Goal: Contribute content: Add original content to the website for others to see

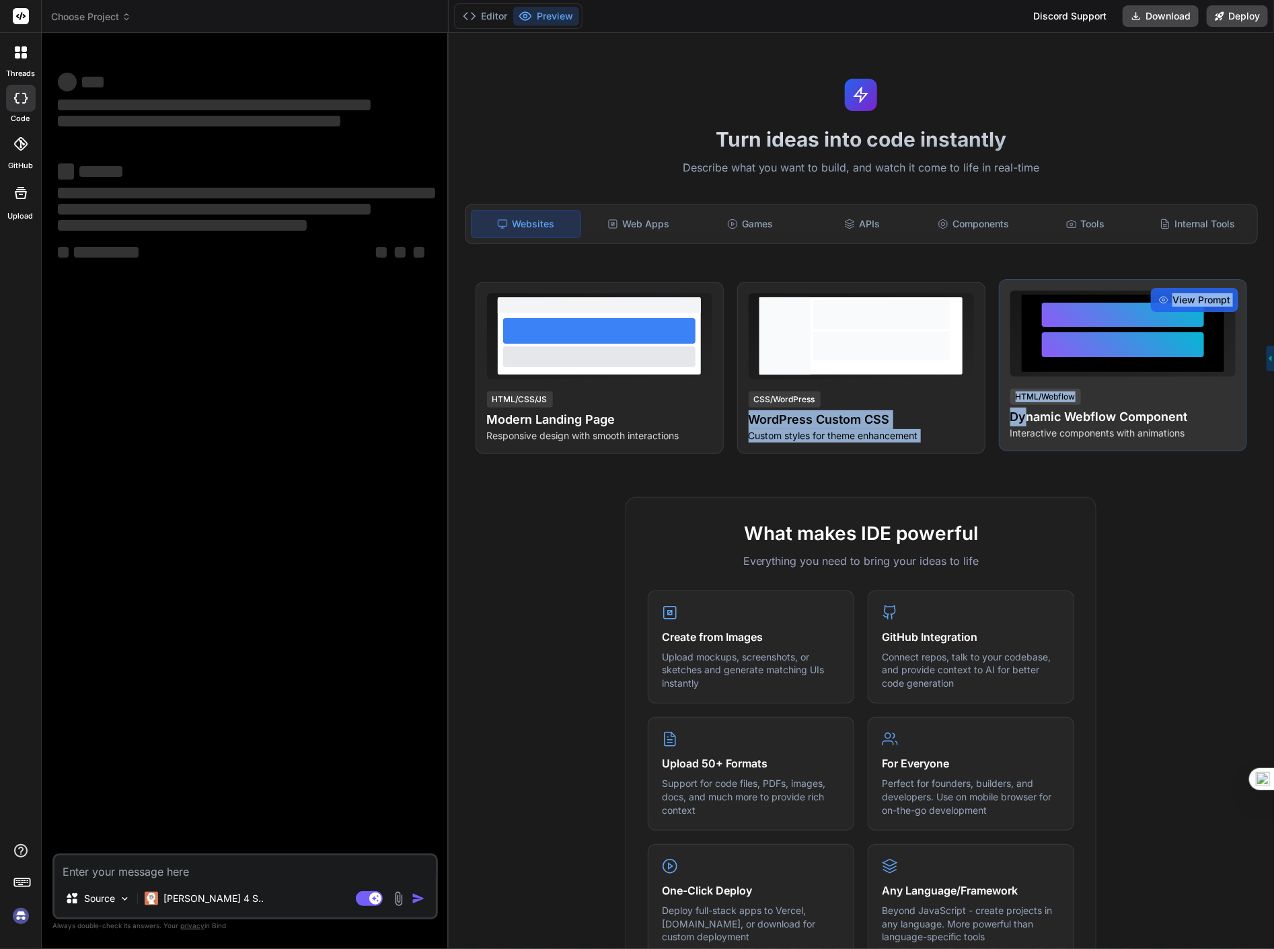
drag, startPoint x: 983, startPoint y: 402, endPoint x: 1019, endPoint y: 416, distance: 38.1
click at [1019, 414] on div "View Prompt HTML/CSS/JS Modern Landing Page Responsive design with smooth inter…" at bounding box center [860, 368] width 771 height 172
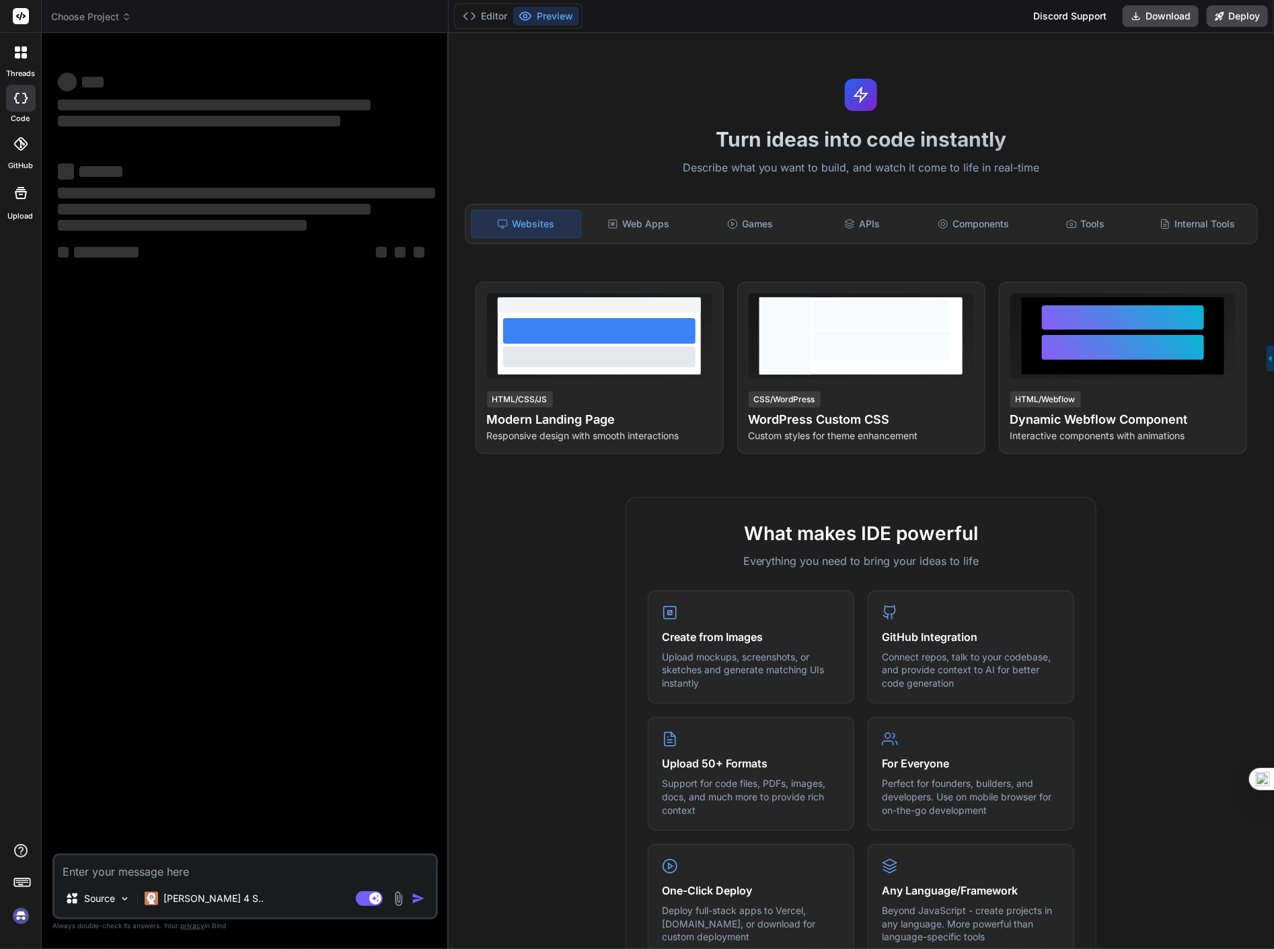
click at [1184, 529] on div "What makes IDE powerful Everything you need to bring your ideas to life Create …" at bounding box center [861, 885] width 809 height 777
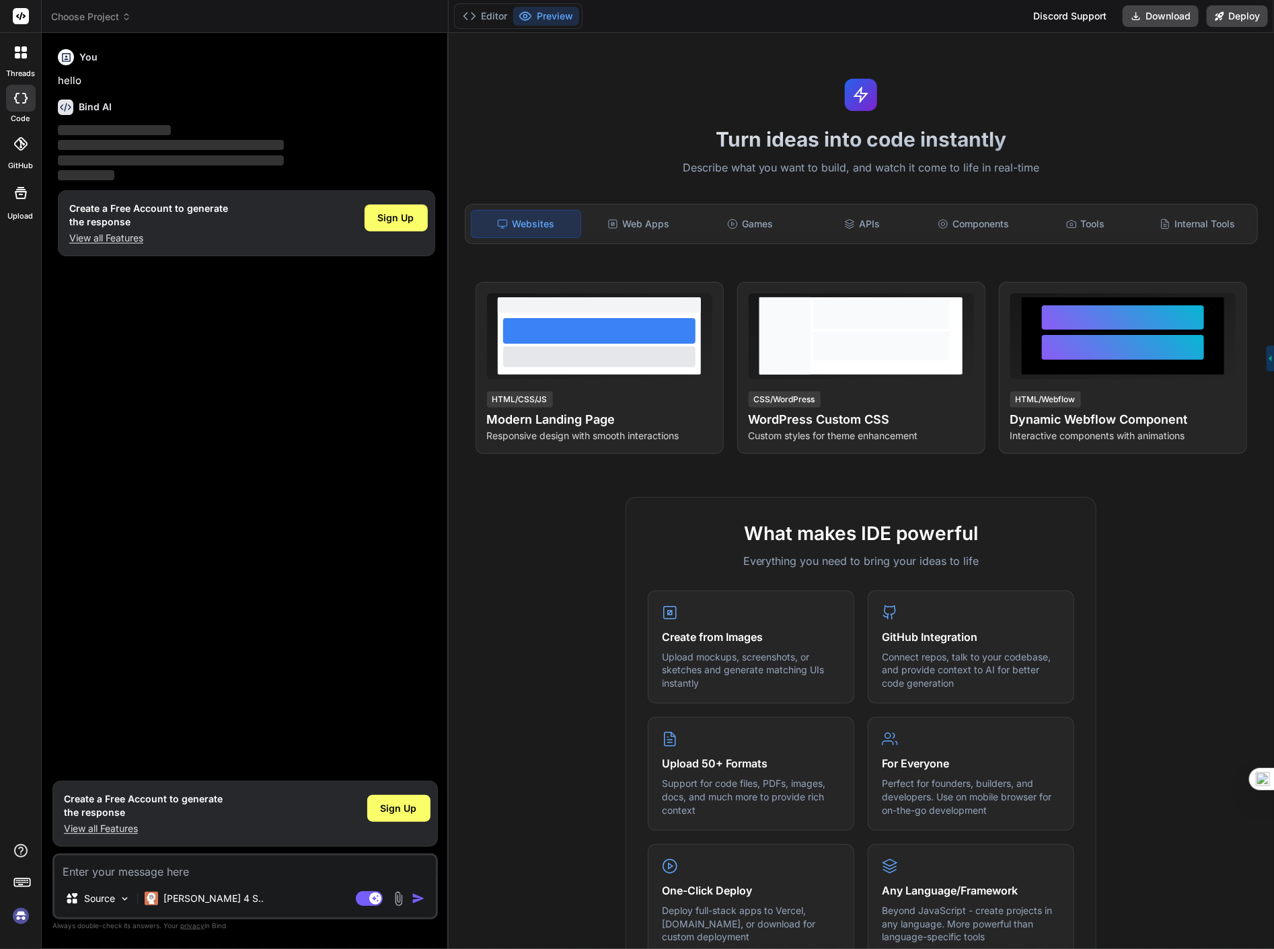
drag, startPoint x: 697, startPoint y: 572, endPoint x: 1063, endPoint y: 549, distance: 365.9
click at [1063, 549] on div "What makes IDE powerful Everything you need to bring your ideas to life Create …" at bounding box center [860, 738] width 471 height 483
click at [1151, 595] on div "What makes IDE powerful Everything you need to bring your ideas to life Create …" at bounding box center [861, 885] width 809 height 777
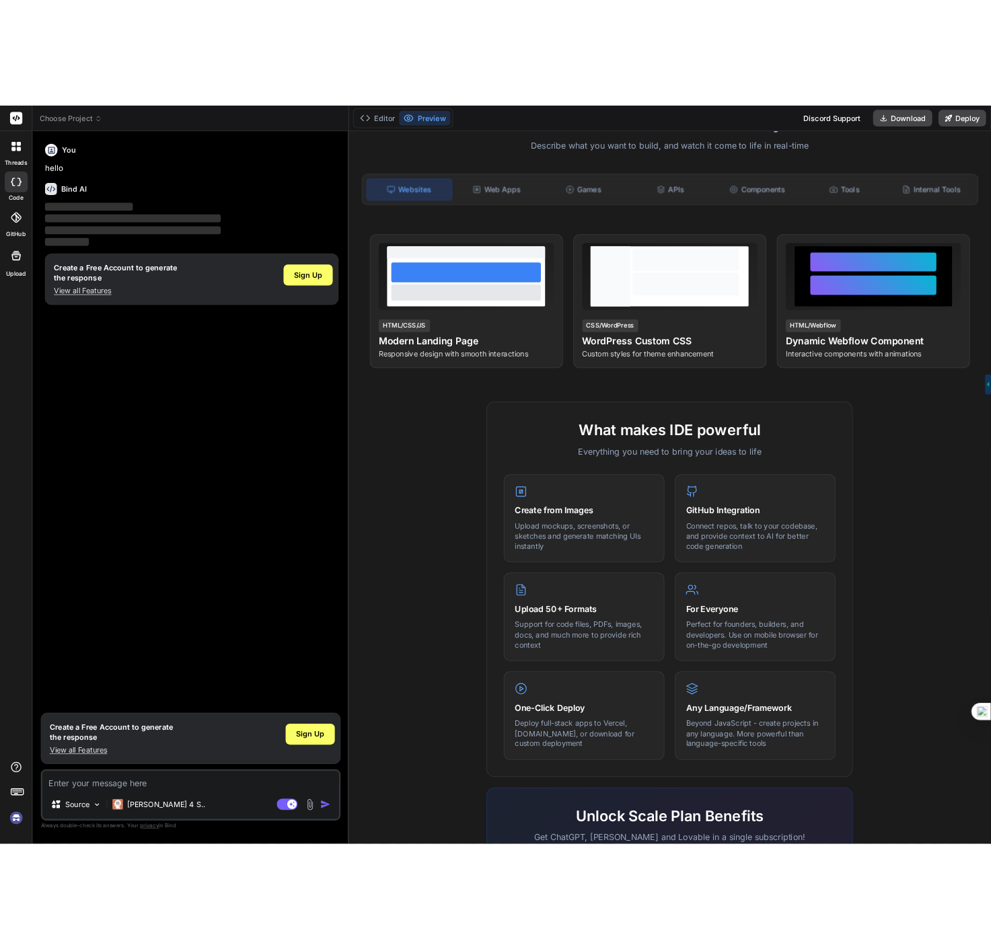
scroll to position [249, 0]
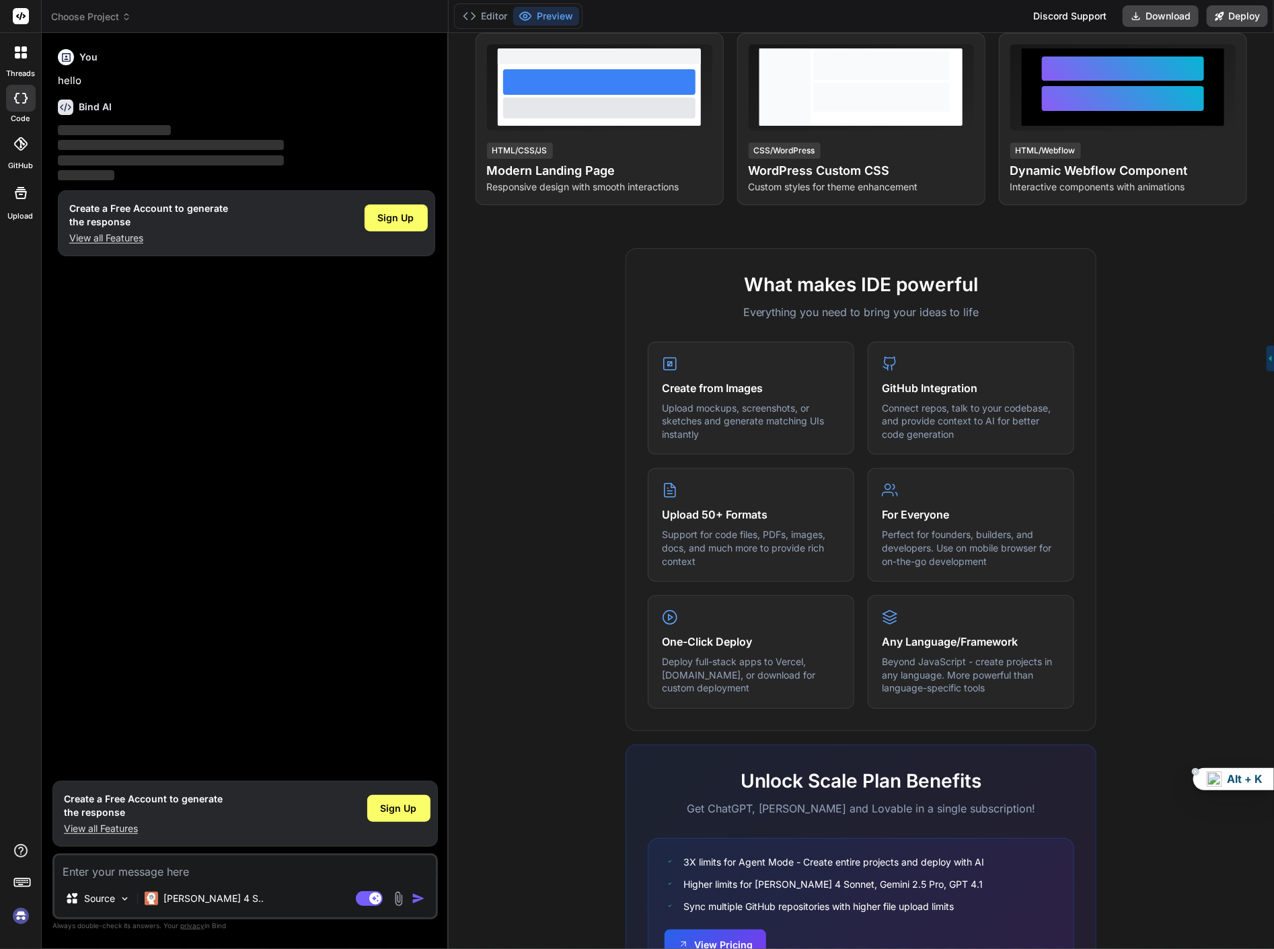
click at [1254, 784] on span "Alt + K" at bounding box center [1245, 778] width 36 height 15
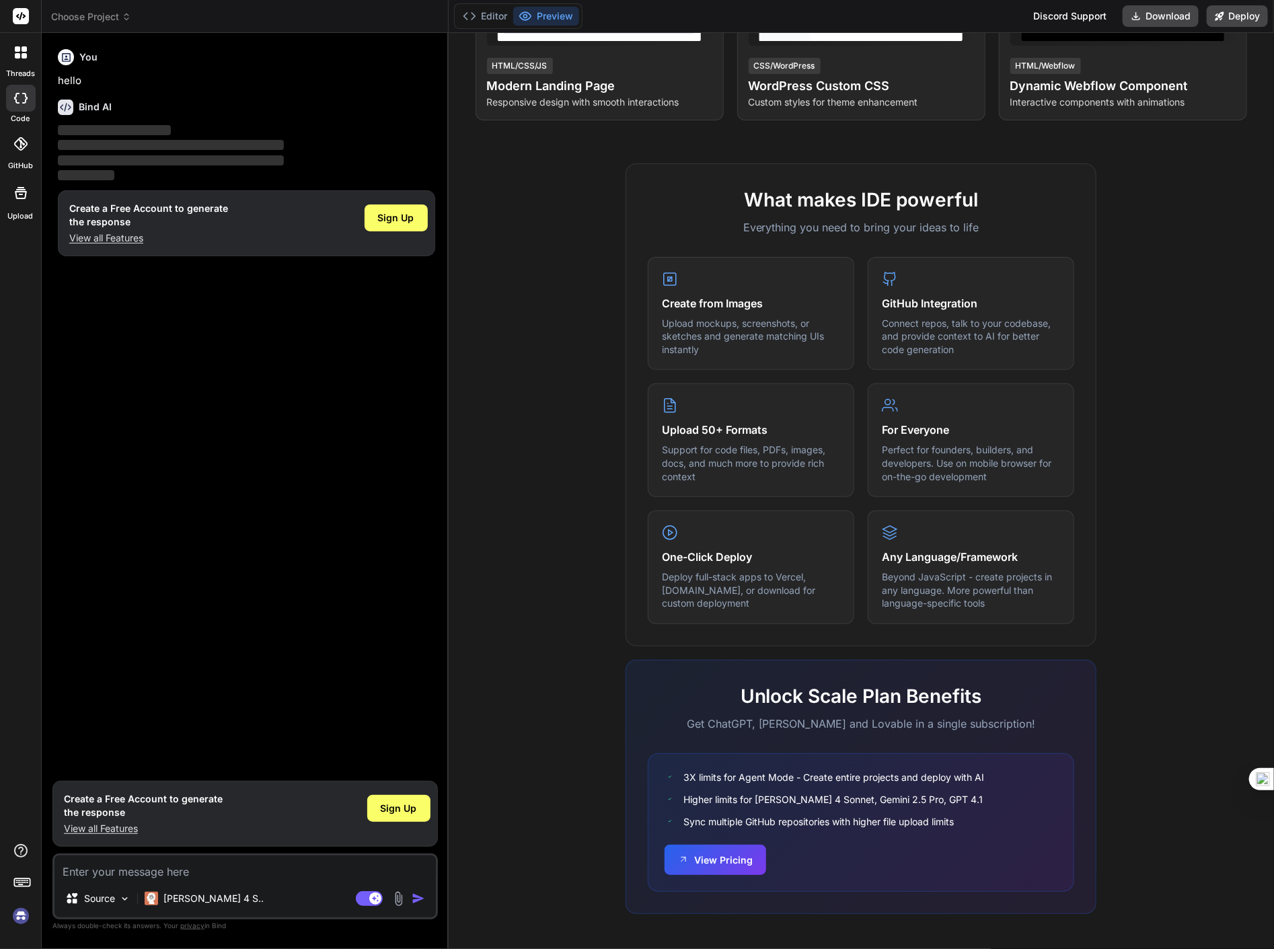
scroll to position [334, 0]
click at [408, 219] on span "Sign Up" at bounding box center [396, 217] width 36 height 13
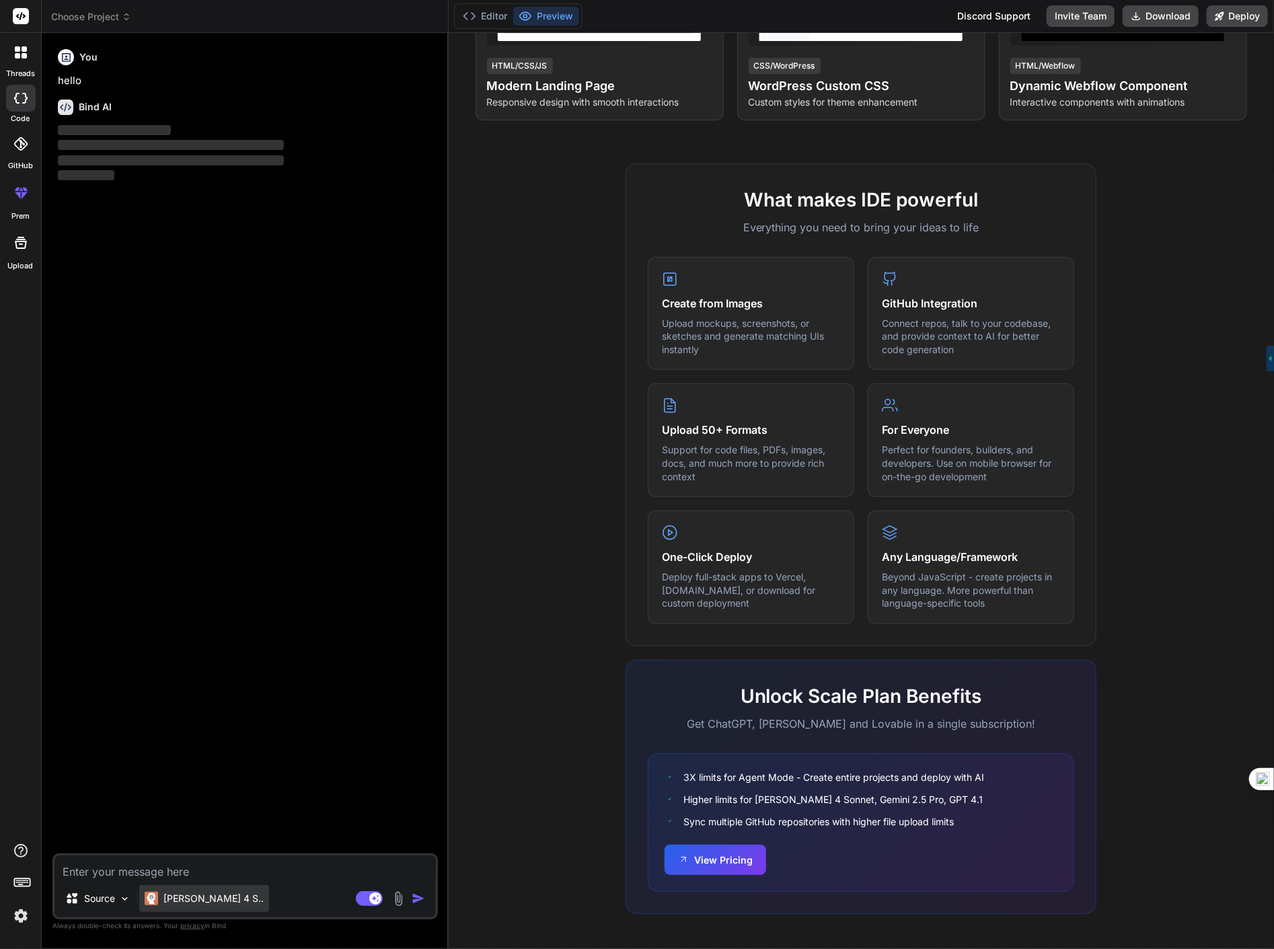
click at [187, 899] on p "[PERSON_NAME] 4 S.." at bounding box center [213, 898] width 100 height 13
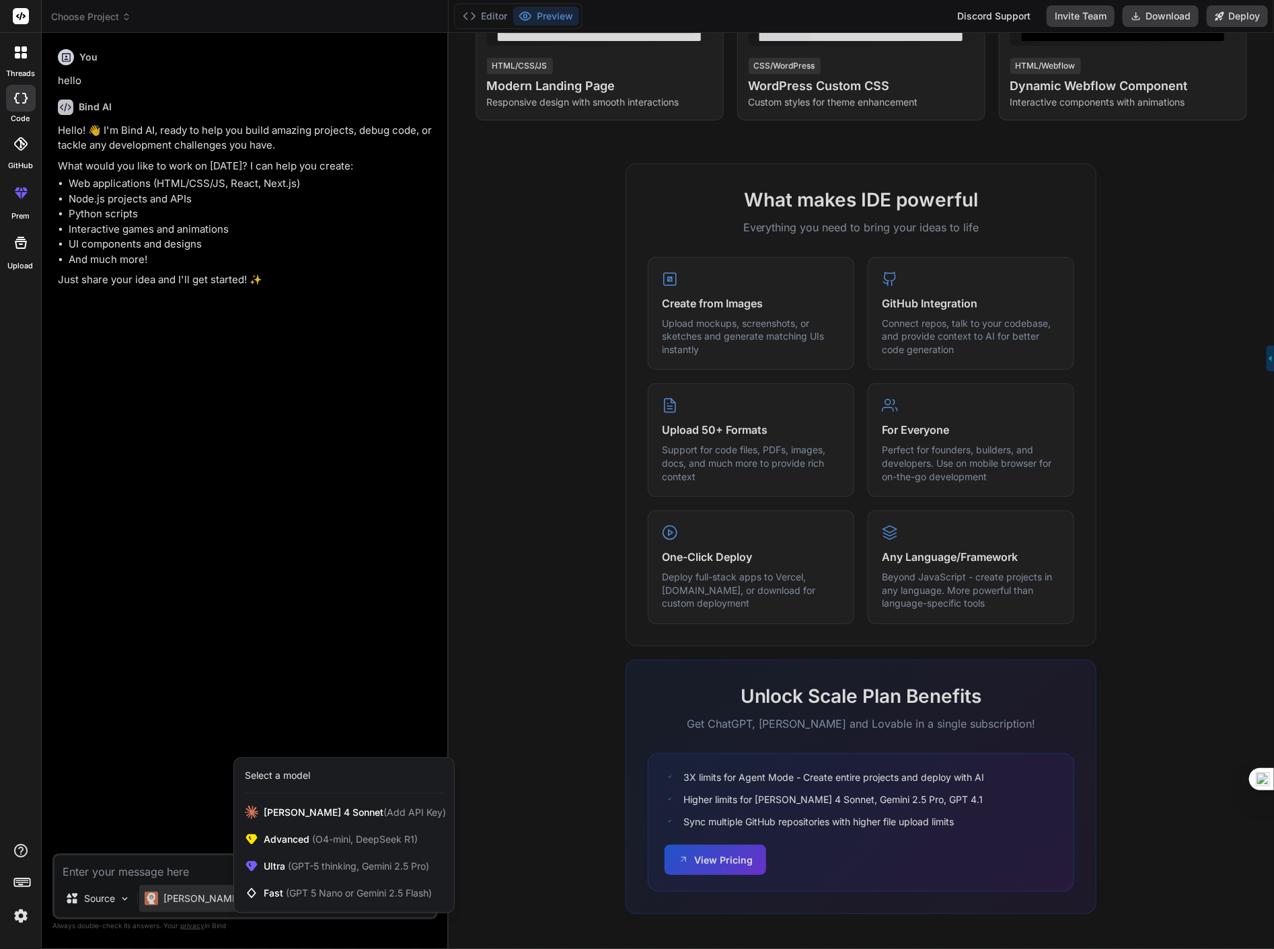
click at [317, 482] on div at bounding box center [637, 474] width 1274 height 949
type textarea "x"
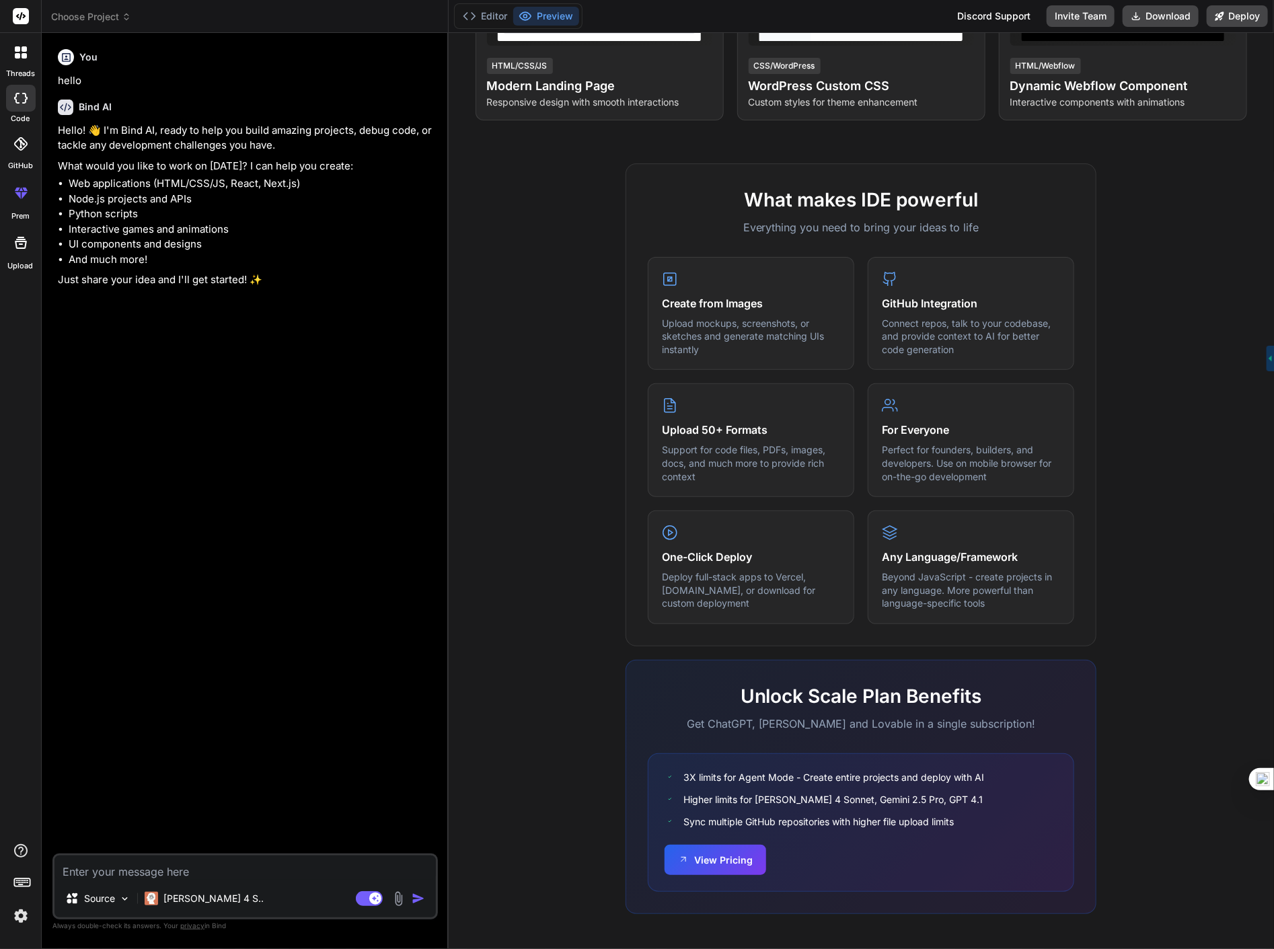
click at [189, 879] on textarea at bounding box center [244, 867] width 381 height 24
type textarea "c"
type textarea "x"
type textarea "ca"
type textarea "x"
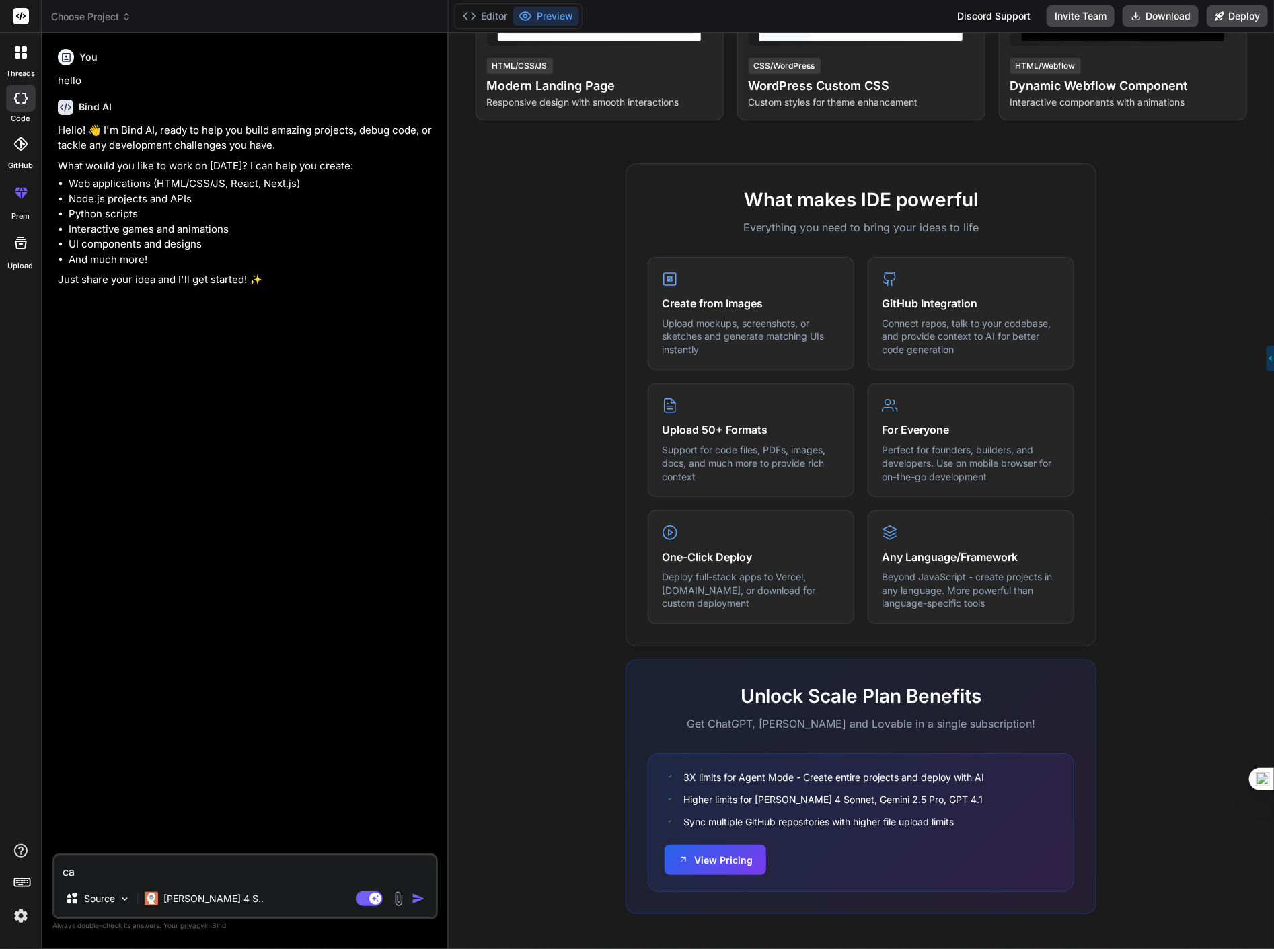
type textarea "can"
type textarea "x"
type textarea "can"
type textarea "x"
type textarea "can y"
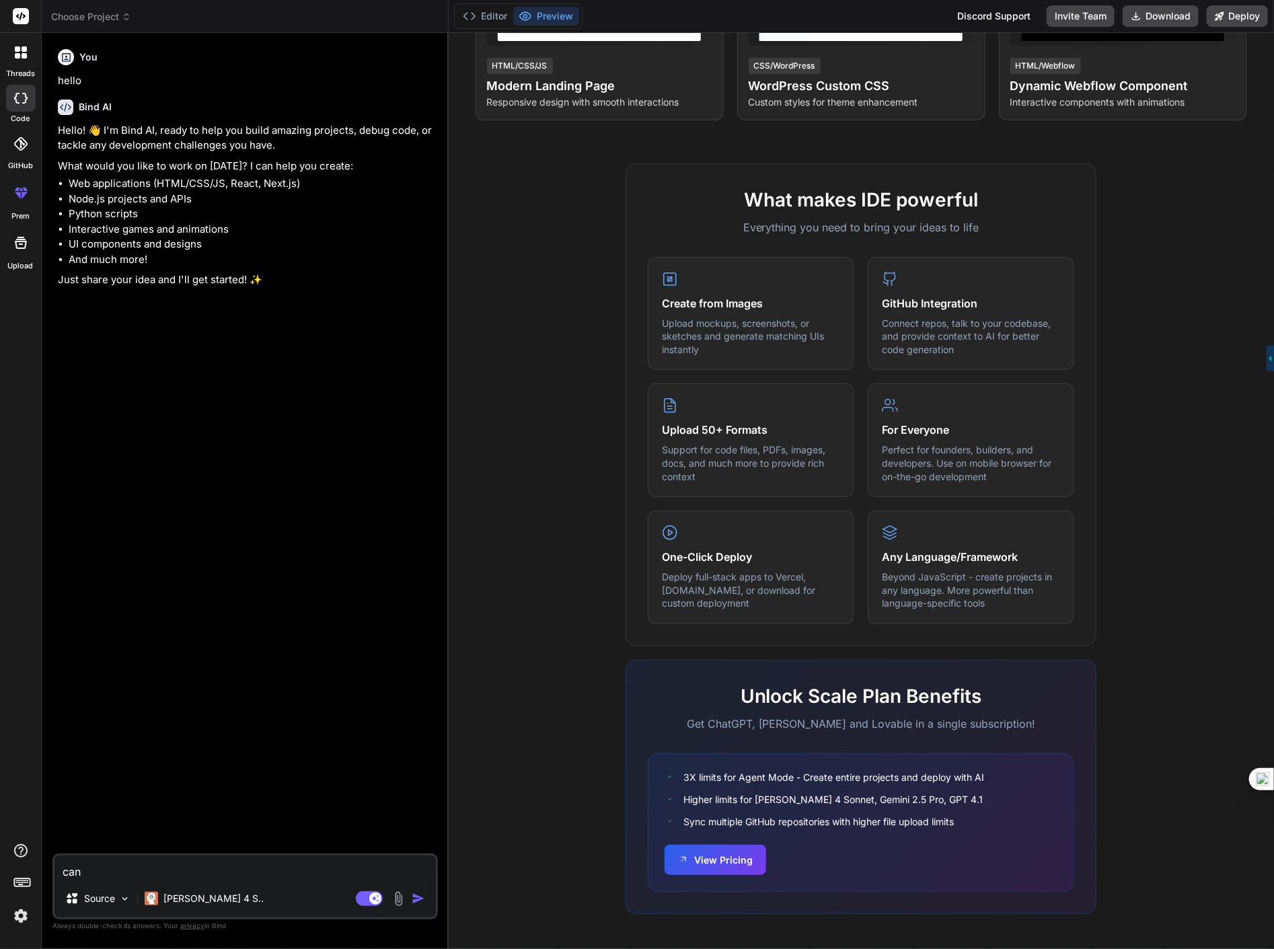
type textarea "x"
type textarea "can yo"
type textarea "x"
type textarea "can you"
type textarea "x"
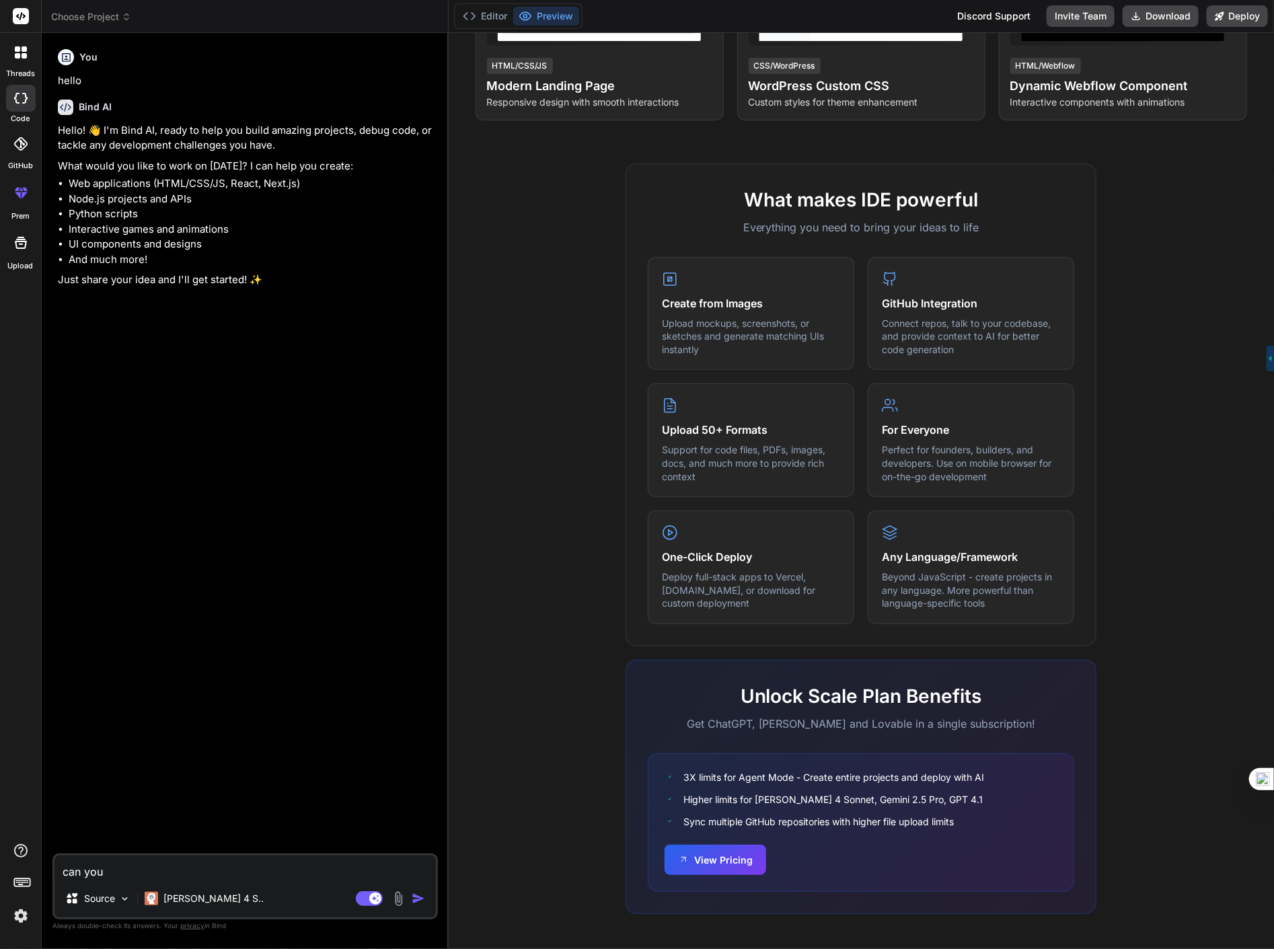
type textarea "can you"
type textarea "x"
type textarea "can you c"
type textarea "x"
type textarea "can you cr"
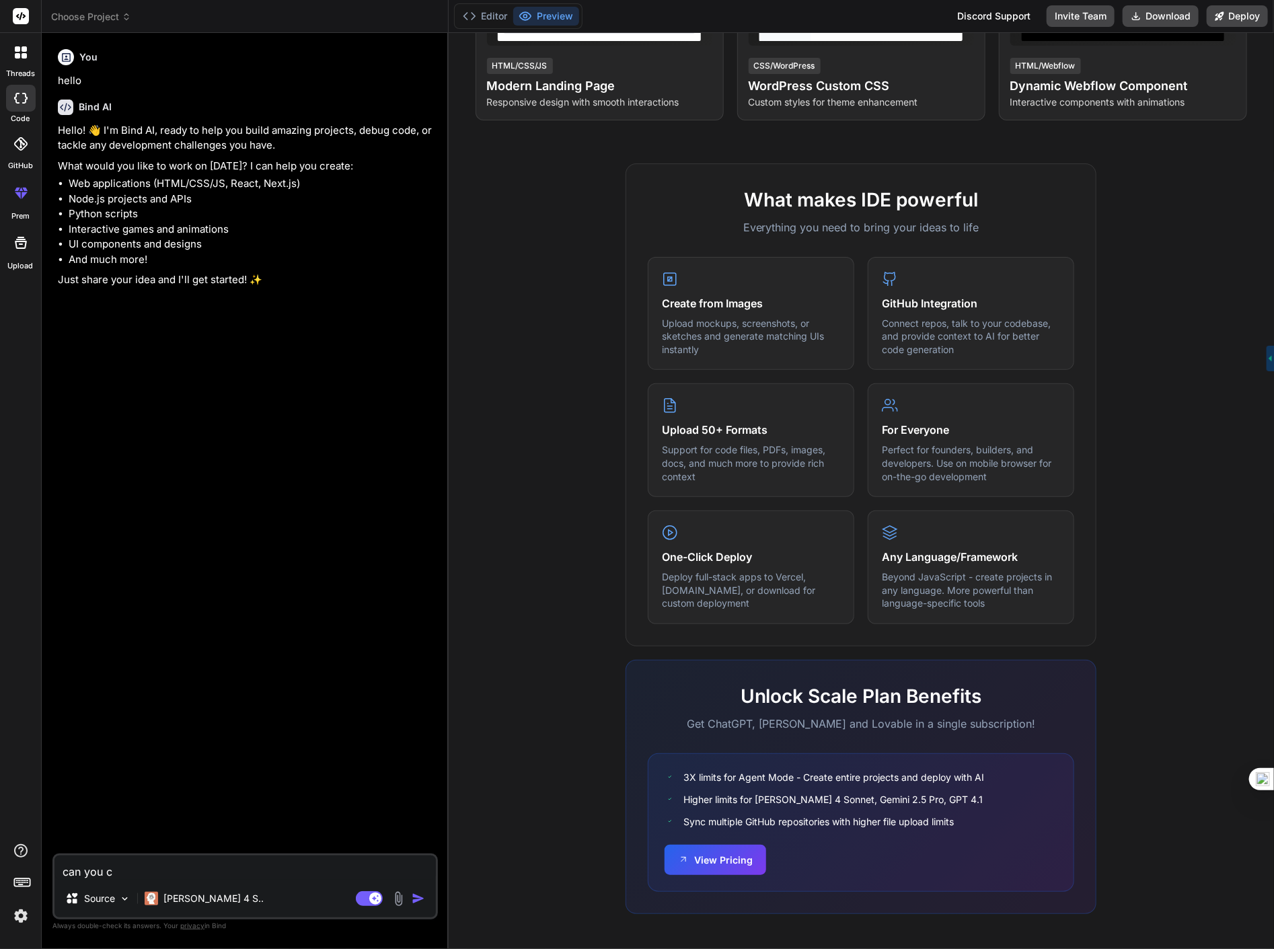
type textarea "x"
type textarea "can you cre"
type textarea "x"
type textarea "can you crea"
type textarea "x"
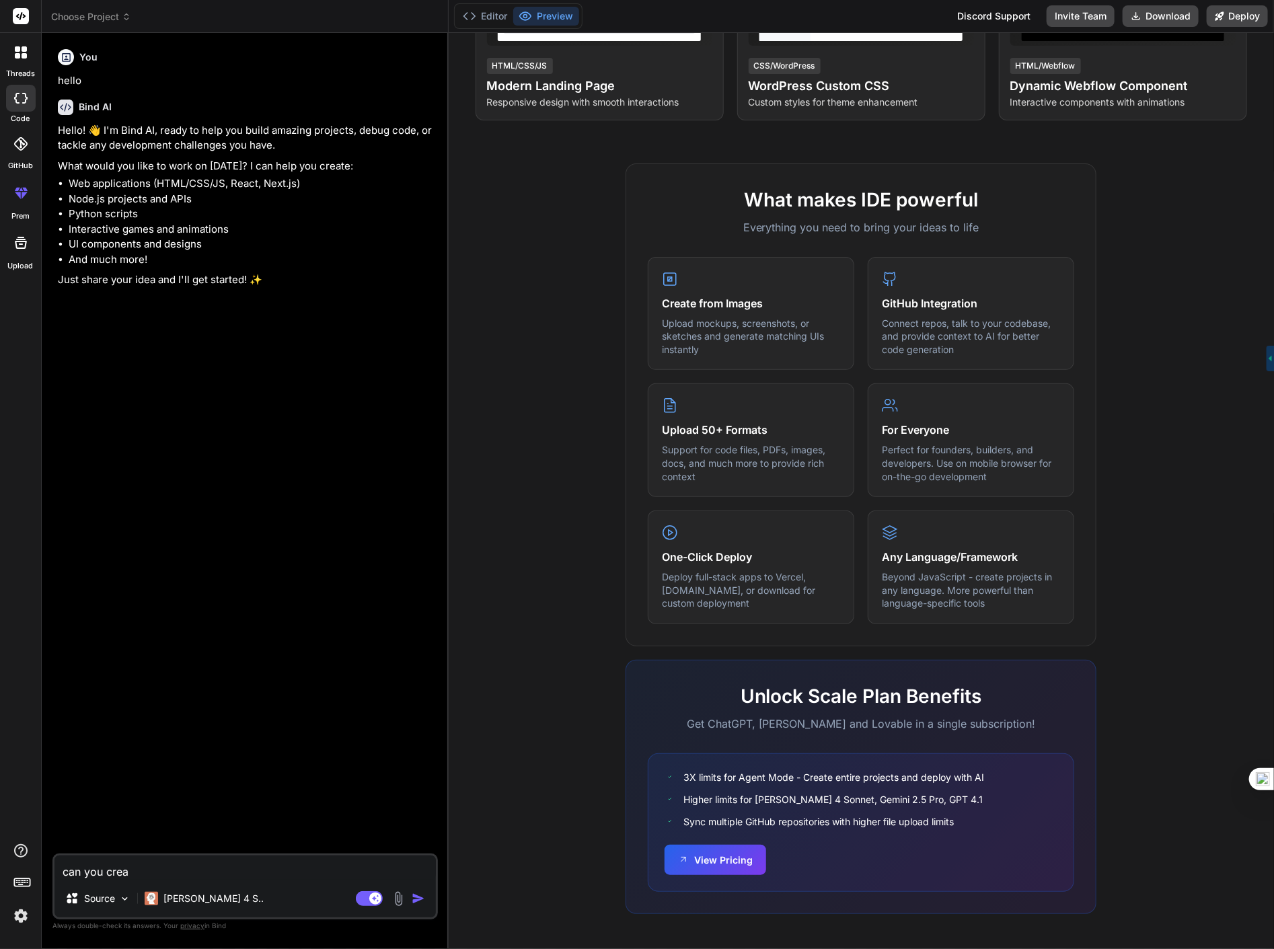
type textarea "can you creat"
type textarea "x"
type textarea "can you create"
type textarea "x"
type textarea "can you create"
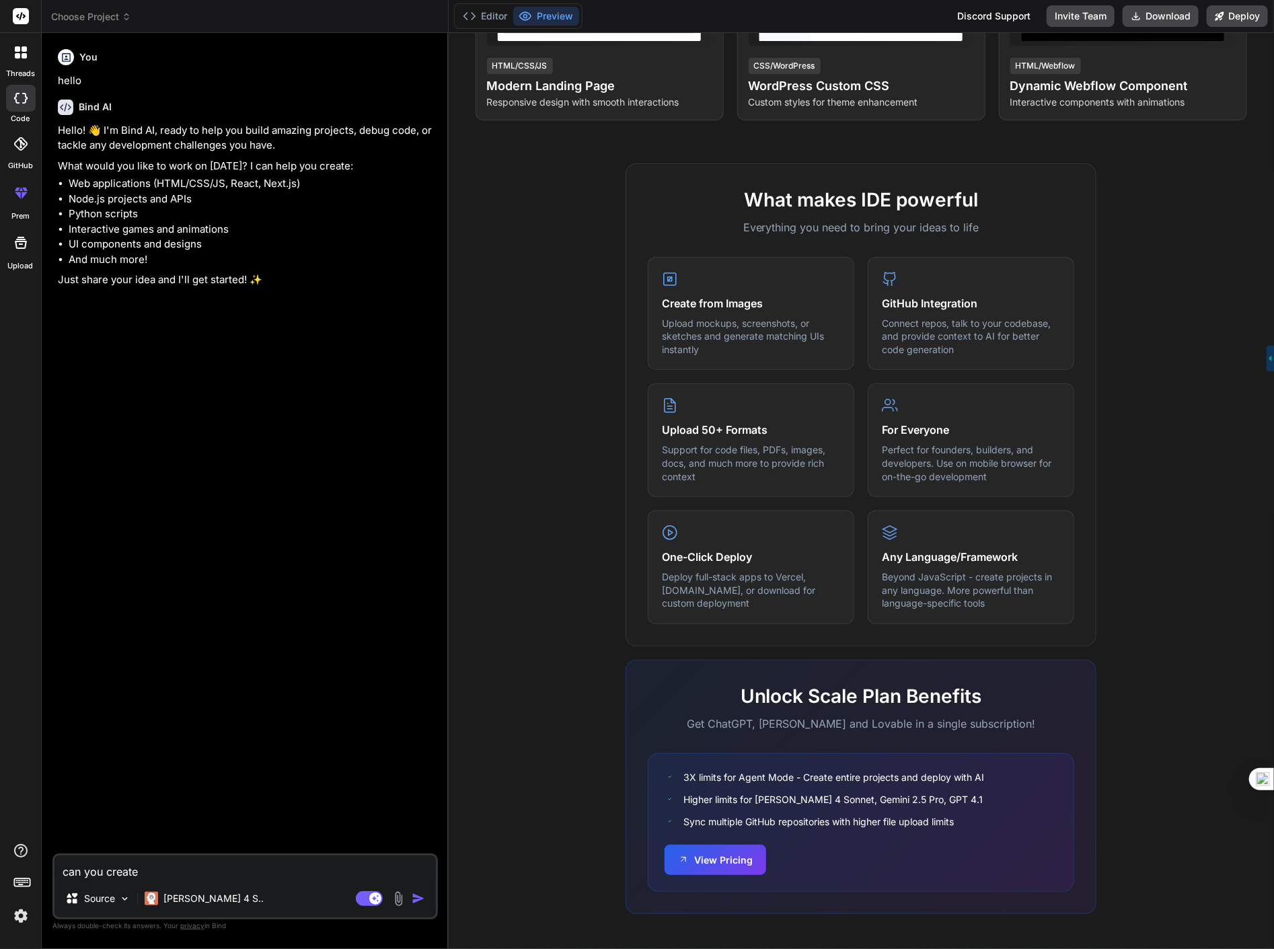
type textarea "x"
type textarea "can you create a"
type textarea "x"
type textarea "can you create a"
type textarea "x"
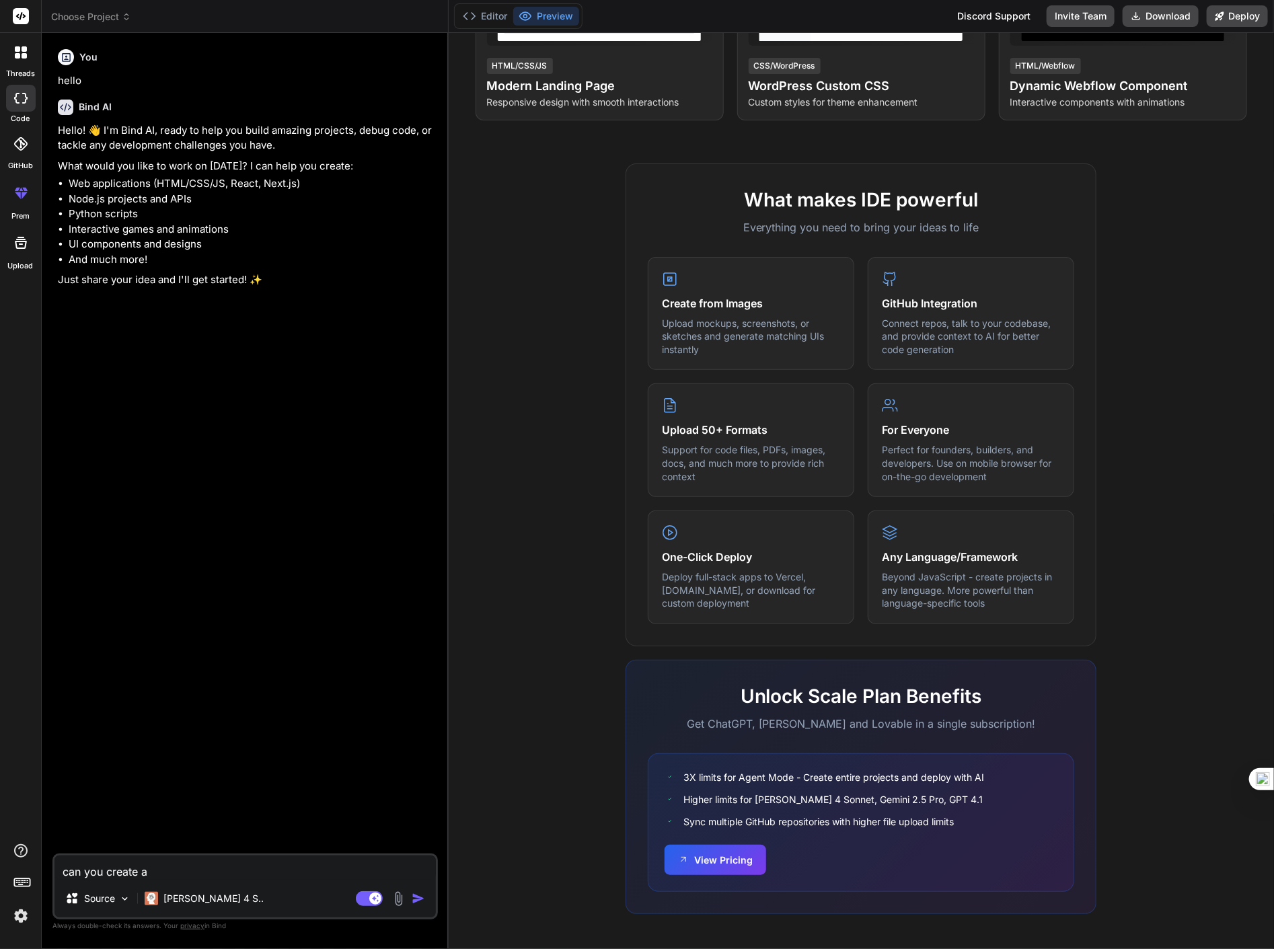
type textarea "can you create a v"
type textarea "x"
type textarea "can you create a vo"
type textarea "x"
type textarea "can you create a voc"
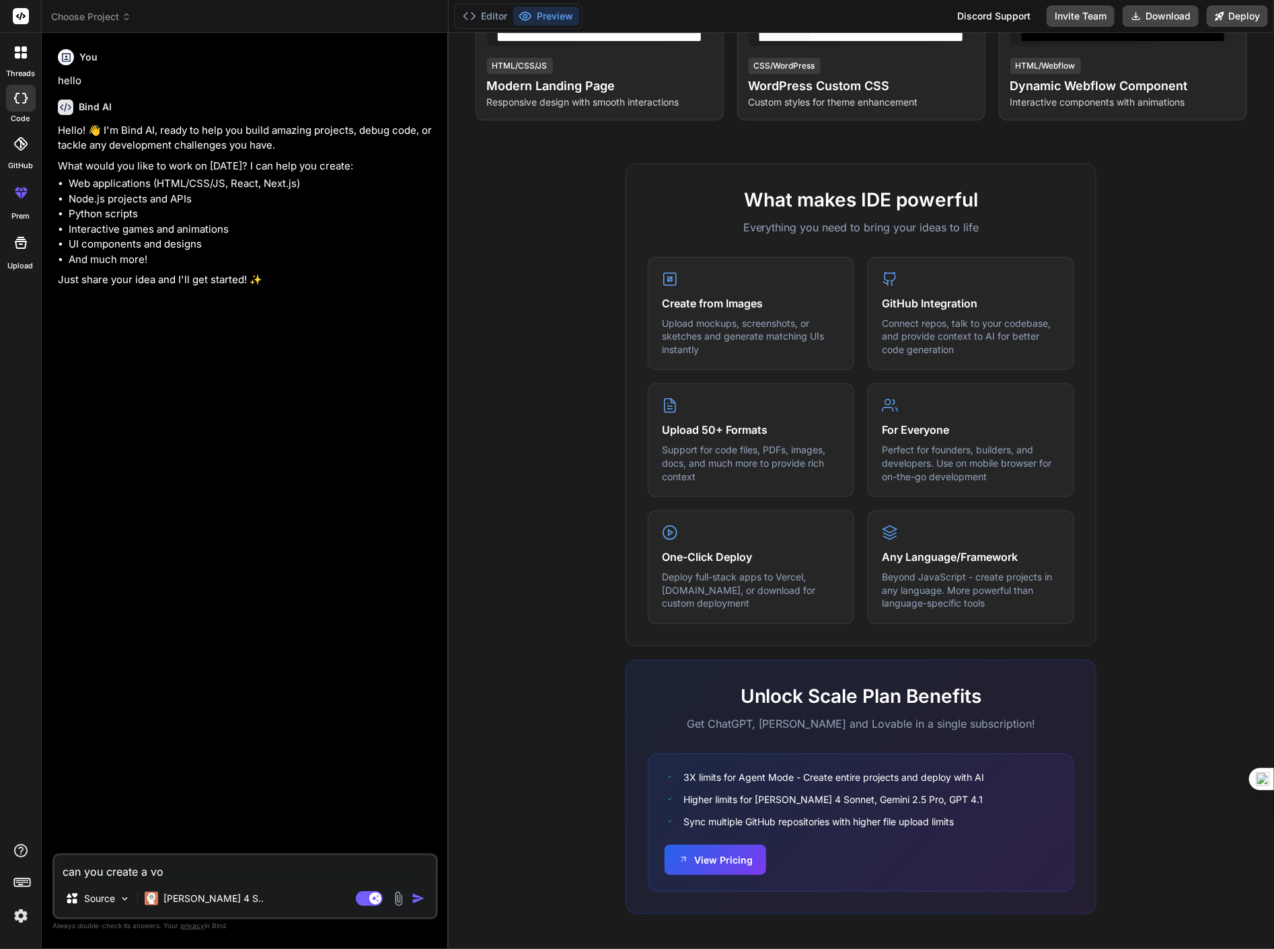
type textarea "x"
type textarea "can you create a voca"
type textarea "x"
type textarea "can you create a vocab"
type textarea "x"
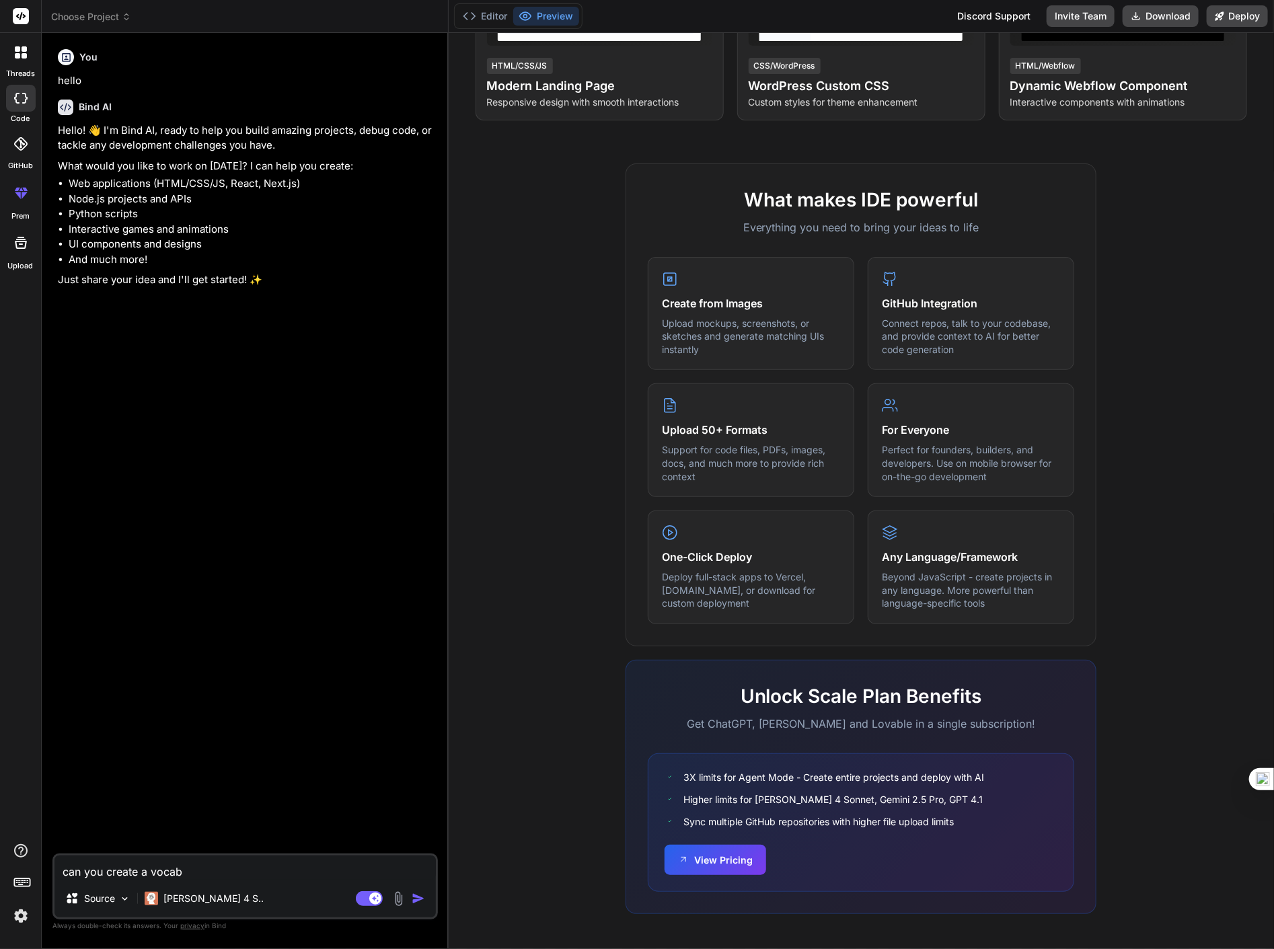
type textarea "can you create a vocabu"
type textarea "x"
type textarea "can you create a vocabul"
type textarea "x"
type textarea "can you create a vocabula"
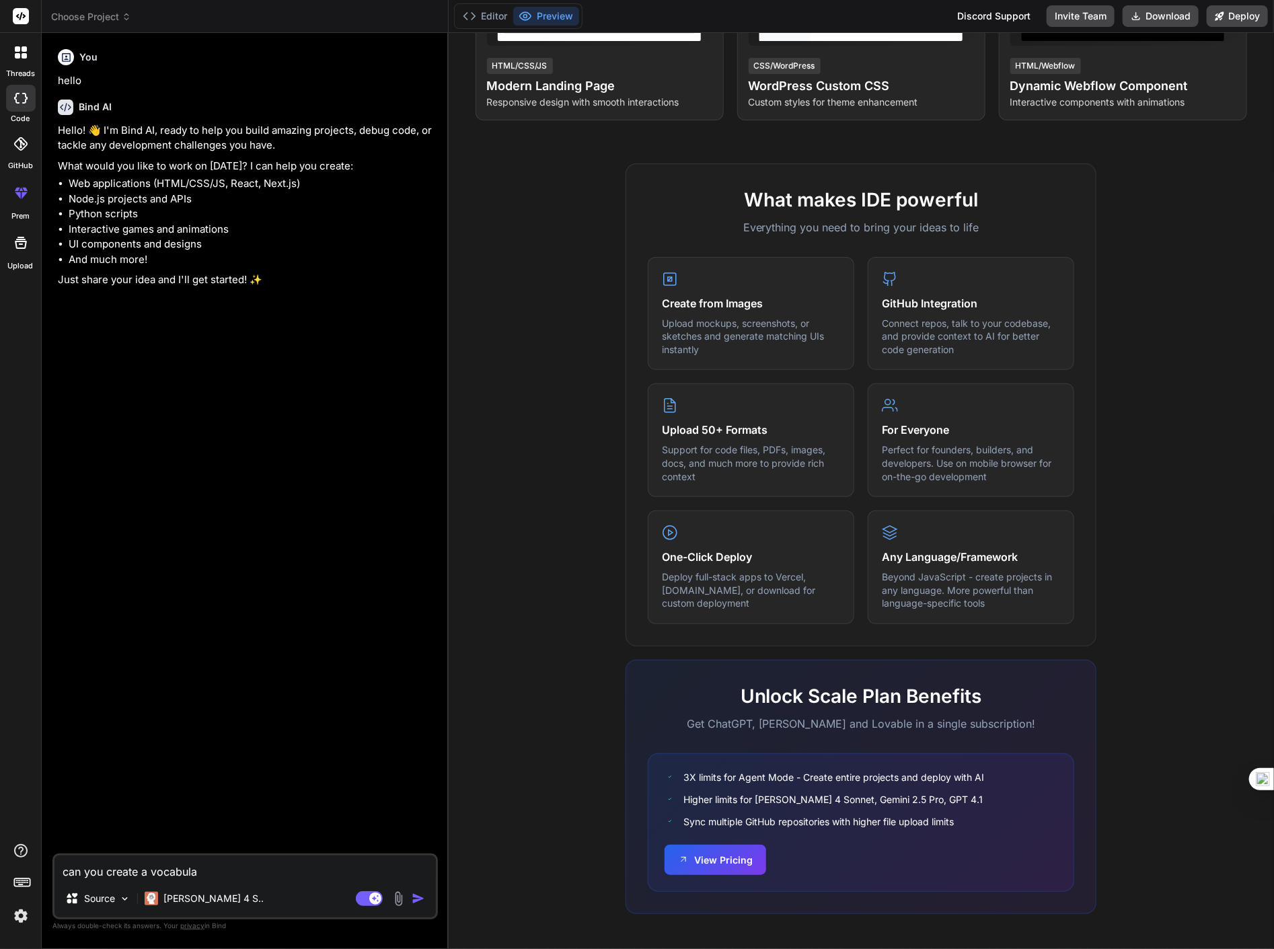
type textarea "x"
type textarea "can you create a vocabular"
type textarea "x"
type textarea "can you create a vocabulary"
type textarea "x"
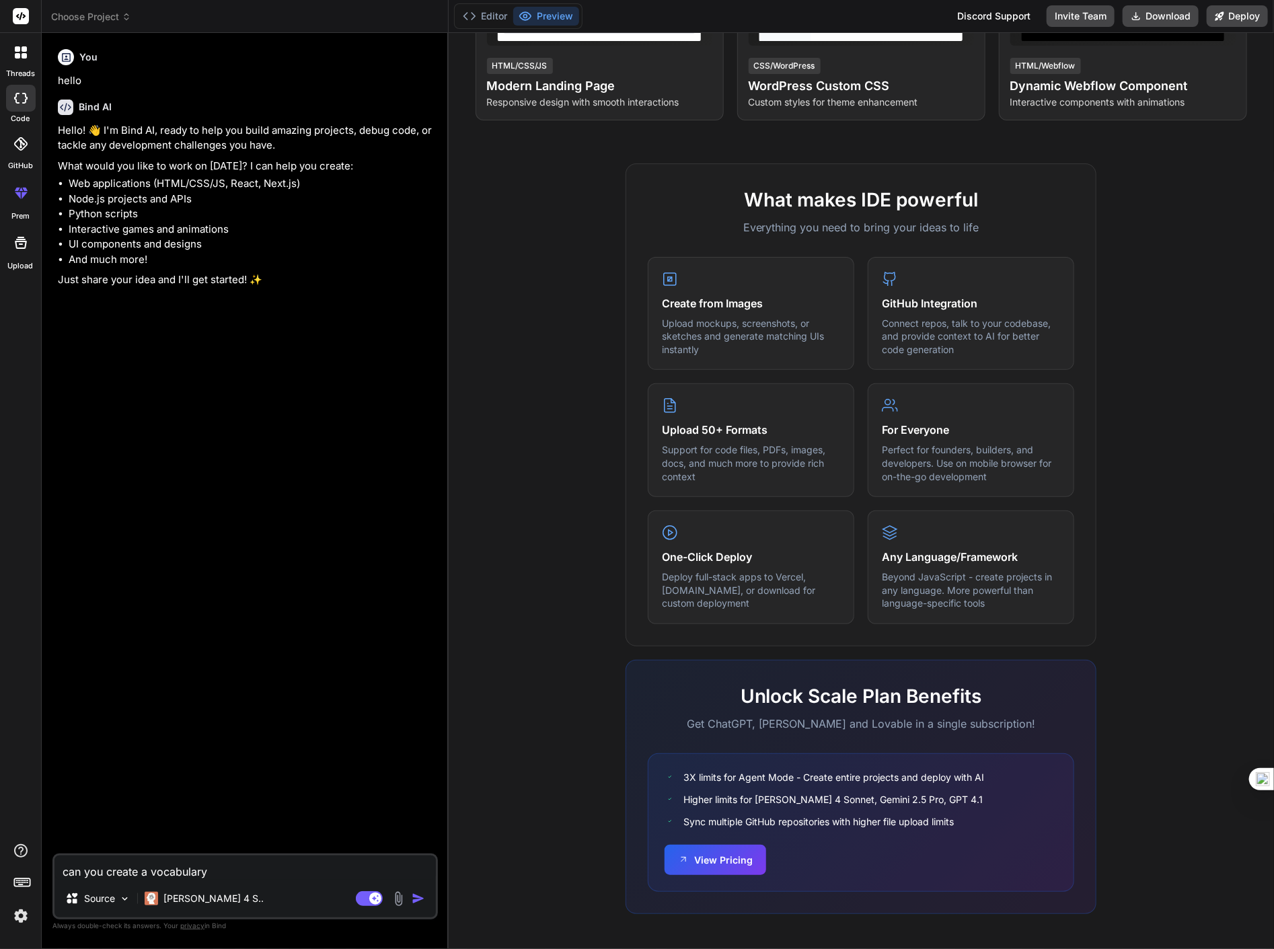
type textarea "can you create a vocabulary"
type textarea "x"
type textarea "can you create a vocabulary a"
type textarea "x"
type textarea "can you create a vocabulary ap"
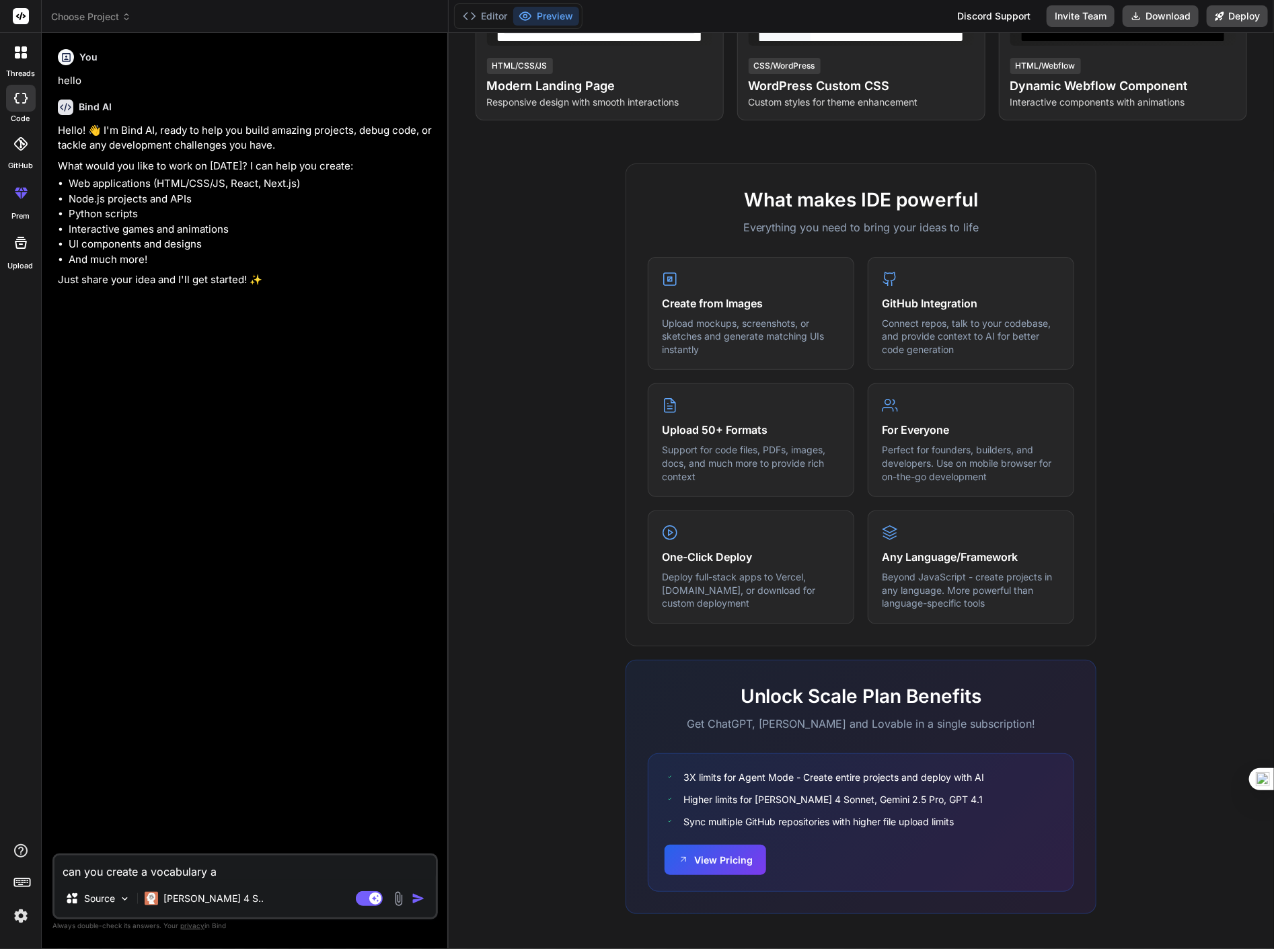
type textarea "x"
type textarea "can you create a vocabulary app"
type textarea "x"
type textarea "can you create a vocabulary app"
type textarea "x"
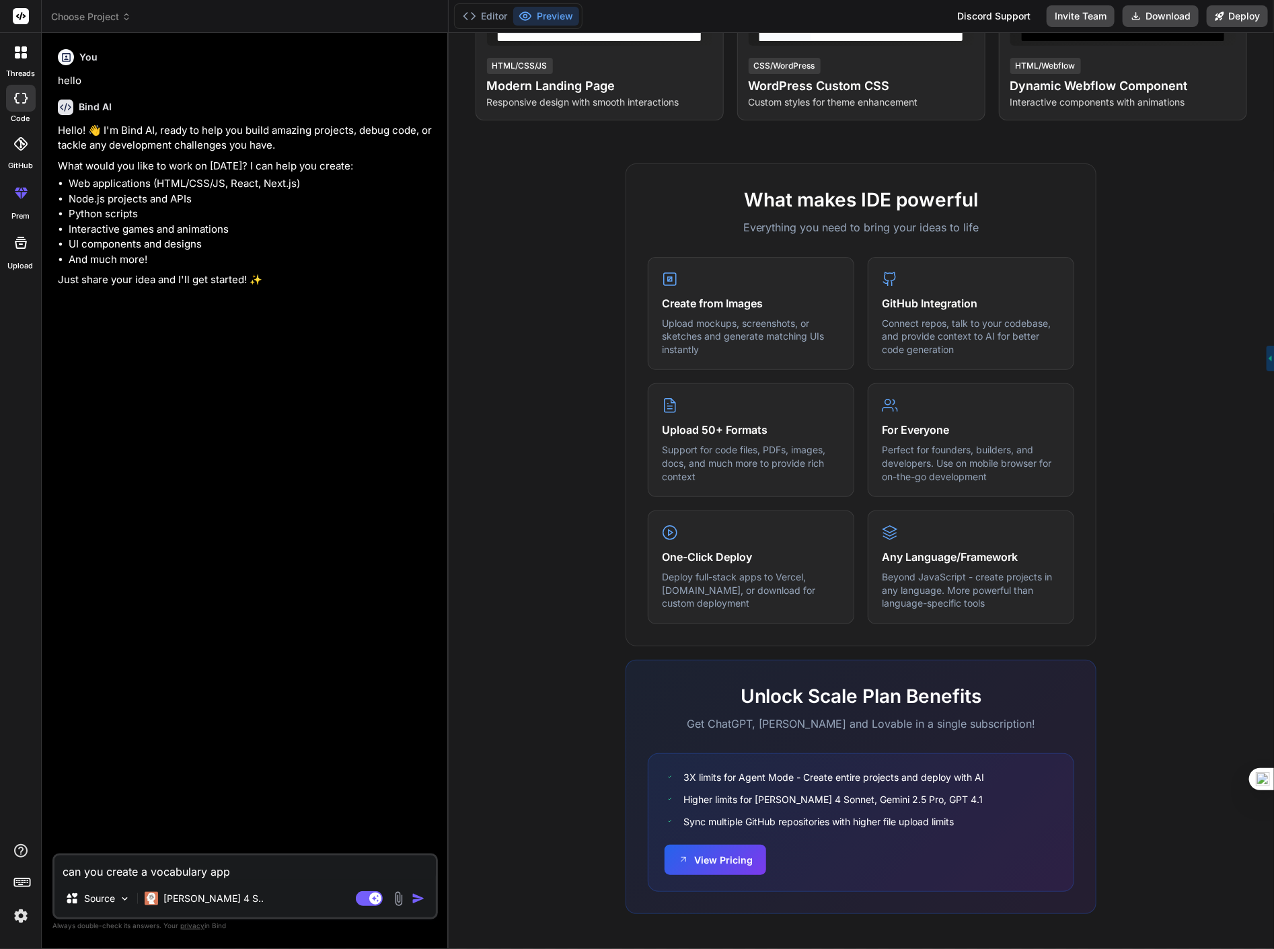
type textarea "can you create a vocabulary app"
click at [393, 905] on img at bounding box center [398, 898] width 15 height 15
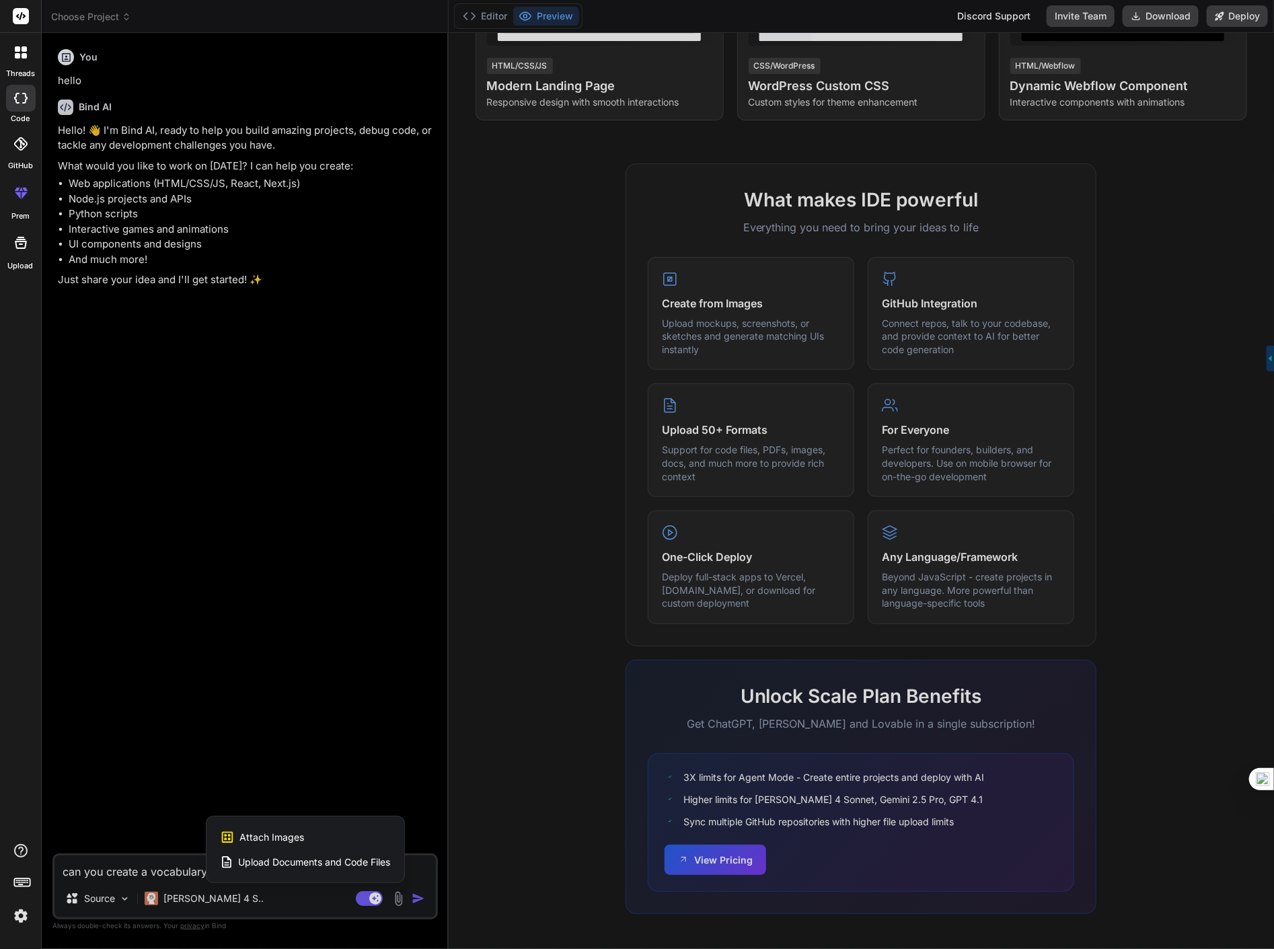
click at [343, 854] on div "Upload Documents and Code Files" at bounding box center [305, 862] width 171 height 24
type textarea "x"
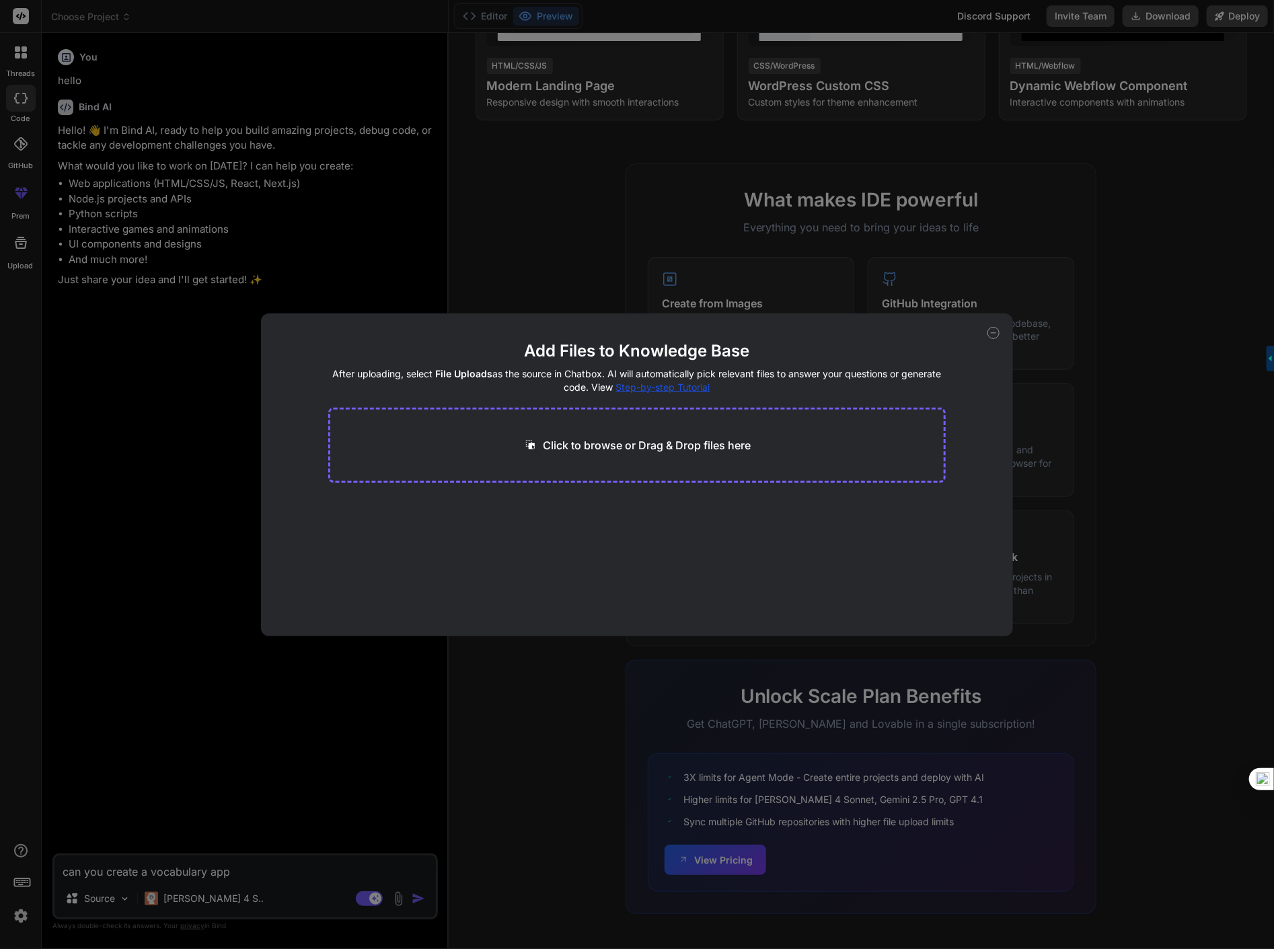
click at [670, 458] on div "Click to browse or Drag & Drop files here" at bounding box center [636, 445] width 617 height 75
click at [669, 446] on p "Click to browse or Drag & Drop files here" at bounding box center [647, 445] width 208 height 16
type input "C:\fakepath\1.5 A Girl Called Owl.pdf"
click at [370, 818] on div "Add Files to Knowledge Base After uploading, select File Uploads as the source …" at bounding box center [637, 474] width 1274 height 949
type textarea "x"
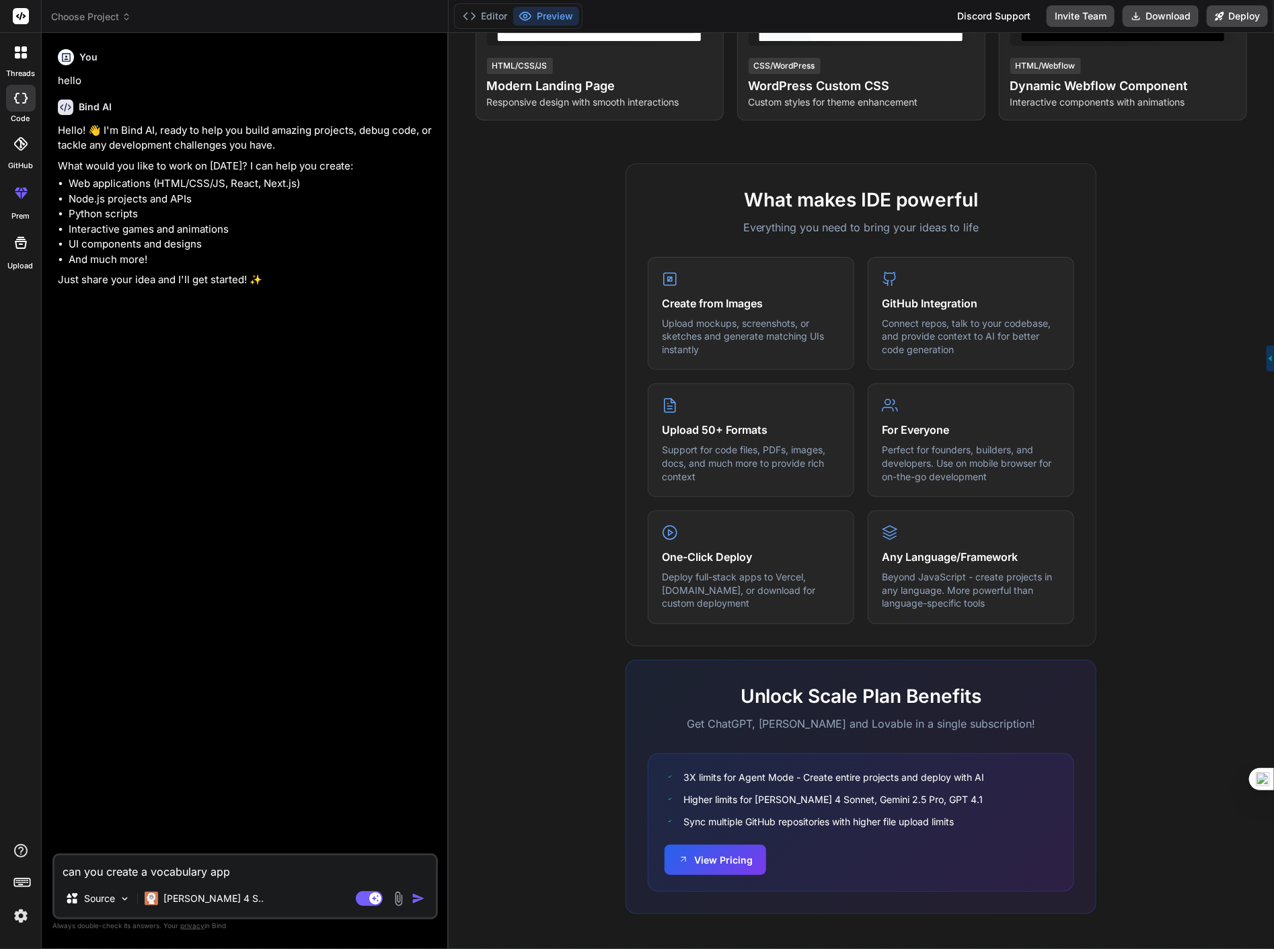
click at [323, 869] on textarea "can you create a vocabulary app" at bounding box center [244, 867] width 381 height 24
type textarea "can you create a vocabulary app w"
type textarea "x"
type textarea "can you create a vocabulary app wh"
type textarea "x"
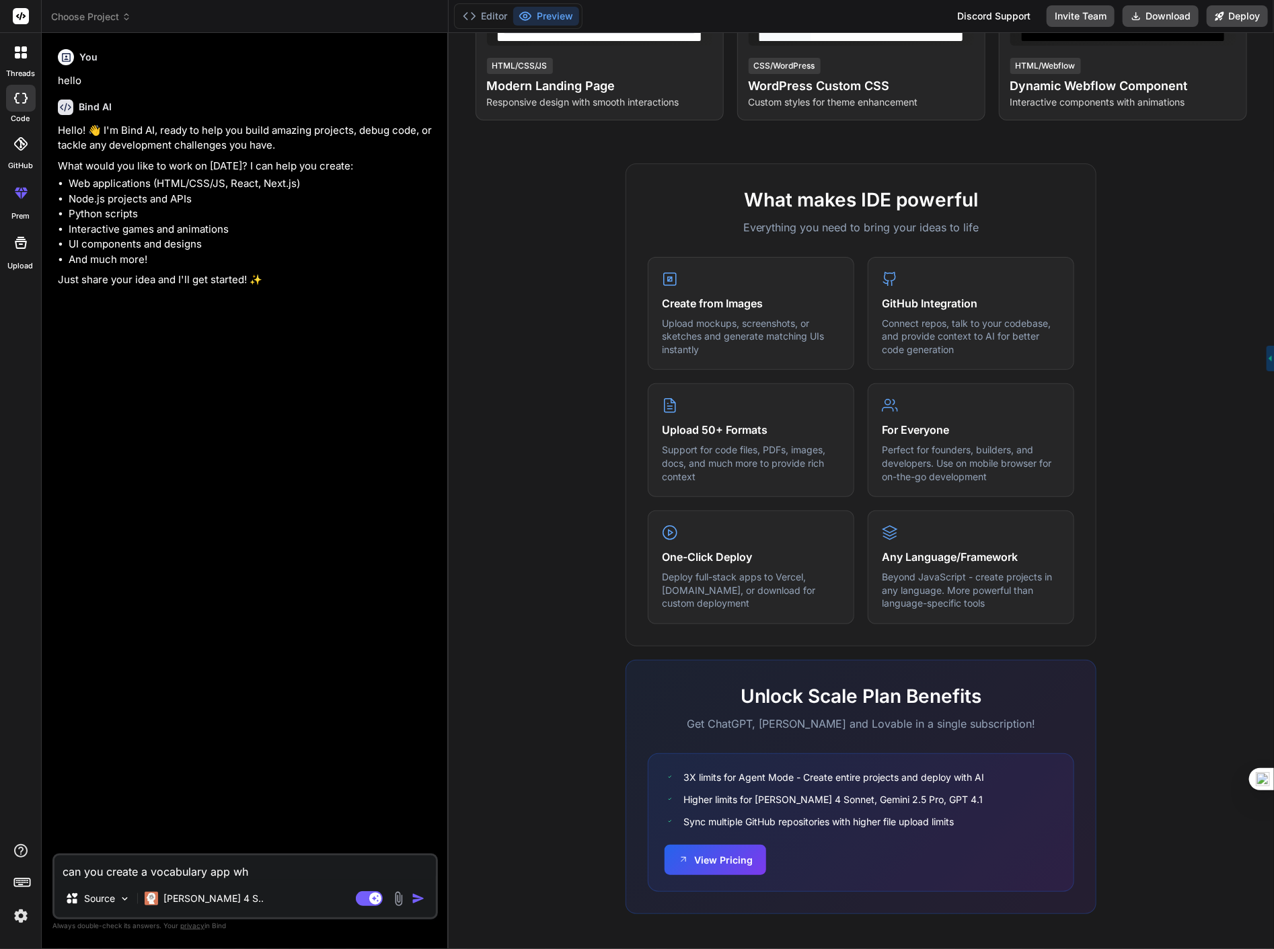
type textarea "can you create a vocabulary app whe"
type textarea "x"
type textarea "can you create a vocabulary app wher"
type textarea "x"
type textarea "can you create a vocabulary app where"
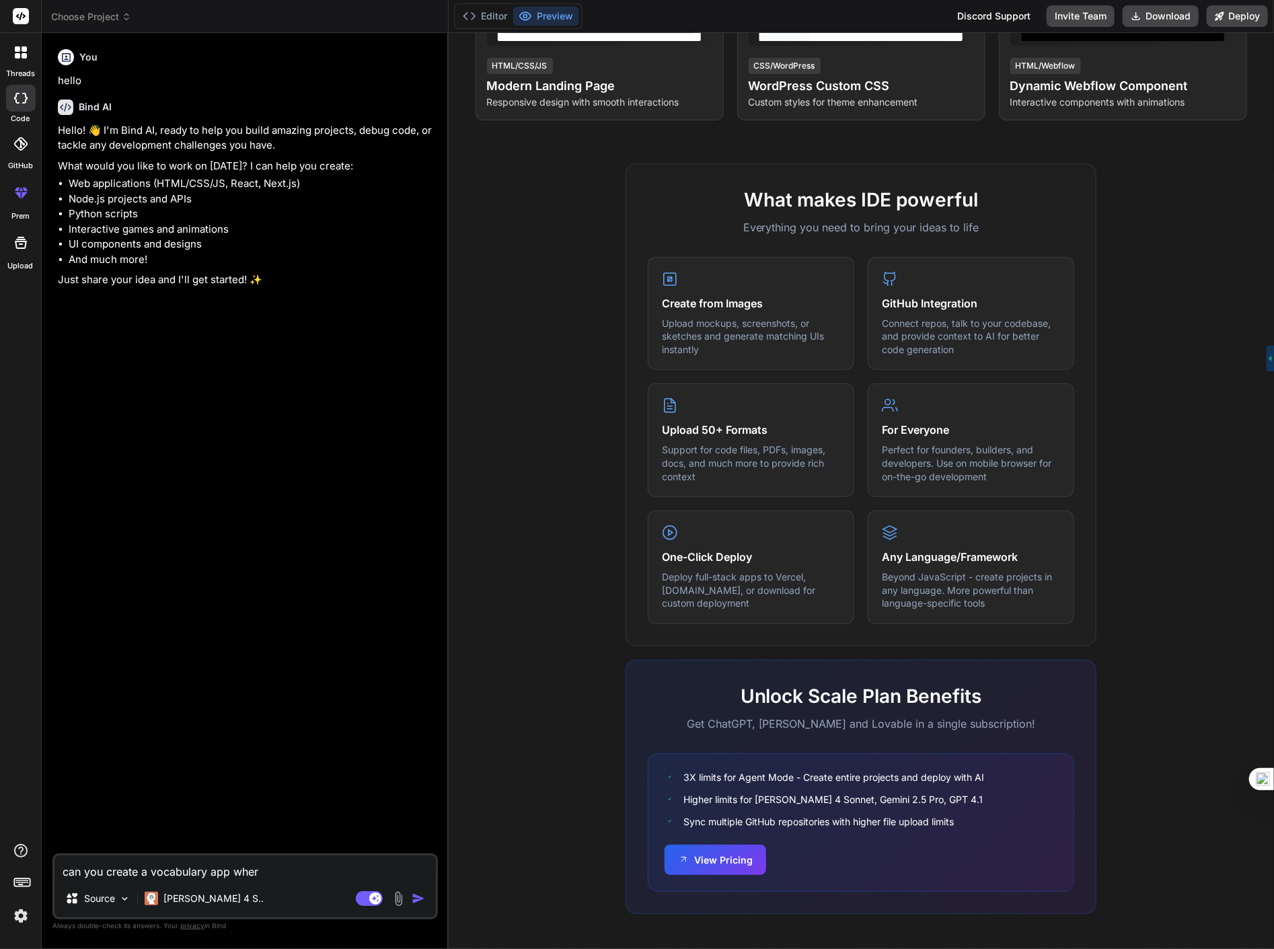
type textarea "x"
type textarea "can you create a vocabulary app where"
type textarea "x"
type textarea "can you create a vocabulary app where 5"
type textarea "x"
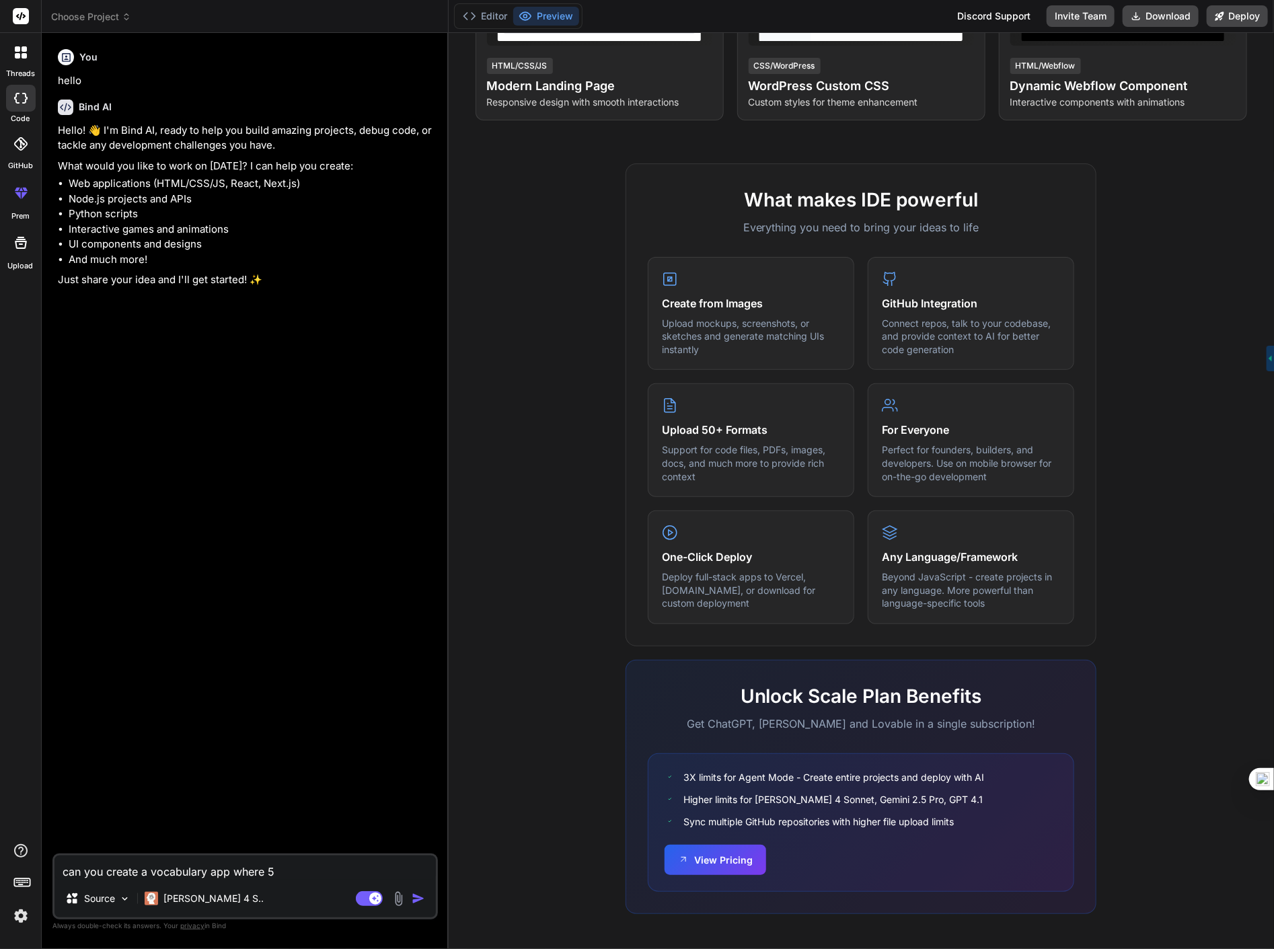
type textarea "can you create a vocabulary app where 5t"
type textarea "x"
type textarea "can you create a vocabulary app where 5th"
type textarea "x"
type textarea "can you create a vocabulary app where 5th"
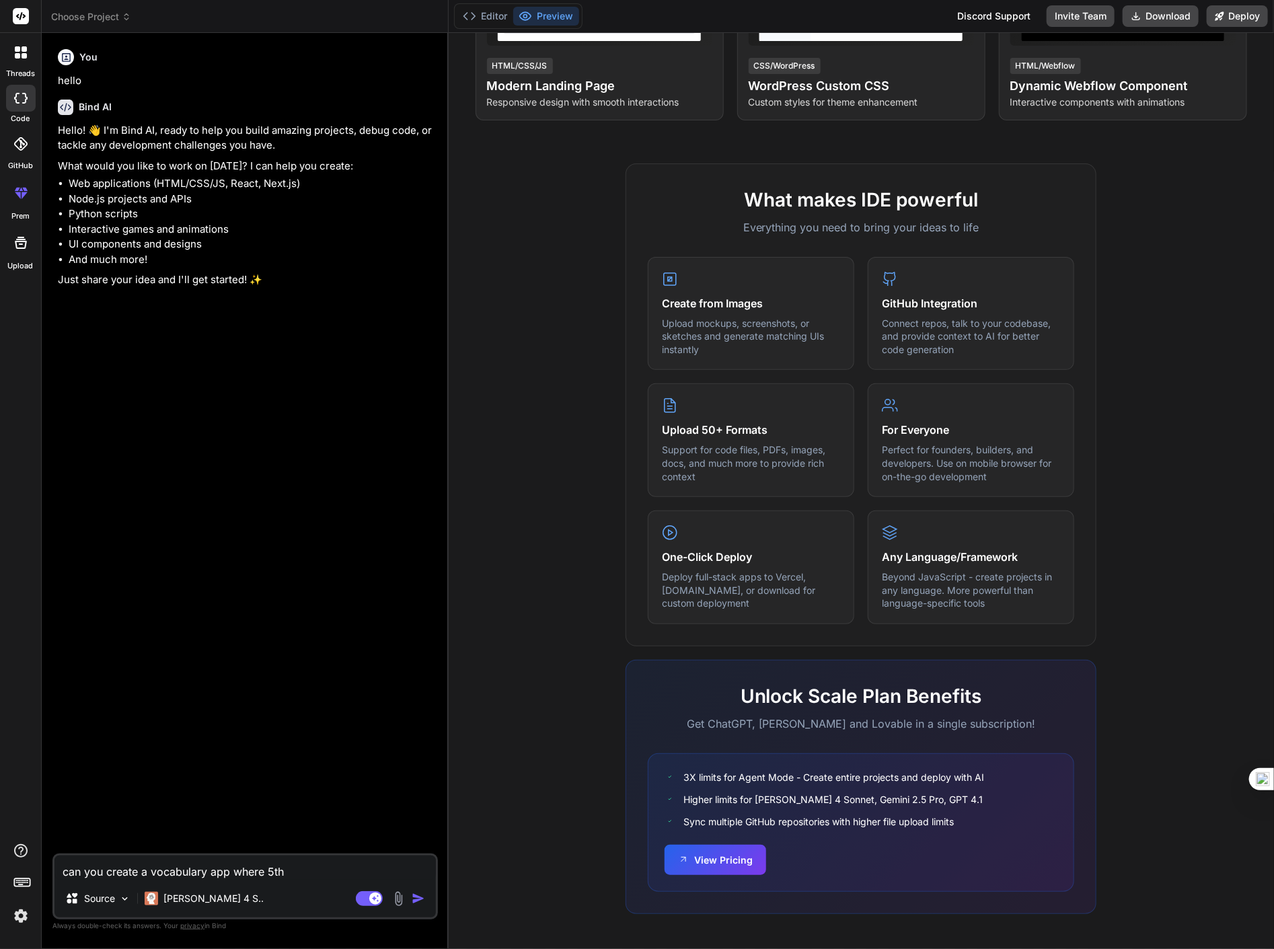
type textarea "x"
type textarea "can you create a vocabulary app where 5th g"
type textarea "x"
type textarea "can you create a vocabulary app where 5th gr"
type textarea "x"
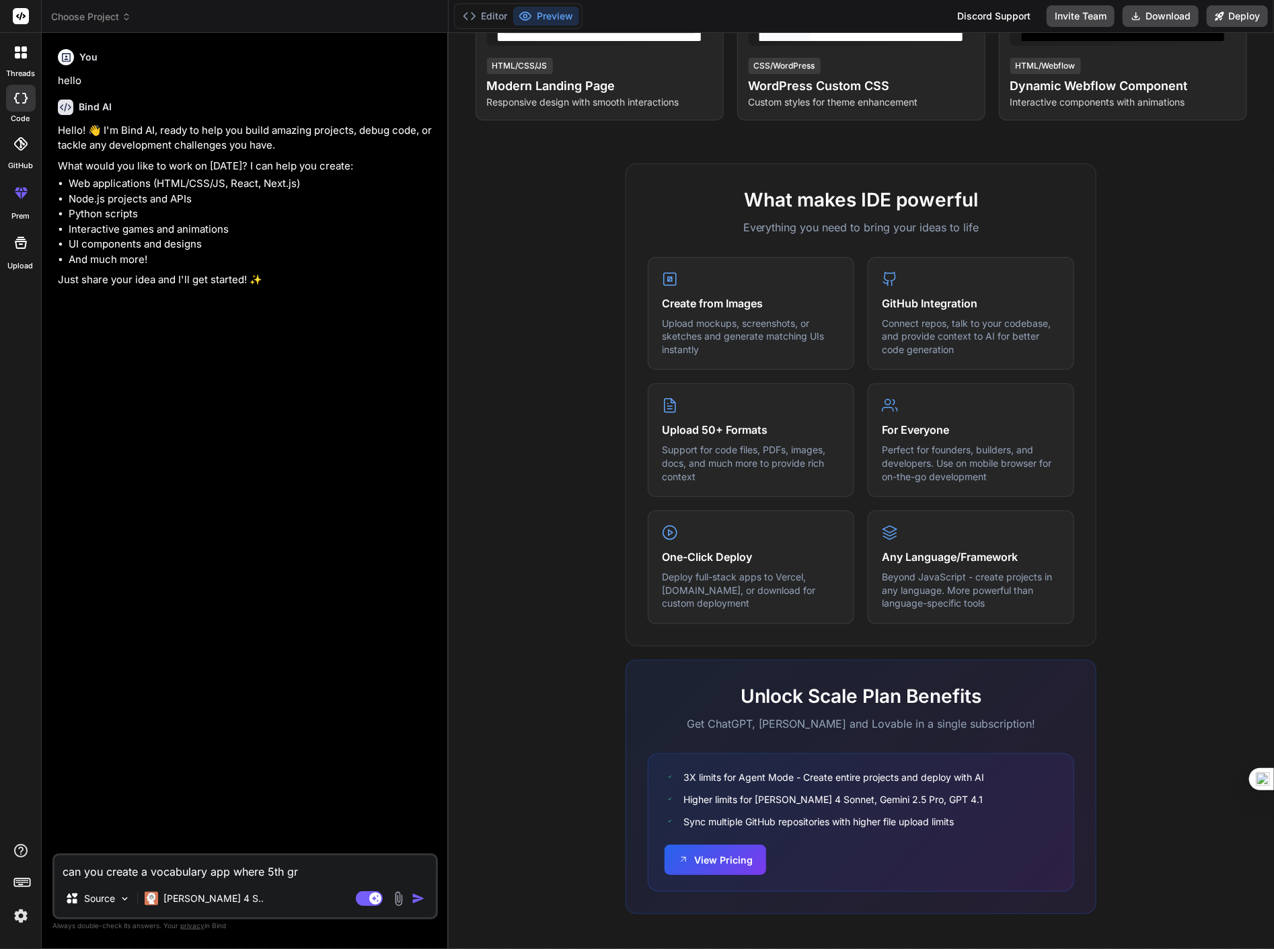
type textarea "can you create a vocabulary app where 5th gra"
type textarea "x"
type textarea "can you create a vocabulary app where 5th grad"
type textarea "x"
type textarea "can you create a vocabulary app where 5th grade"
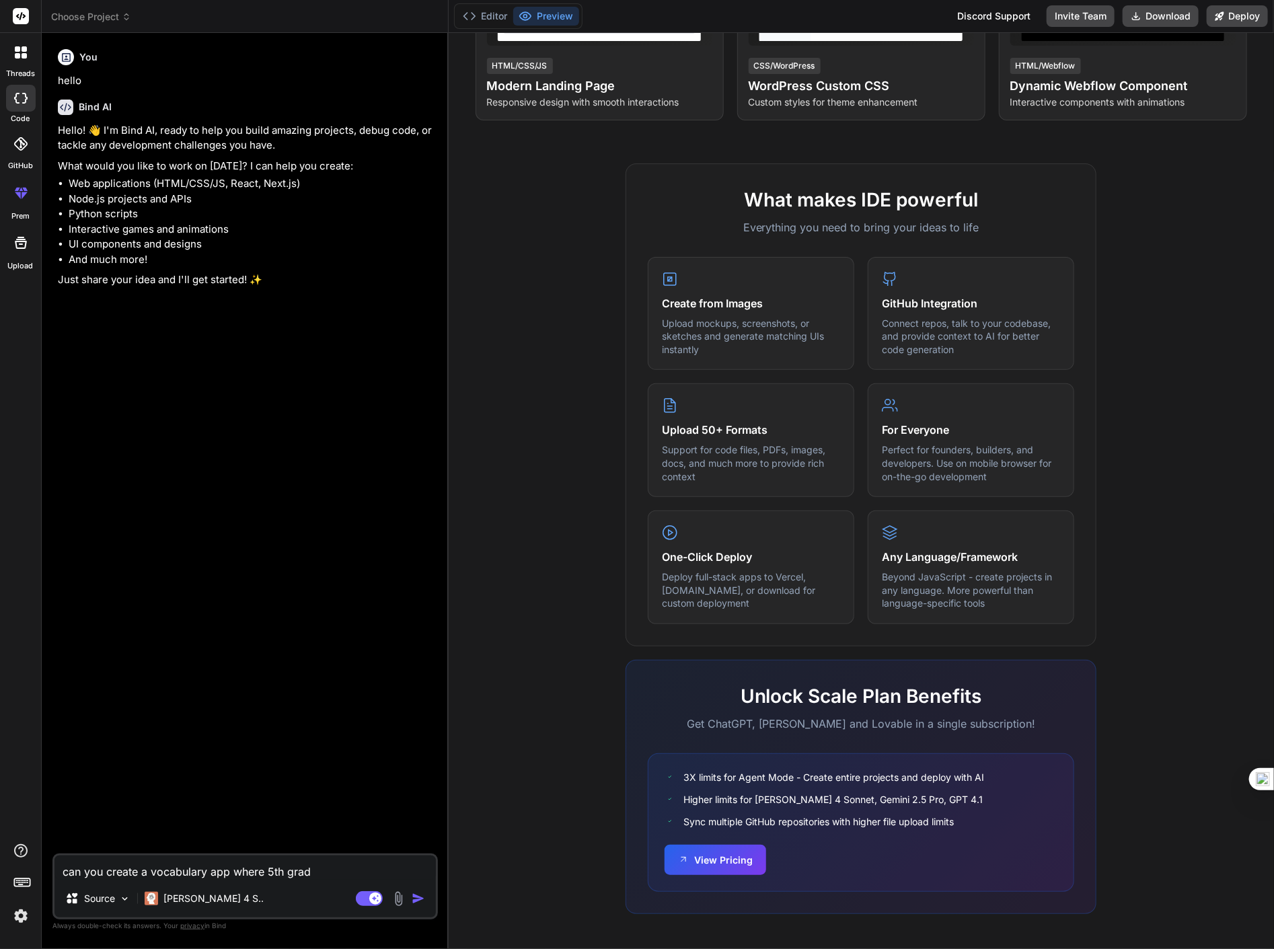
type textarea "x"
type textarea "can you create a vocabulary app where 5th grade"
type textarea "x"
type textarea "can you create a vocabulary app where 5th grade s"
type textarea "x"
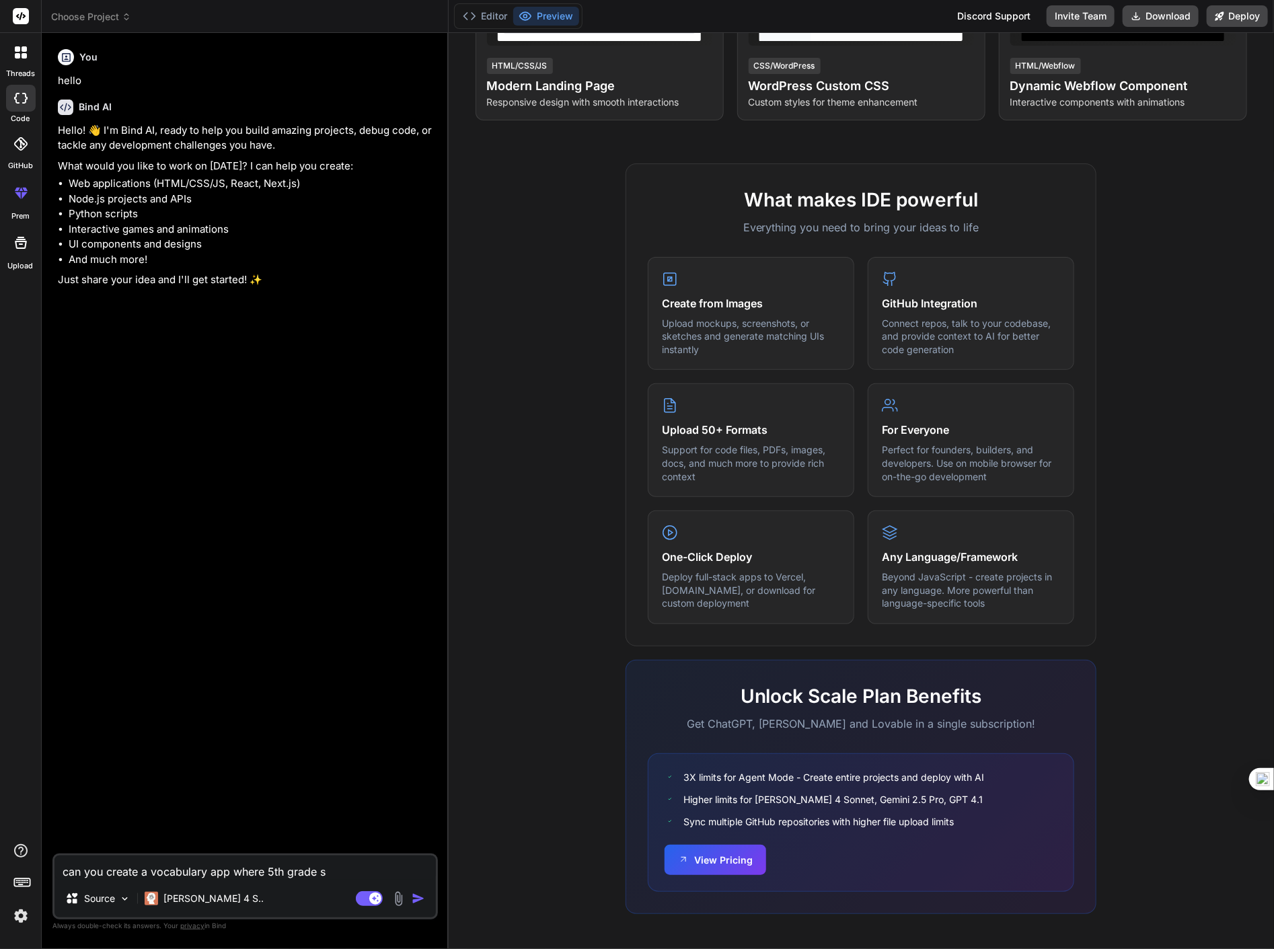
type textarea "can you create a vocabulary app where 5th grade st"
type textarea "x"
type textarea "can you create a vocabulary app where 5th grade stu"
type textarea "x"
type textarea "can you create a vocabulary app where 5th grade stud"
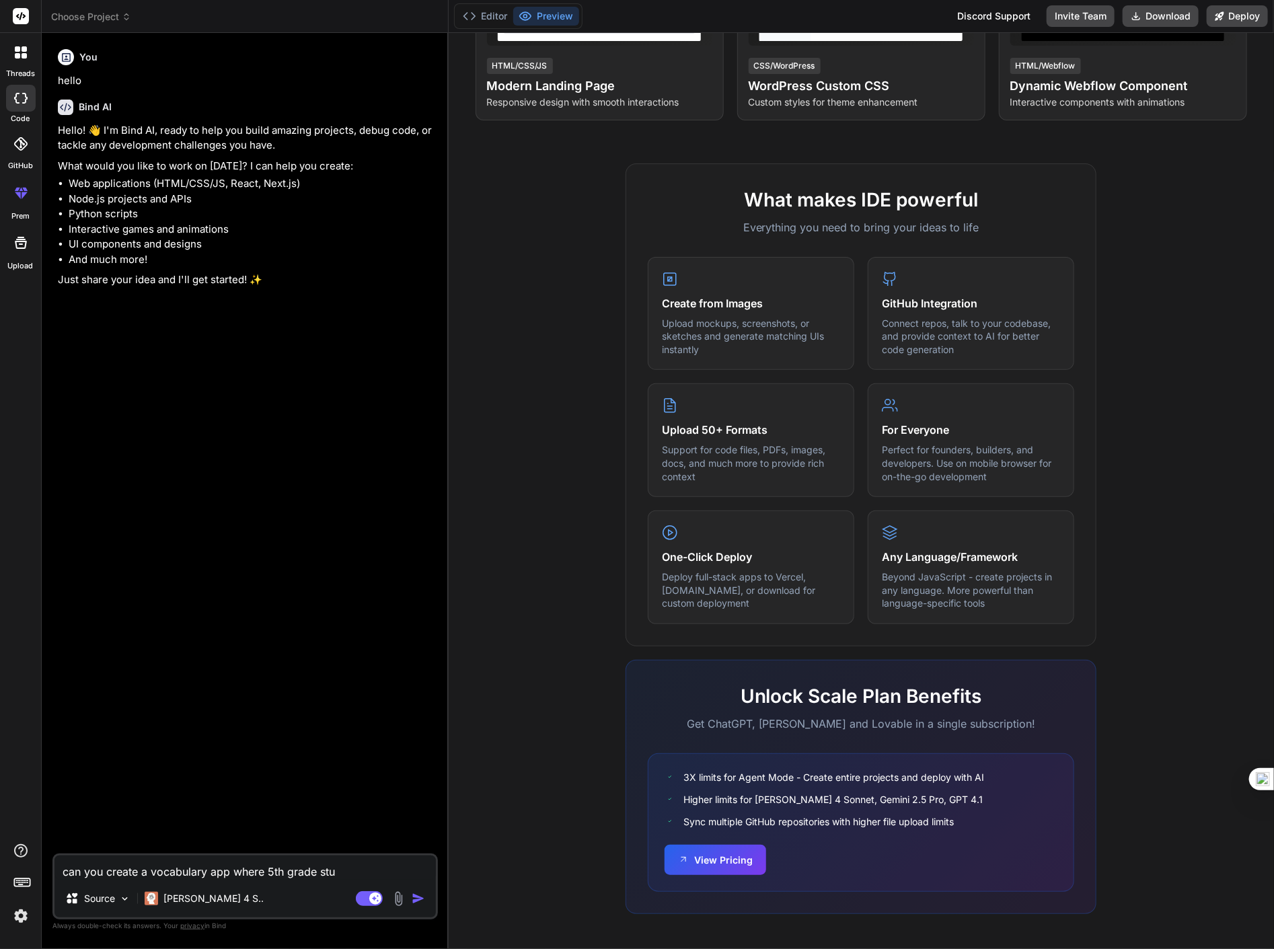
type textarea "x"
type textarea "can you create a vocabulary app where 5th grade stude"
type textarea "x"
type textarea "can you create a vocabulary app where 5th grade studen"
type textarea "x"
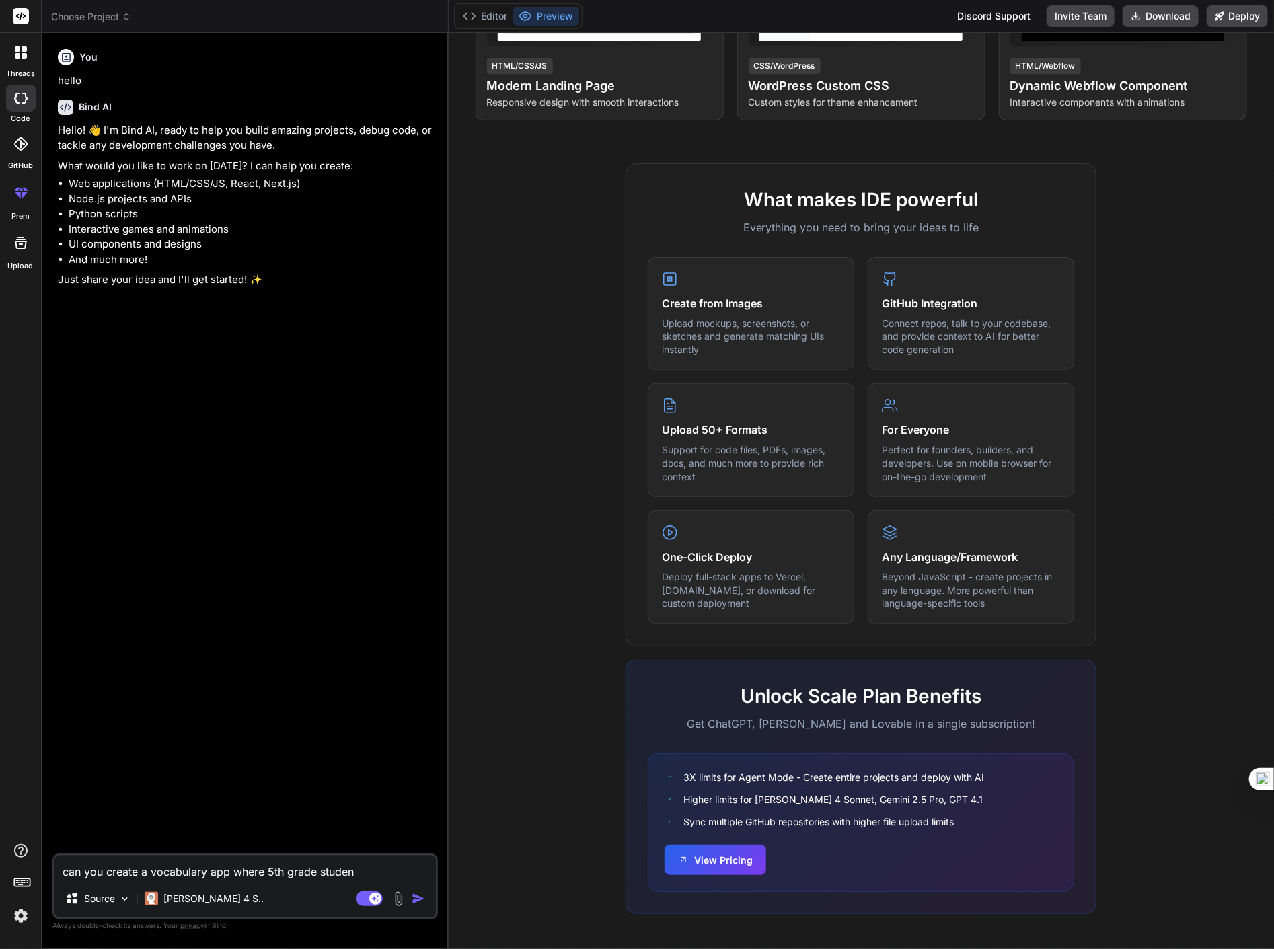
type textarea "can you create a vocabulary app where 5th grade student"
type textarea "x"
type textarea "can you create a vocabulary app where 5th grade students"
type textarea "x"
type textarea "can you create a vocabulary app where 5th grade students"
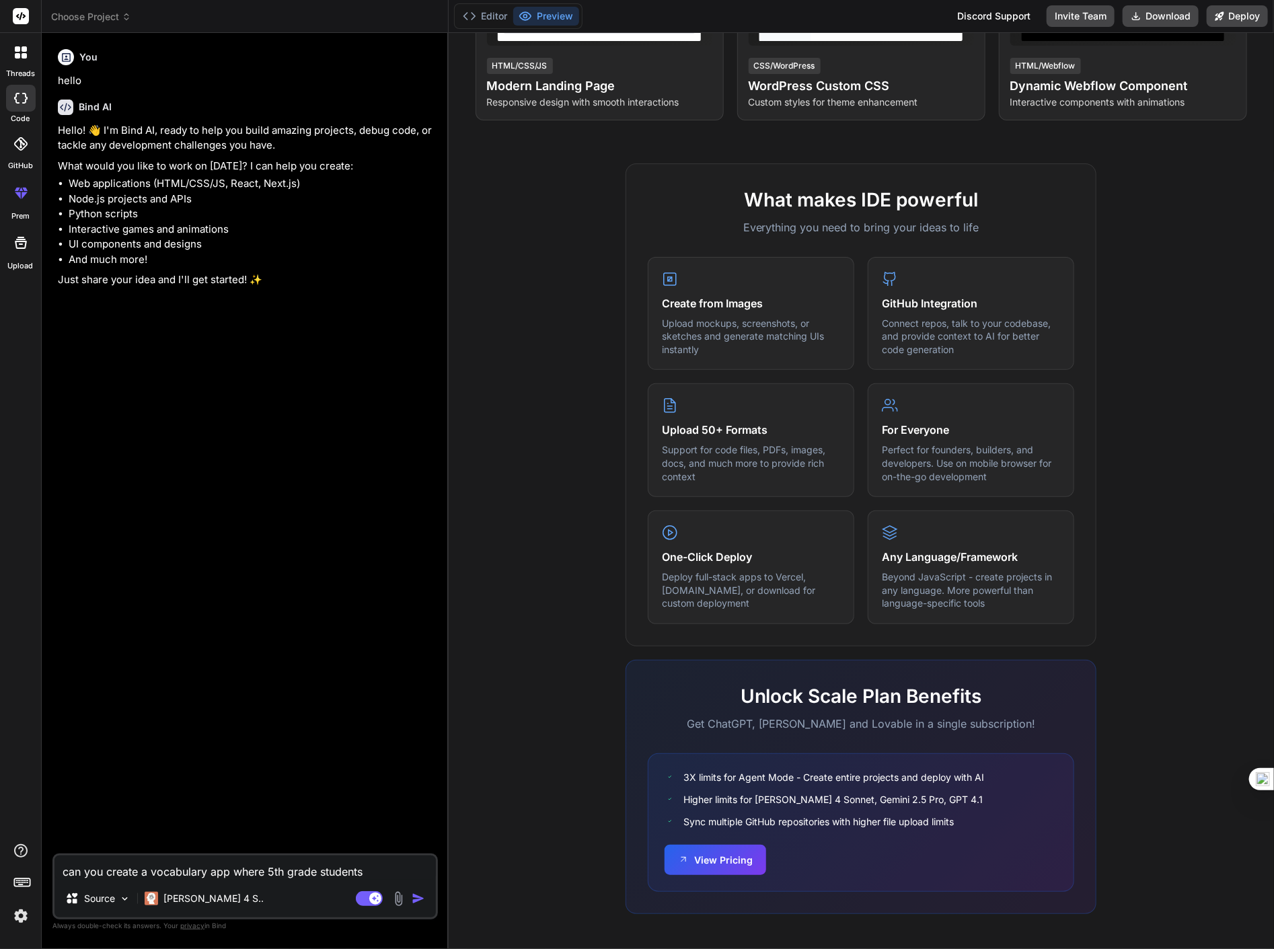
type textarea "x"
type textarea "can you create a vocabulary app where 5th grade students l"
type textarea "x"
type textarea "can you create a vocabulary app where 5th grade students lc"
type textarea "x"
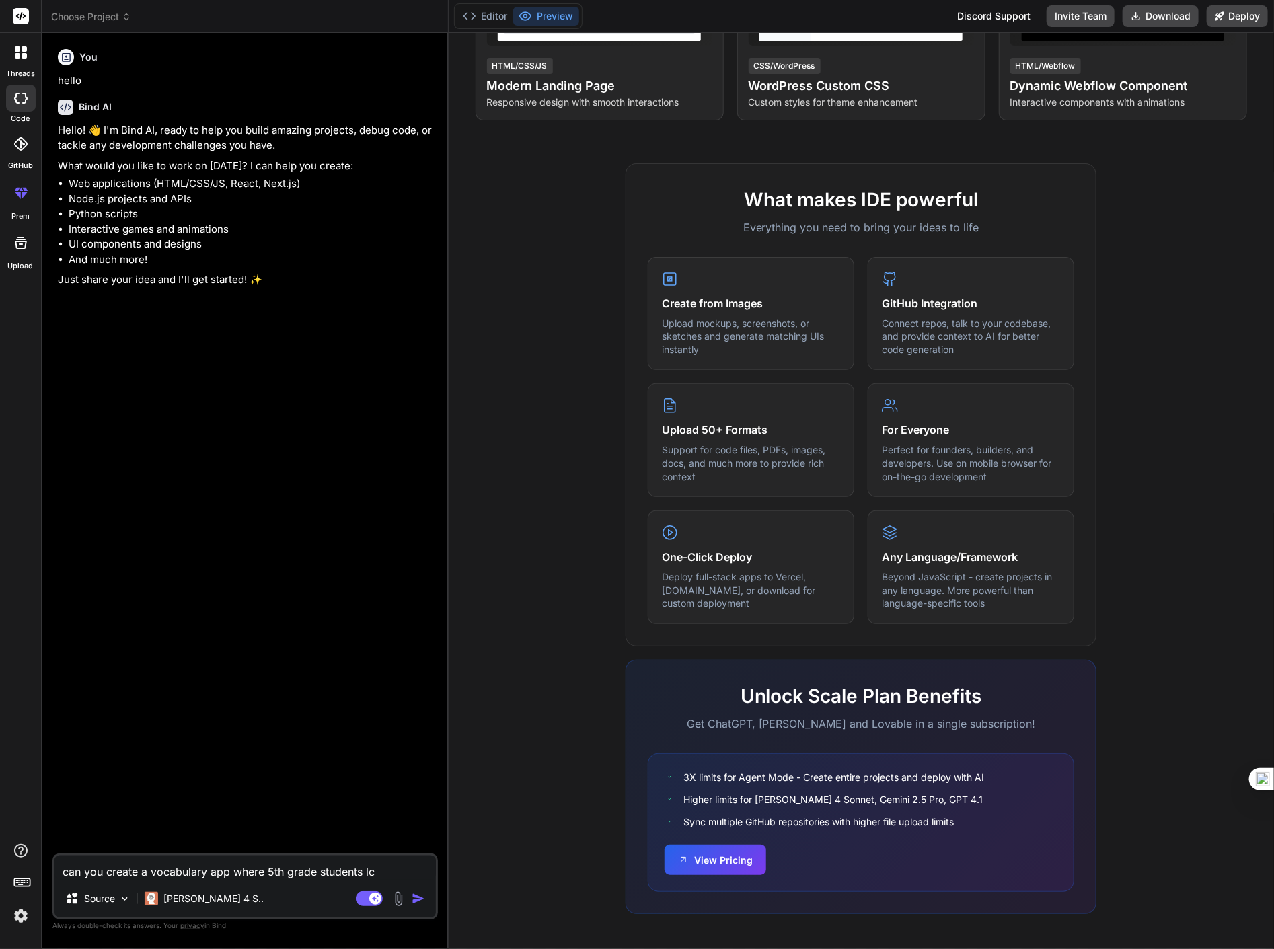
type textarea "can you create a vocabulary app where 5th grade students lci"
type textarea "x"
type textarea "can you create a vocabulary app where 5th grade students lcic"
type textarea "x"
type textarea "can you create a vocabulary app where 5th grade students lcick"
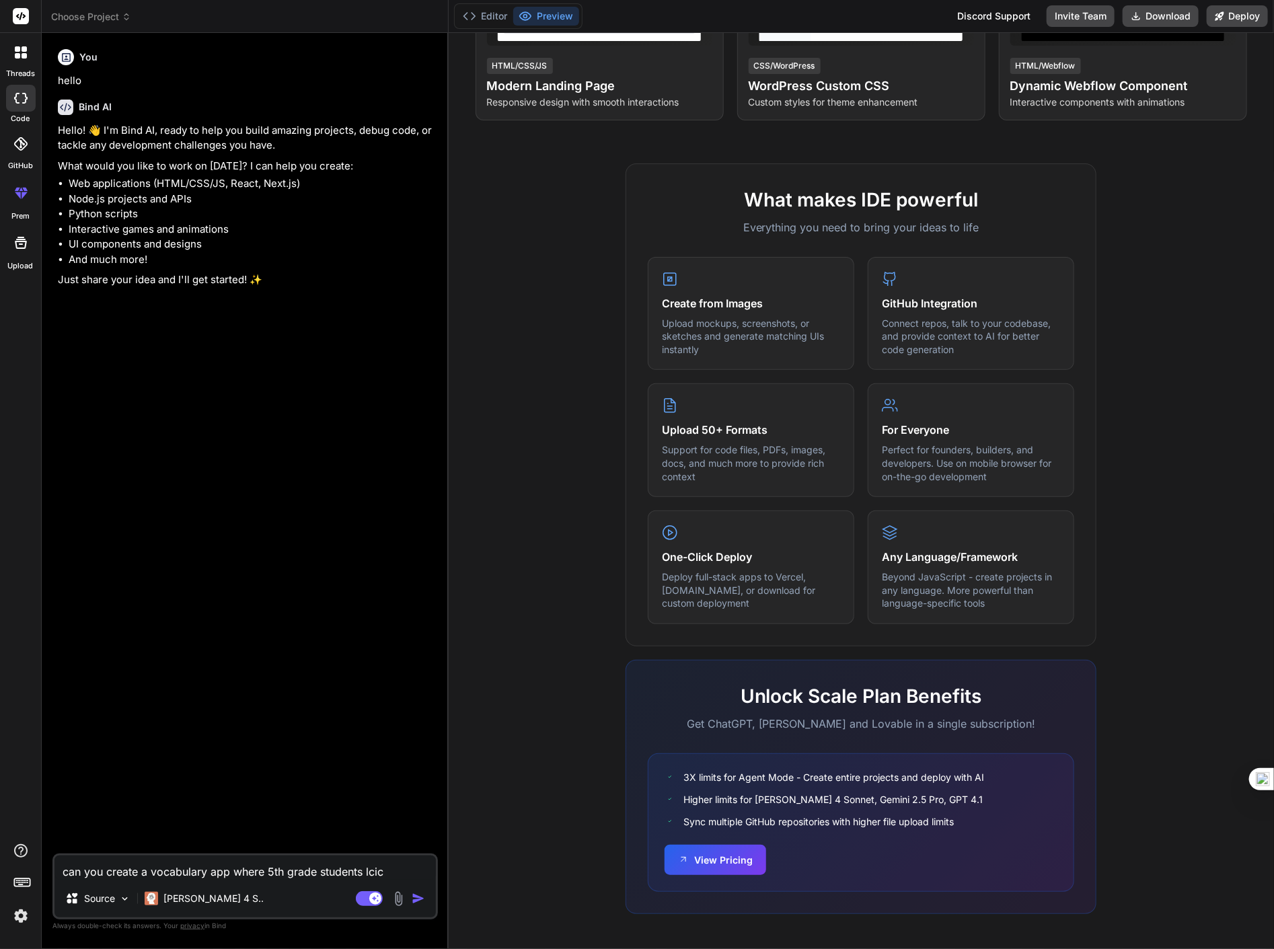
type textarea "x"
type textarea "can you create a vocabulary app where 5th grade students lcick"
type textarea "x"
type textarea "can you create a vocabulary app where 5th grade students lcick"
type textarea "x"
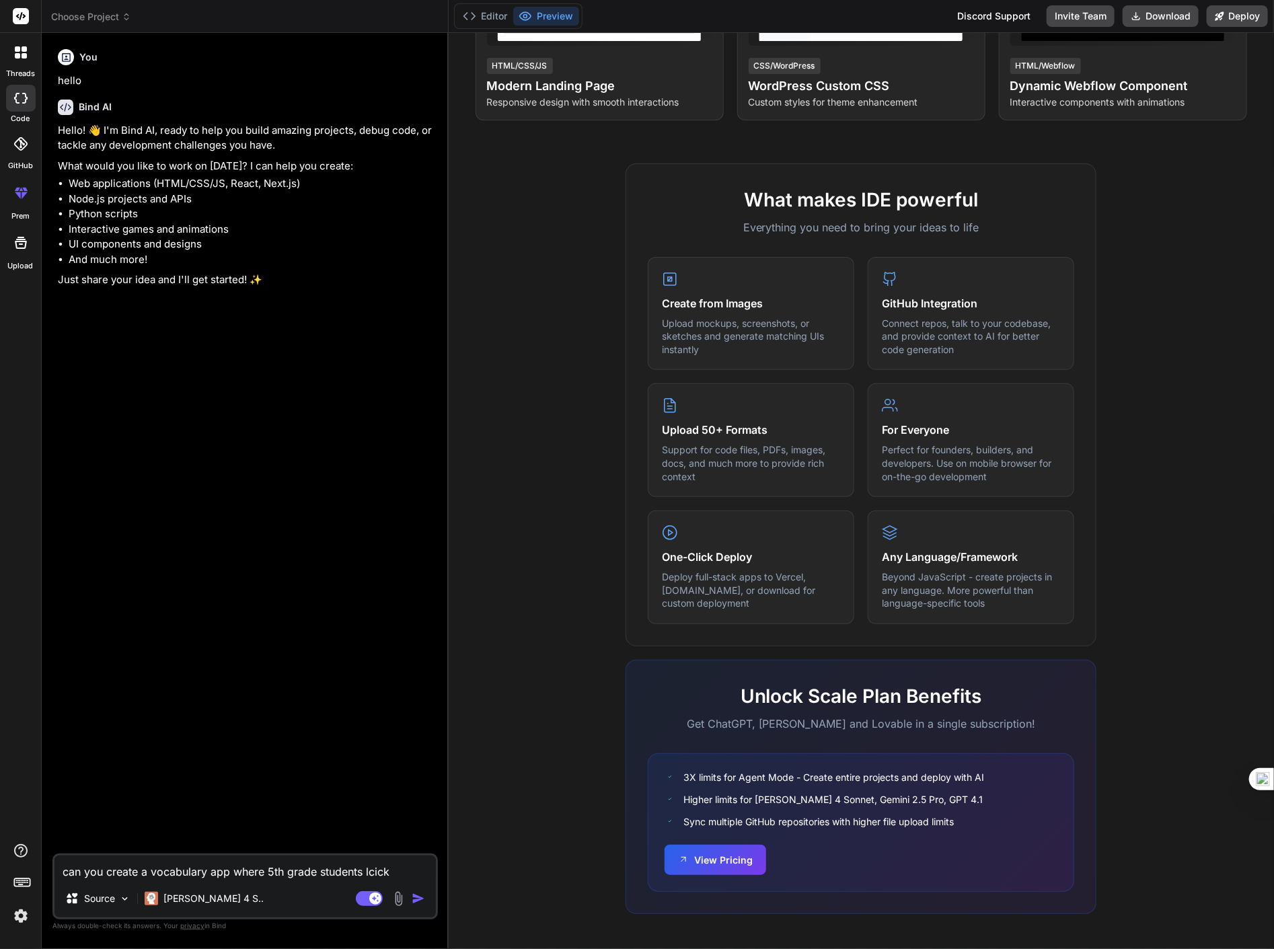
type textarea "can you create a vocabulary app where 5th grade students lcic"
type textarea "x"
type textarea "can you create a vocabulary app where 5th grade students lci"
type textarea "x"
type textarea "can you create a vocabulary app where 5th grade students lc"
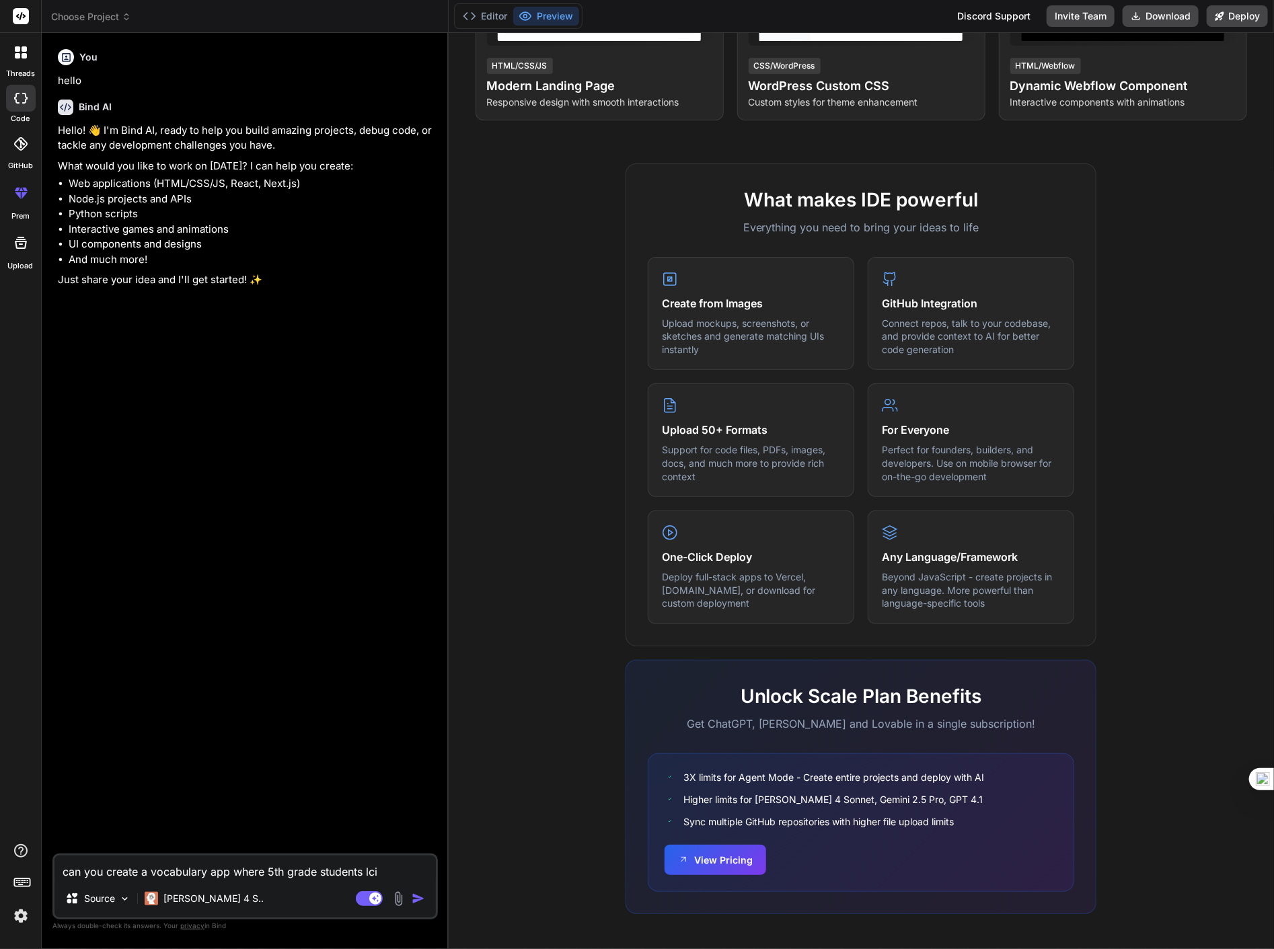
type textarea "x"
type textarea "can you create a vocabulary app where 5th grade students l"
type textarea "x"
type textarea "can you create a vocabulary app where 5th grade students"
type textarea "x"
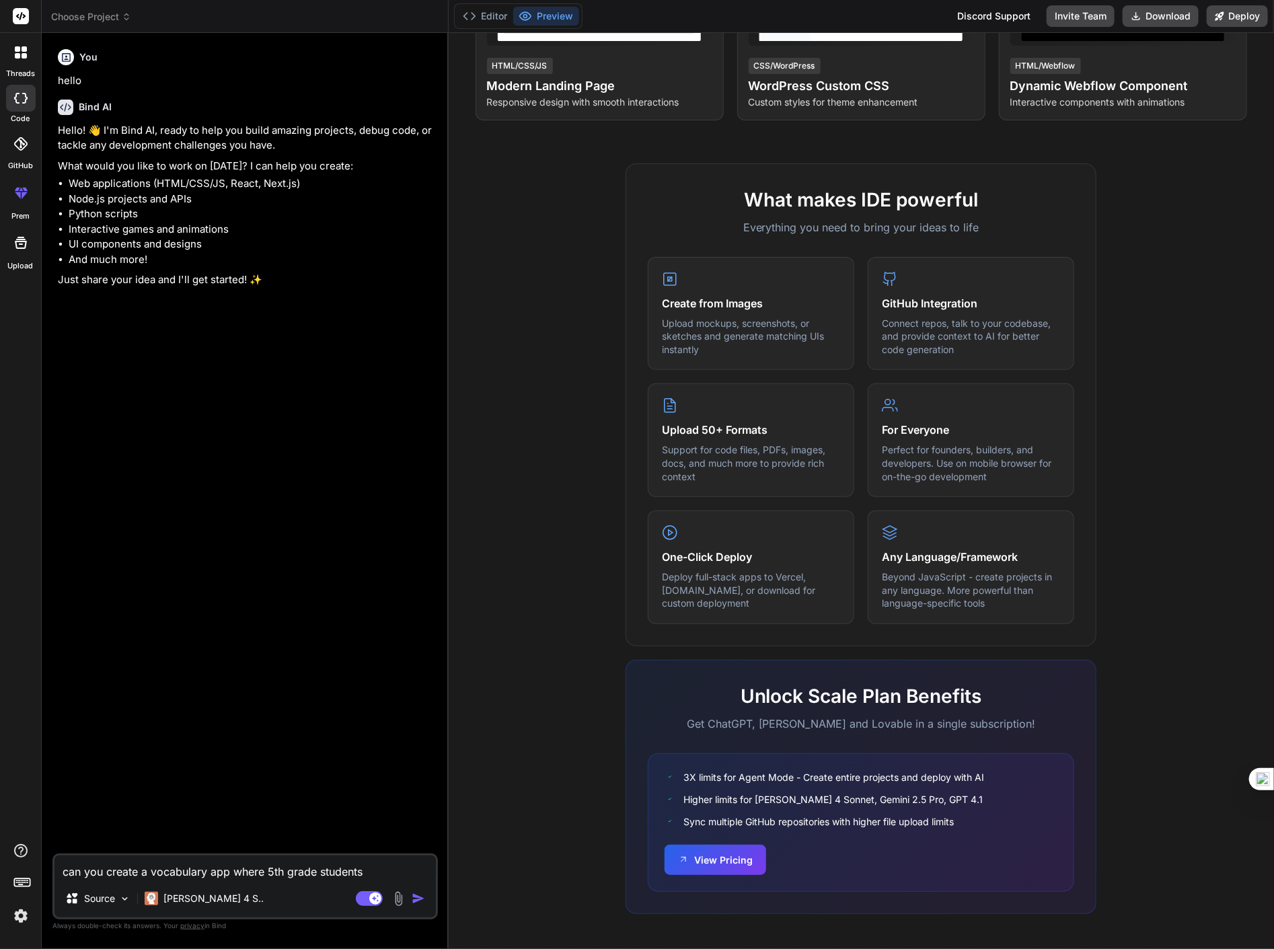
type textarea "can you create a vocabulary app where 5th grade students c"
type textarea "x"
type textarea "can you create a vocabulary app where 5th grade students cl"
type textarea "x"
type textarea "can you create a vocabulary app where 5th grade students cli"
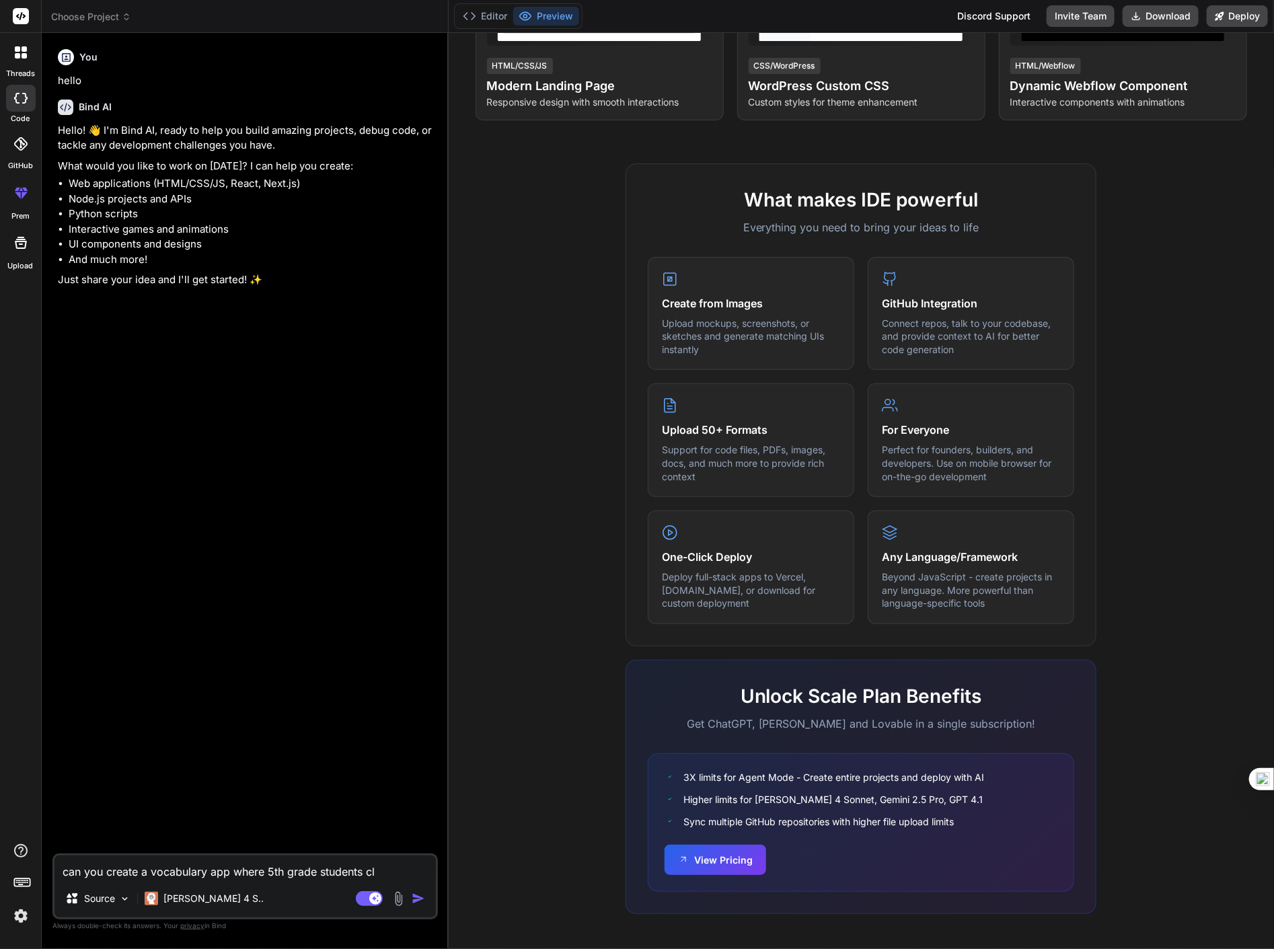
type textarea "x"
type textarea "can you create a vocabulary app where 5th grade students clic"
type textarea "x"
type textarea "can you create a vocabulary app where 5th grade students click"
type textarea "x"
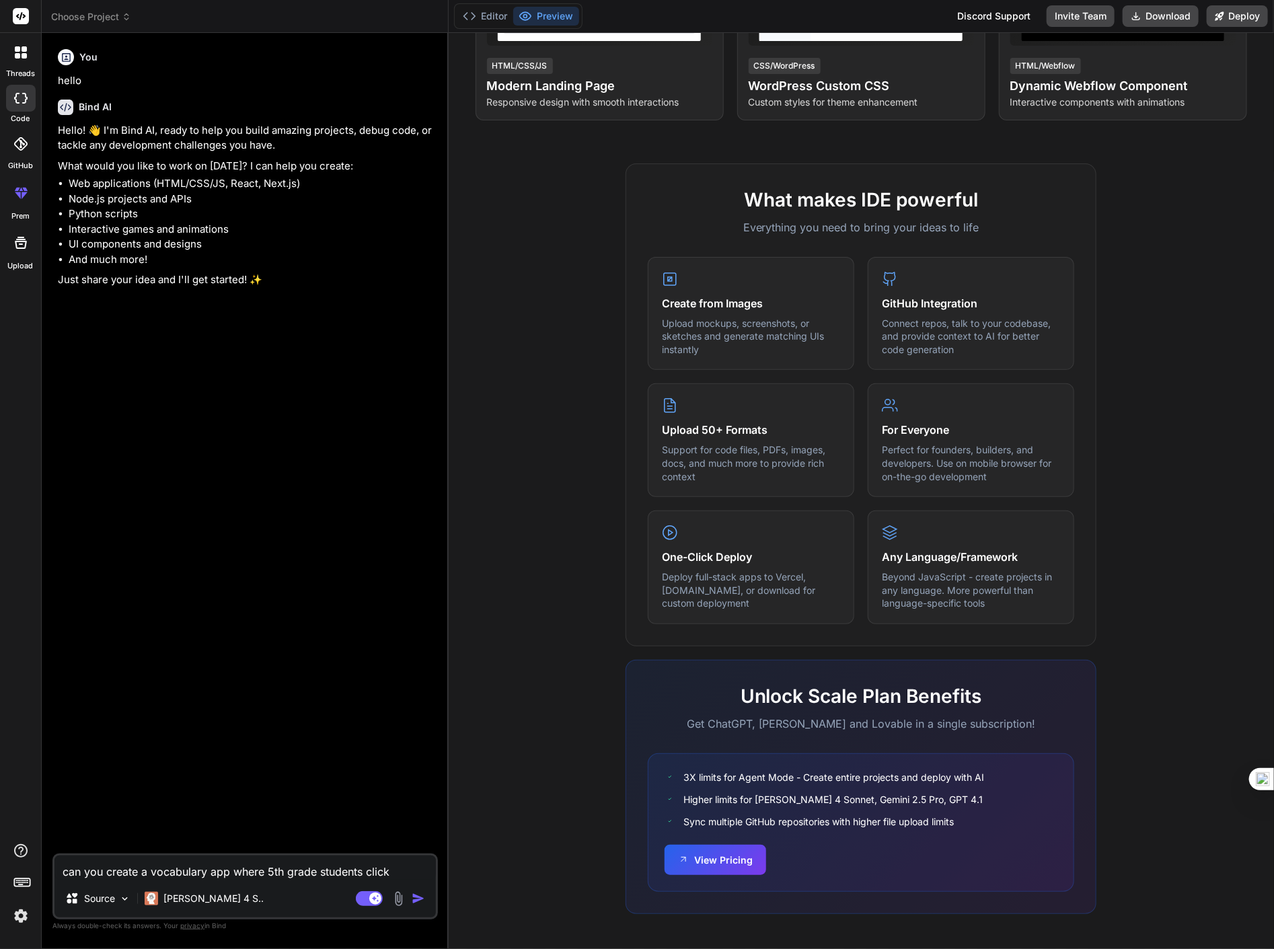
type textarea "can you create a vocabulary app where 5th grade students click"
type textarea "x"
type textarea "can you create a vocabulary app where 5th grade students click o"
type textarea "x"
type textarea "can you create a vocabulary app where 5th grade students click on"
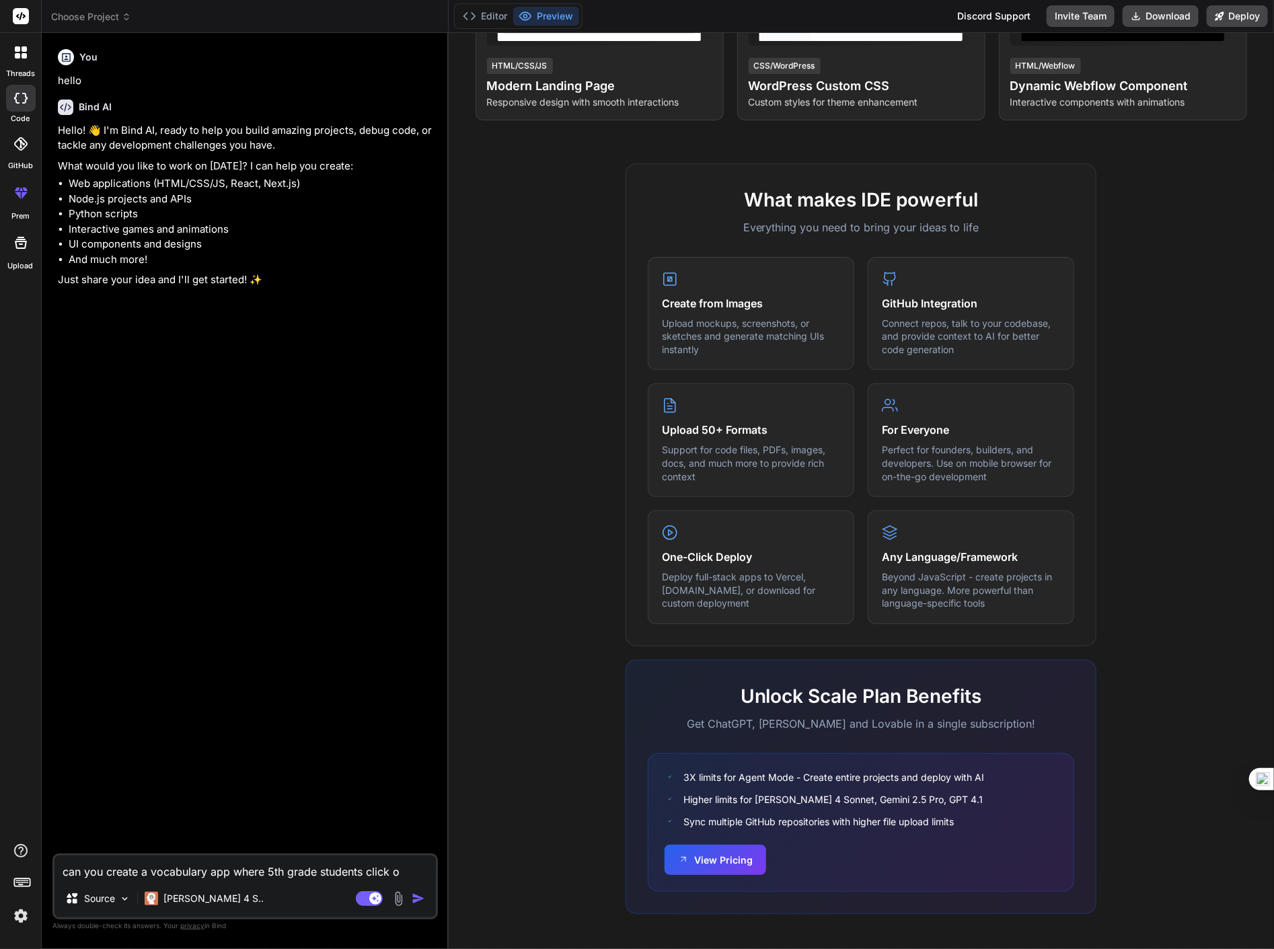
type textarea "x"
type textarea "can you create a vocabulary app where 5th grade students click on"
type textarea "x"
type textarea "can you create a vocabulary app where 5th grade students click on t"
type textarea "x"
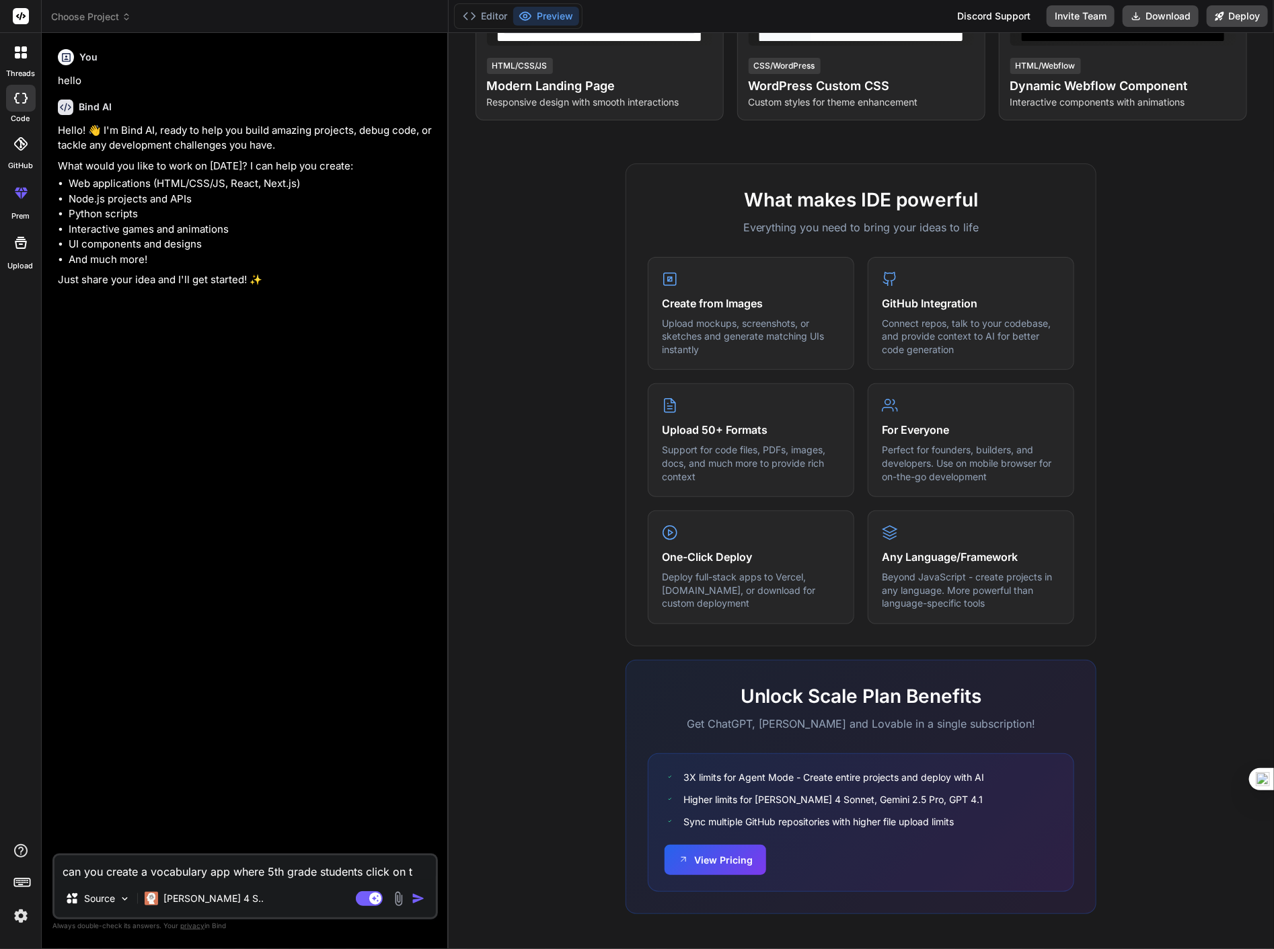
type textarea "can you create a vocabulary app where 5th grade students click on th"
type textarea "x"
type textarea "can you create a vocabulary app where 5th grade students click on the"
type textarea "x"
type textarea "can you create a vocabulary app where 5th grade students click on the"
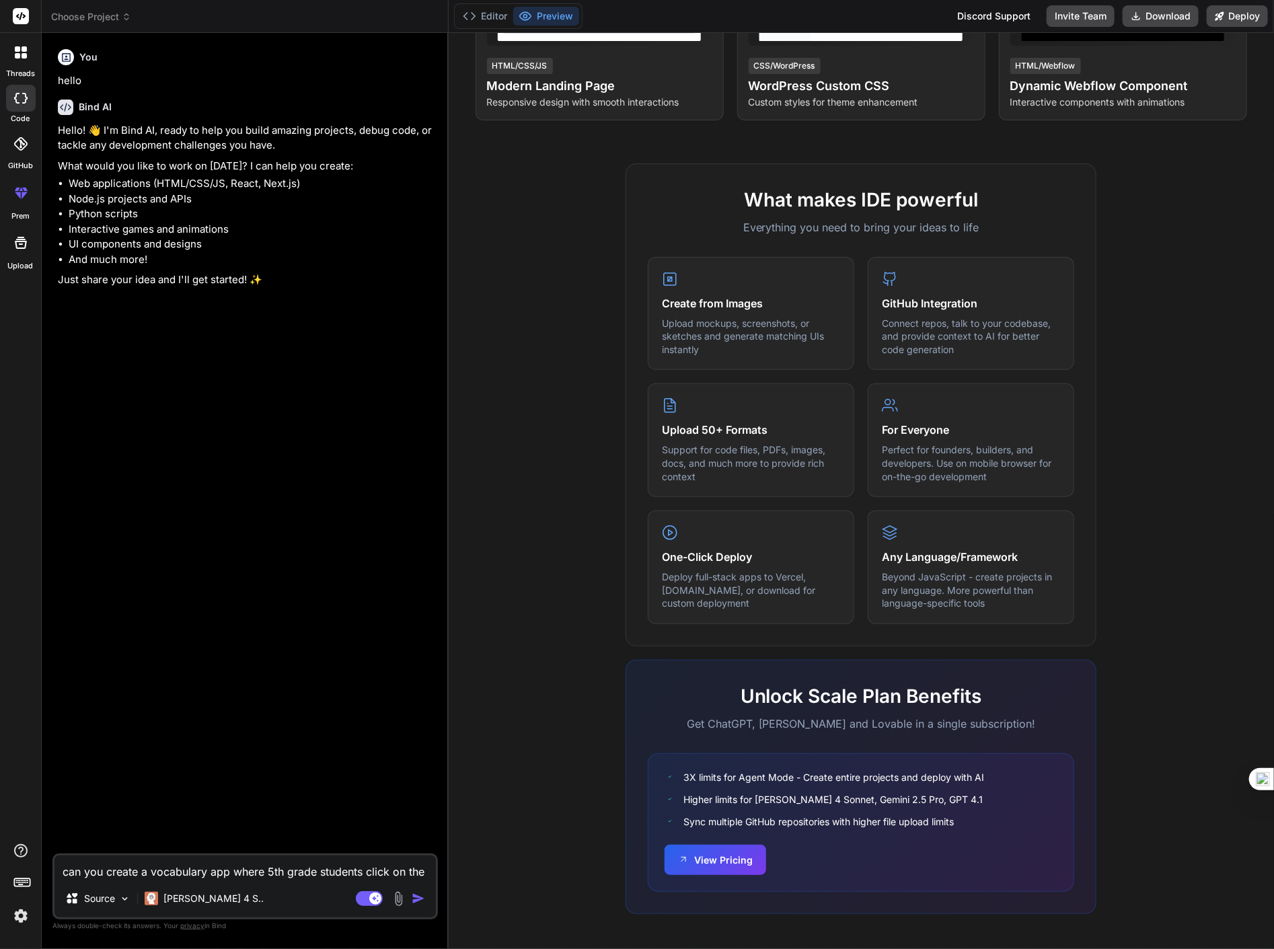
type textarea "x"
type textarea "can you create a vocabulary app where 5th grade students click on the w"
type textarea "x"
type textarea "can you create a vocabulary app where 5th grade students click on the wo"
type textarea "x"
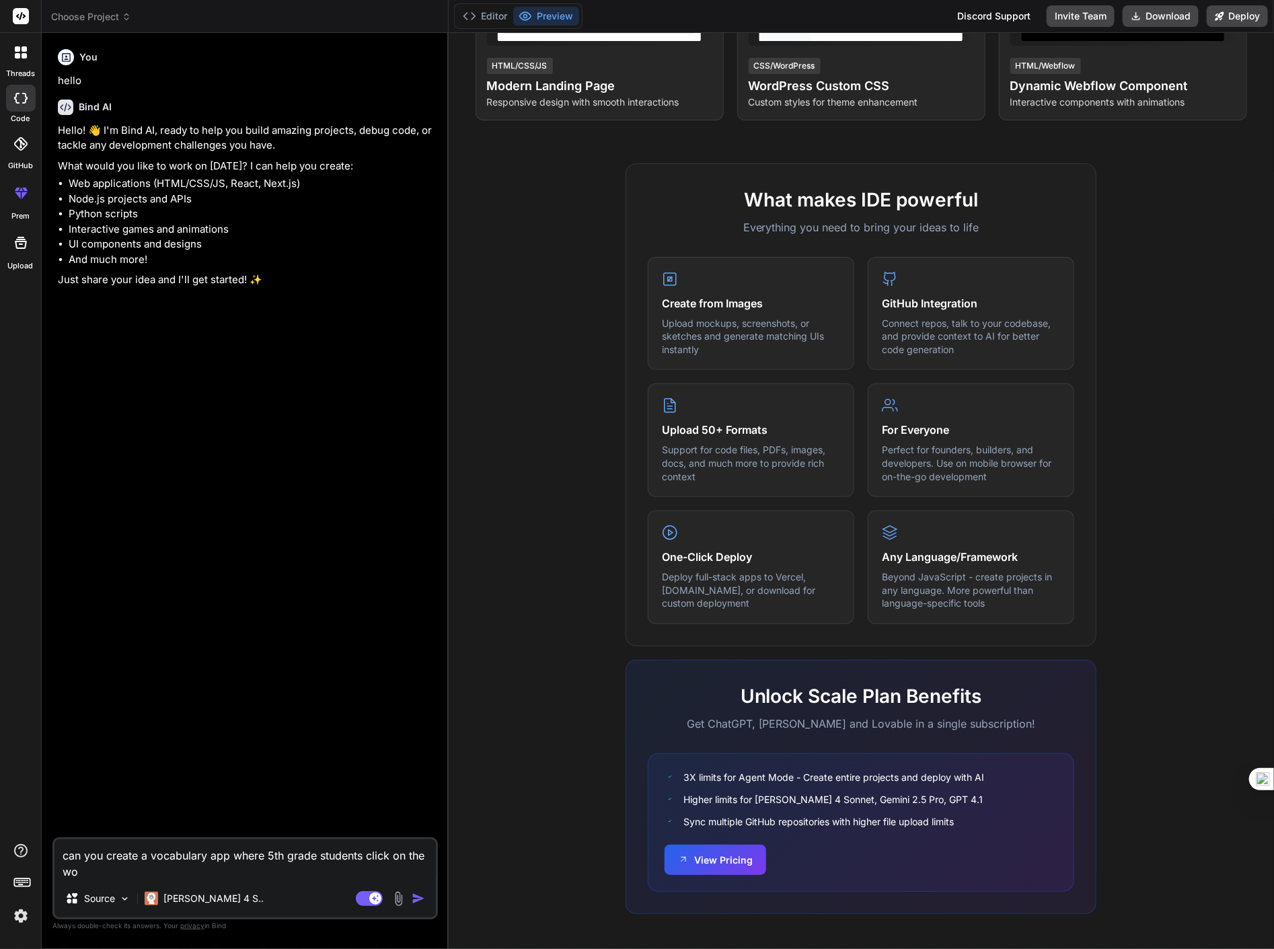
type textarea "can you create a vocabulary app where 5th grade students click on the wor"
type textarea "x"
type textarea "can you create a vocabulary app where 5th grade students click on the word"
type textarea "x"
type textarea "can you create a vocabulary app where 5th grade students click on the word"
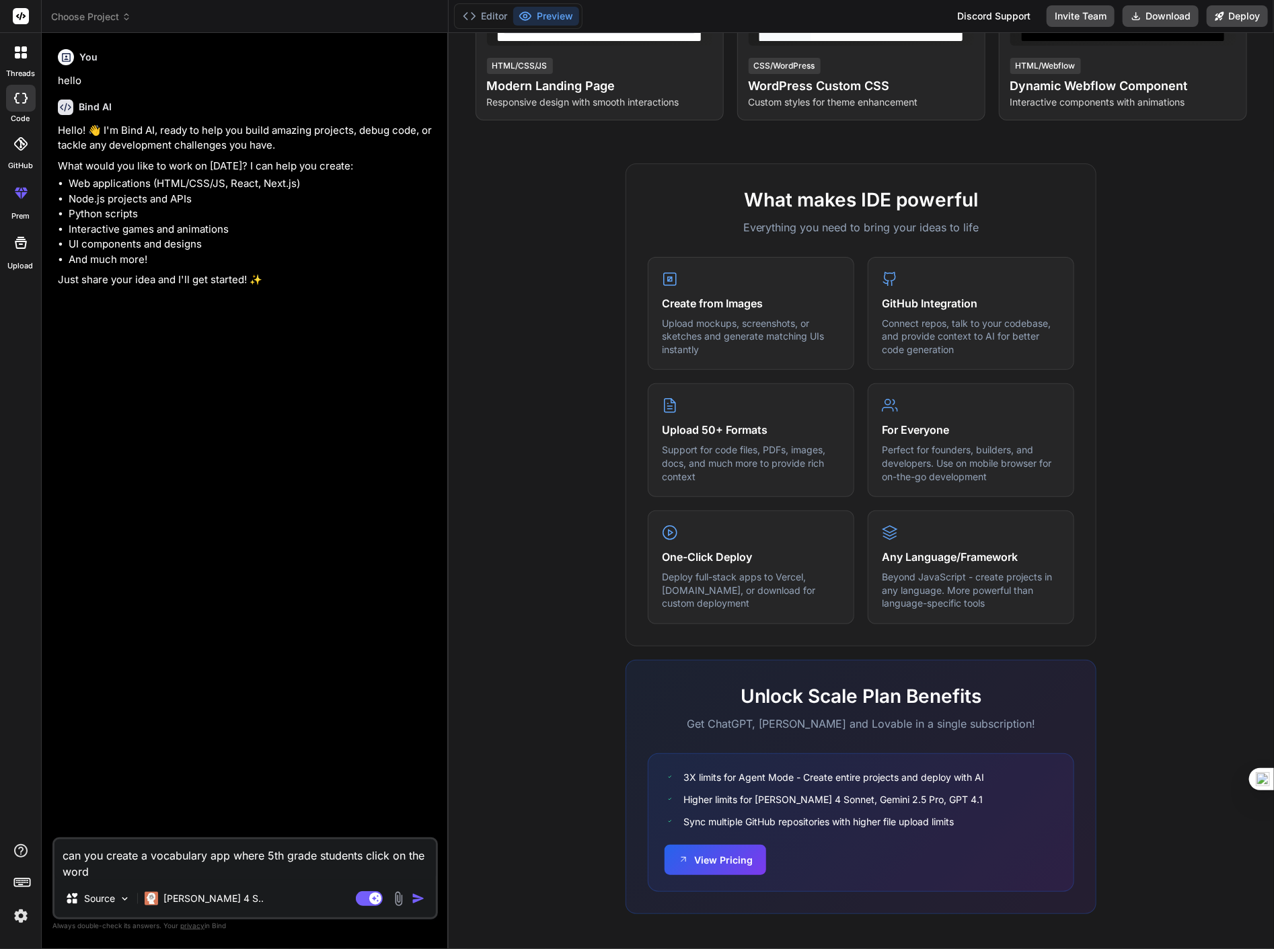
type textarea "x"
type textarea "can you create a vocabulary app where 5th grade students click on the word a"
type textarea "x"
type textarea "can you create a vocabulary app where 5th grade students click on the word an"
type textarea "x"
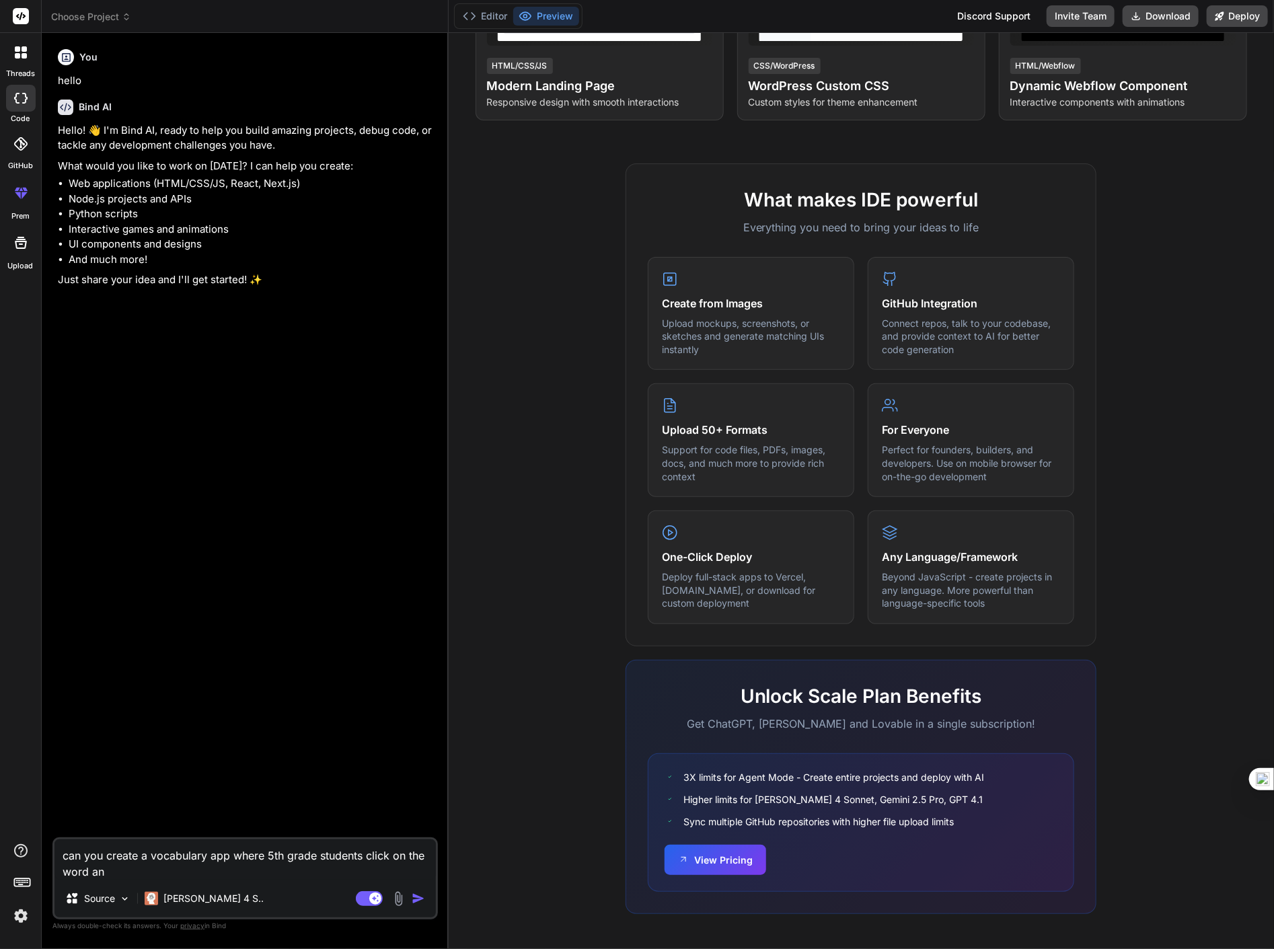
type textarea "can you create a vocabulary app where 5th grade students click on the word and"
type textarea "x"
type textarea "can you create a vocabulary app where 5th grade students click on the word and"
type textarea "x"
type textarea "can you create a vocabulary app where 5th grade students click on the word and h"
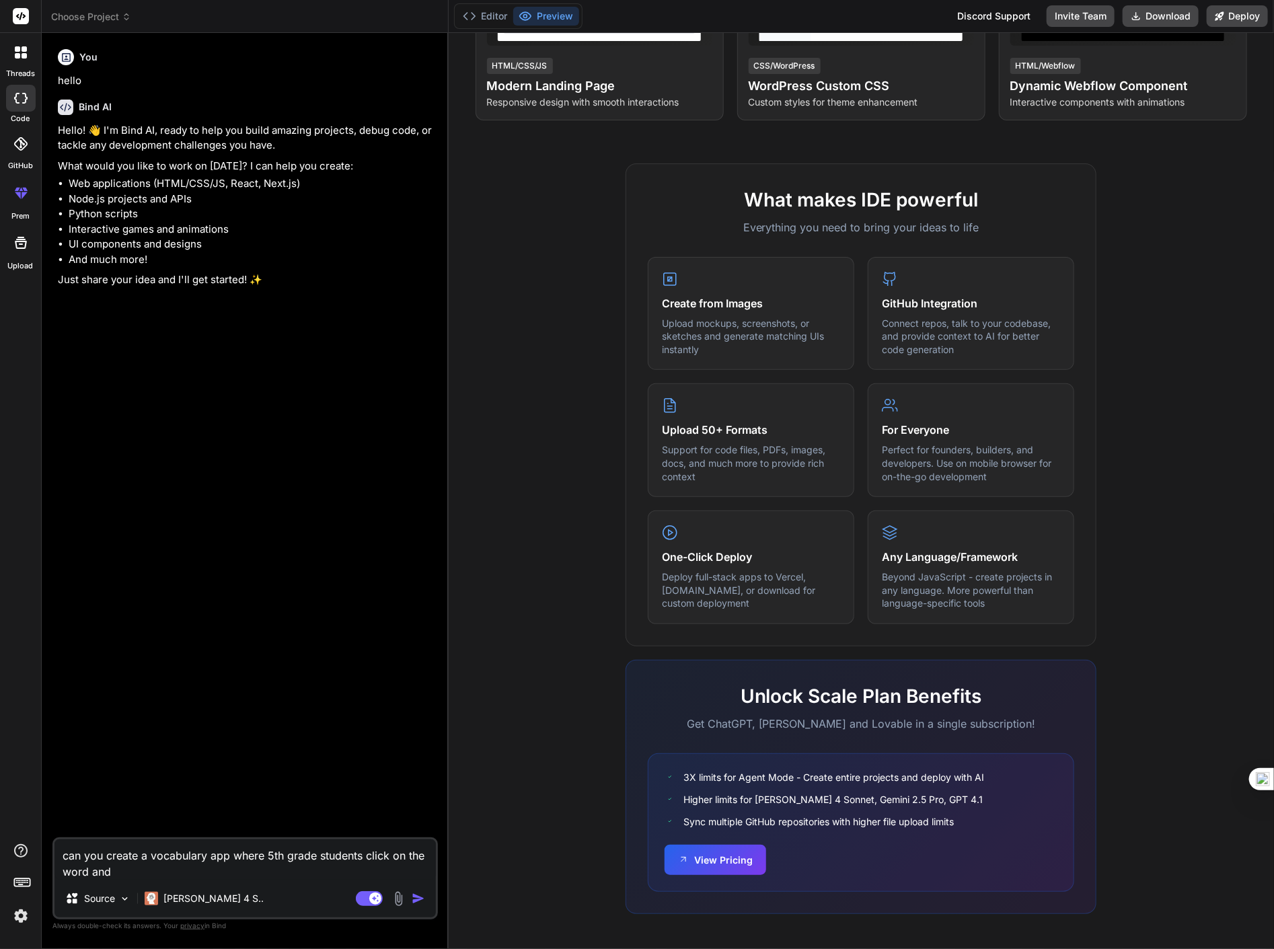
type textarea "x"
type textarea "can you create a vocabulary app where 5th grade students click on the word and"
type textarea "x"
type textarea "can you create a vocabulary app where 5th grade students click on the word and h"
type textarea "x"
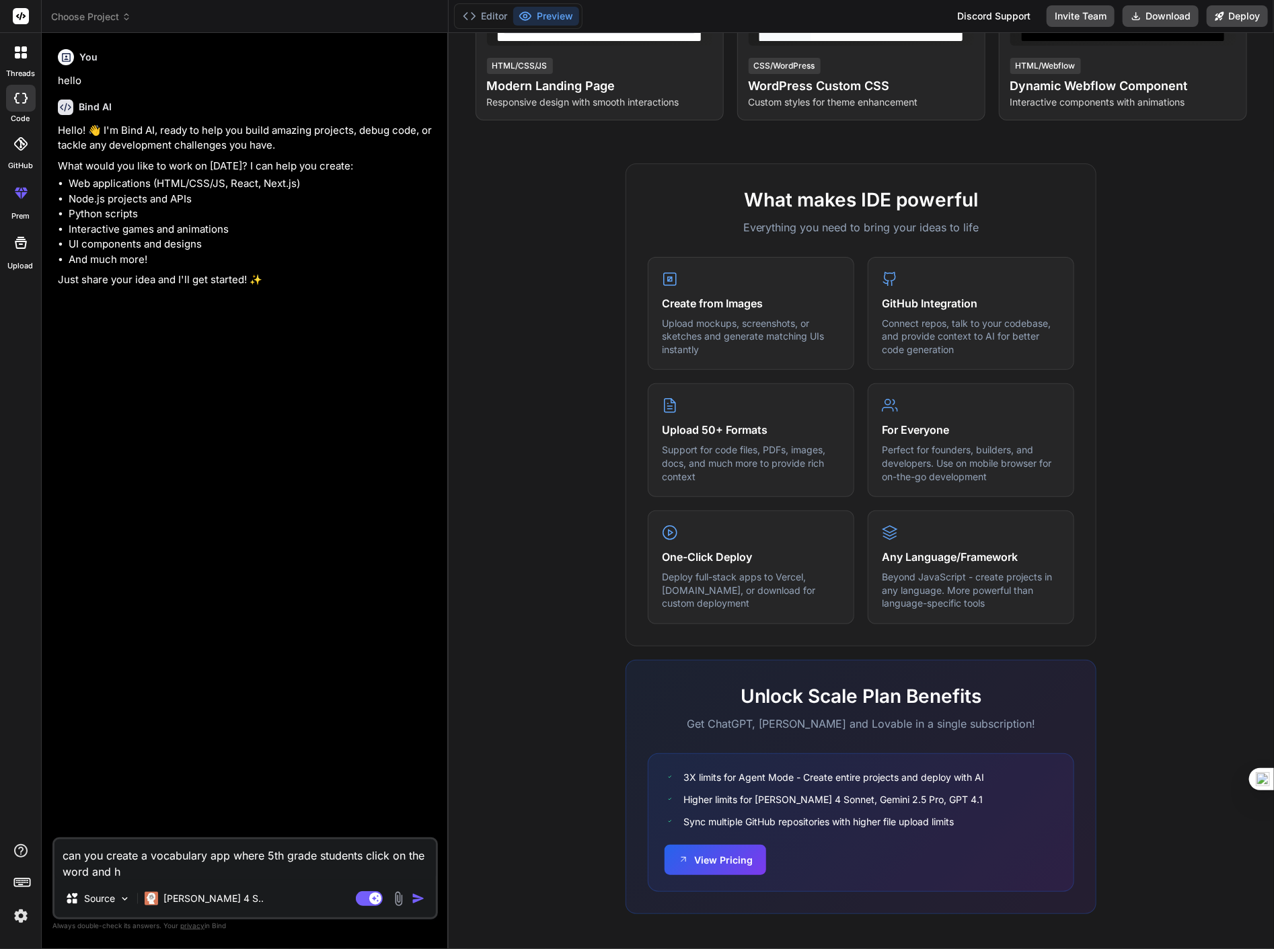
type textarea "can you create a vocabulary app where 5th grade students click on the word and …"
type textarea "x"
type textarea "can you create a vocabulary app where 5th grade students click on the word and …"
type textarea "x"
type textarea "can you create a vocabulary app where 5th grade students click on the word and …"
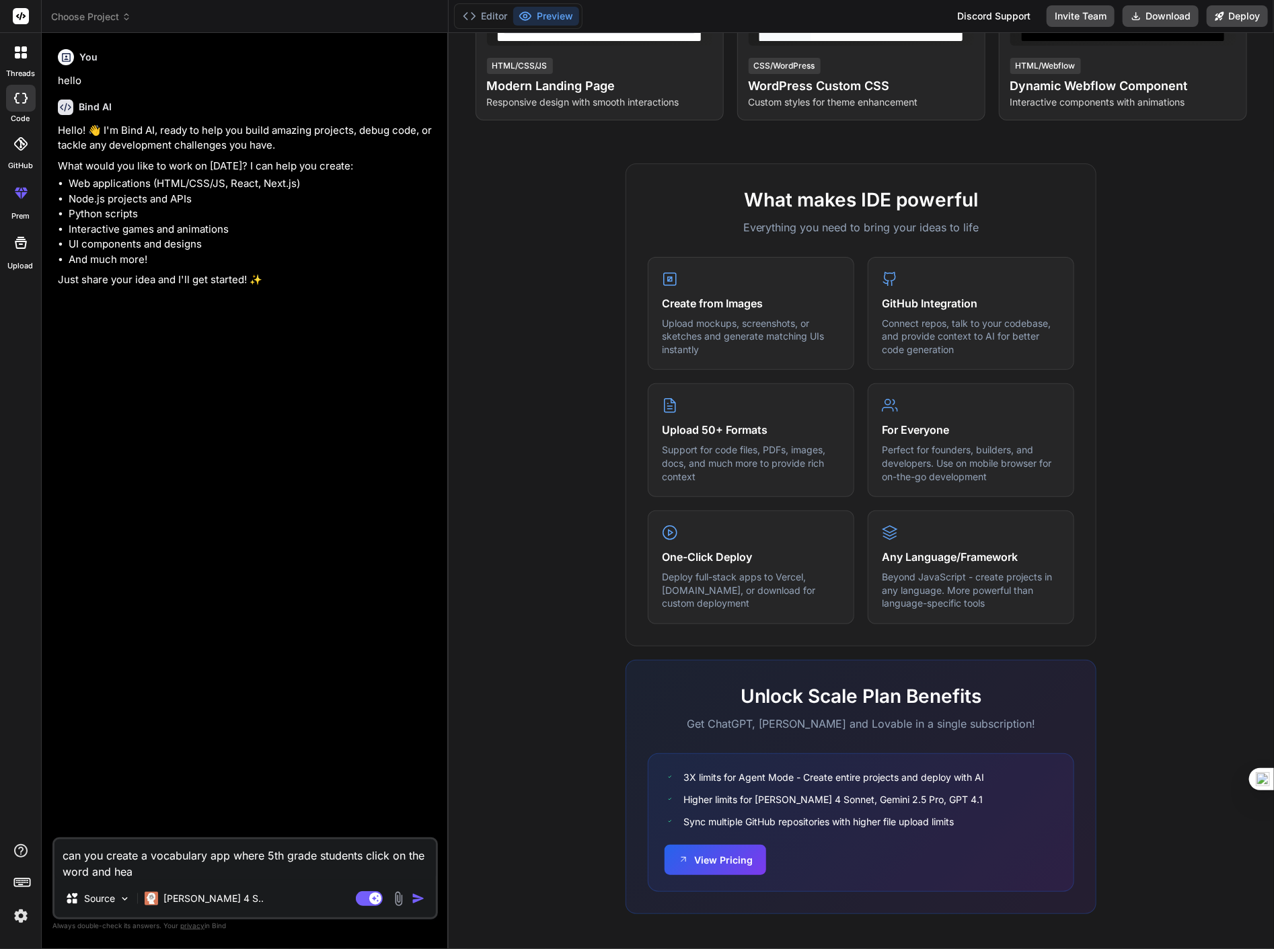
type textarea "x"
type textarea "can you create a vocabulary app where 5th grade students click on the word and …"
click at [395, 894] on img at bounding box center [398, 898] width 15 height 15
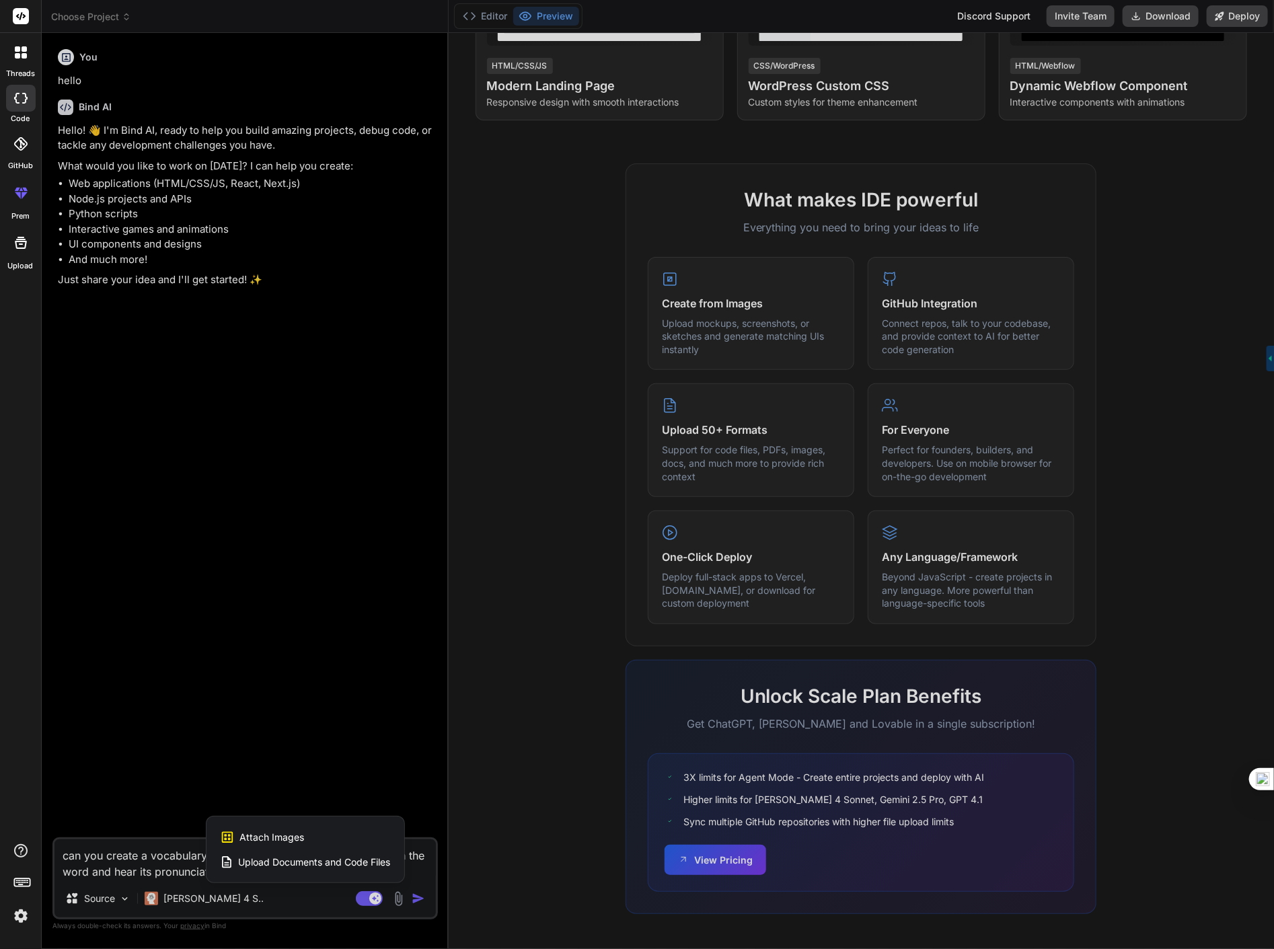
click at [341, 858] on span "Upload Documents and Code Files" at bounding box center [315, 861] width 152 height 13
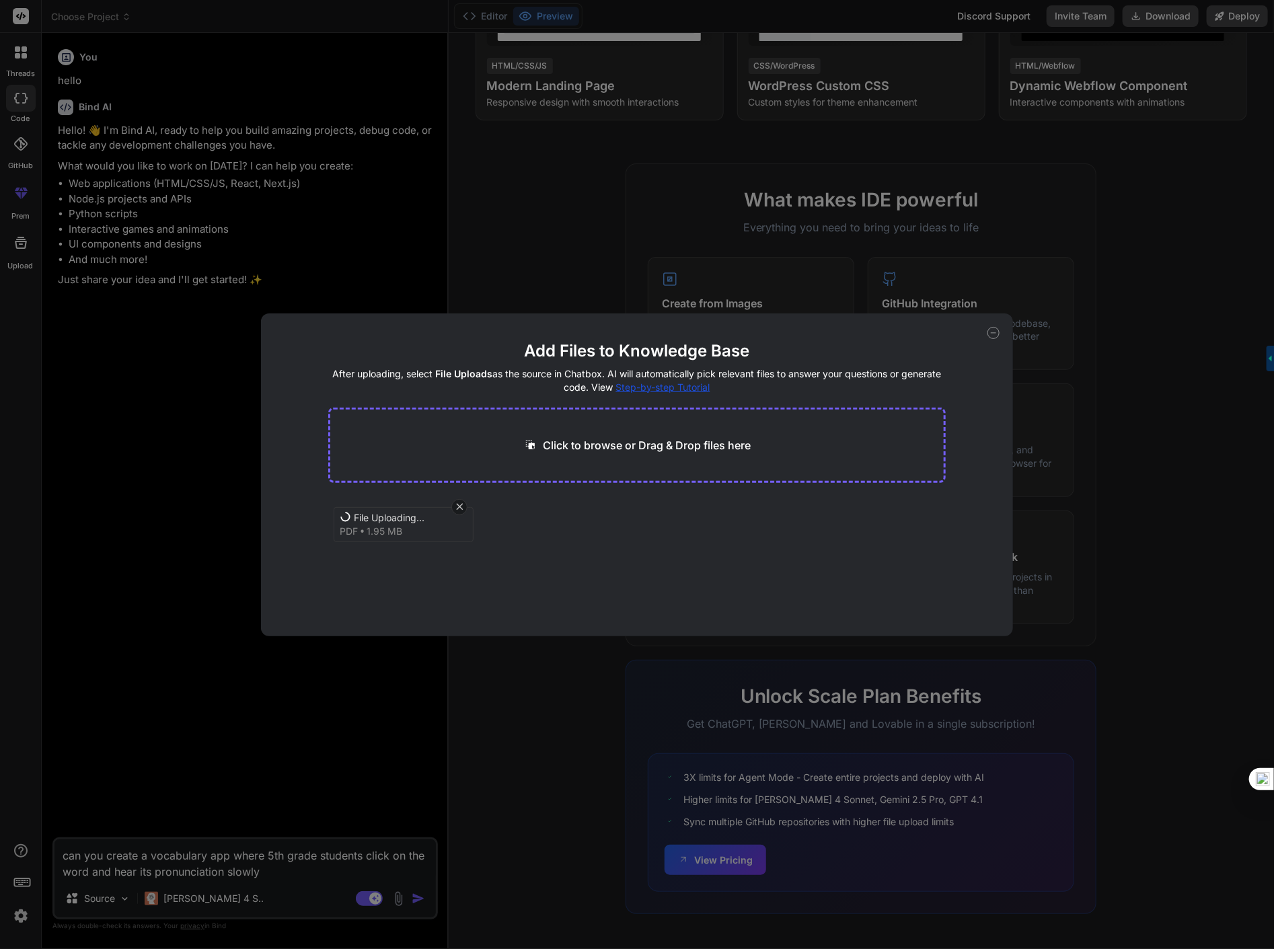
click at [458, 507] on icon at bounding box center [459, 506] width 11 height 11
click at [742, 202] on div "Add Files to Knowledge Base After uploading, select File Uploads as the source …" at bounding box center [637, 474] width 1274 height 949
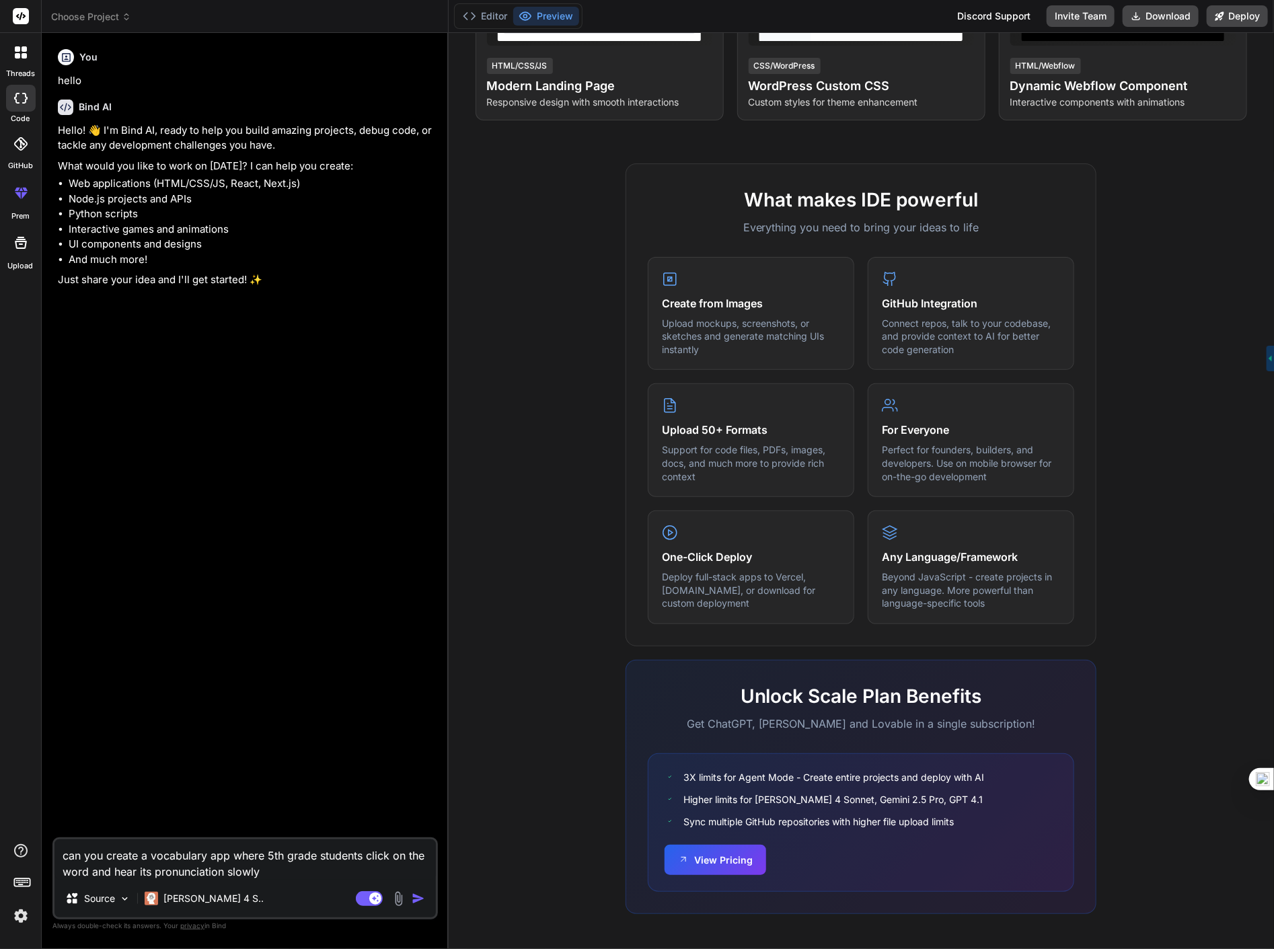
drag, startPoint x: 278, startPoint y: 860, endPoint x: 278, endPoint y: 897, distance: 37.7
drag, startPoint x: 278, startPoint y: 897, endPoint x: 259, endPoint y: 878, distance: 27.6
click at [259, 878] on textarea "can you create a vocabulary app where 5th grade students click on the word and …" at bounding box center [244, 859] width 381 height 40
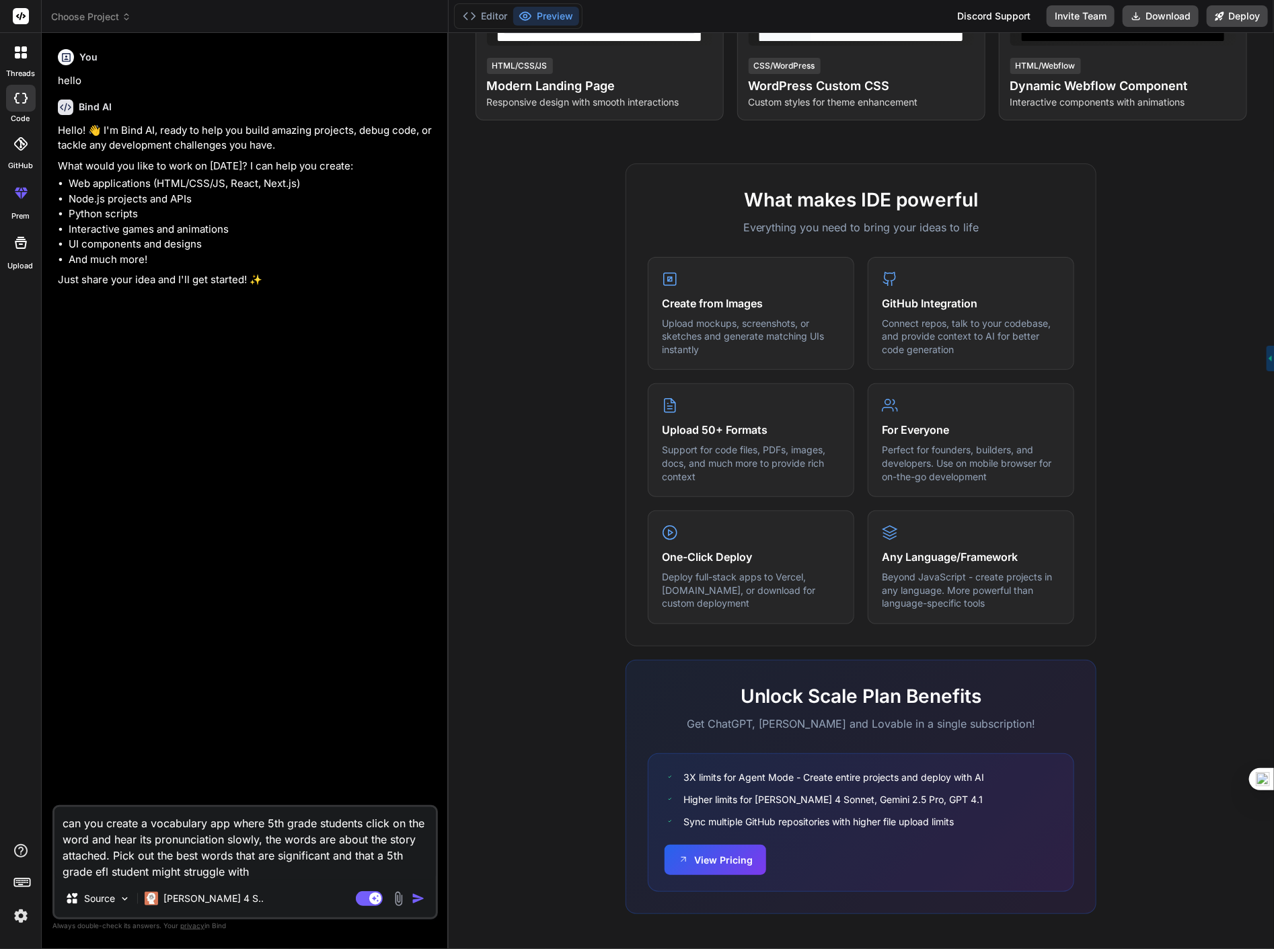
click at [392, 902] on img at bounding box center [398, 898] width 15 height 15
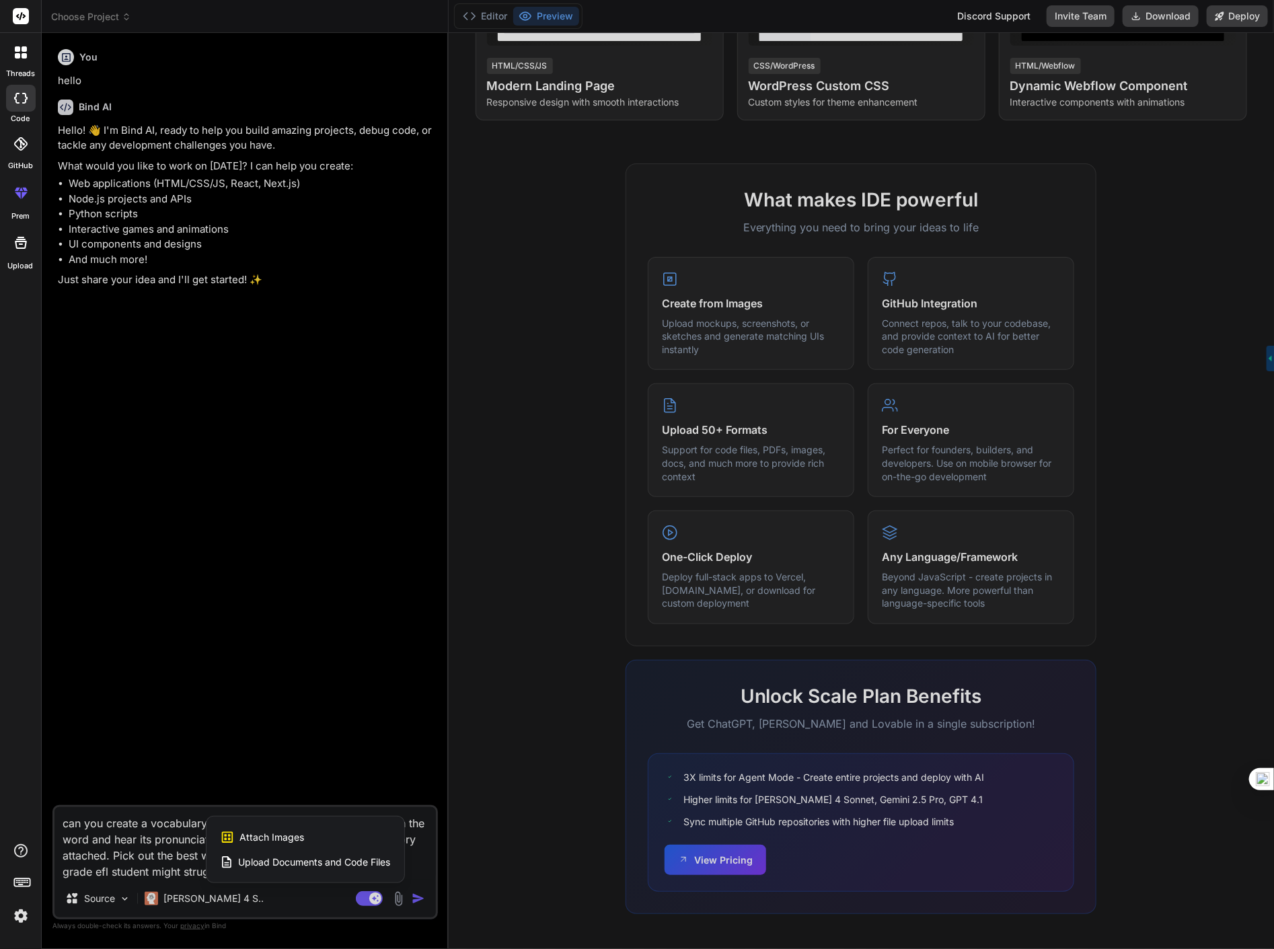
click at [391, 852] on div "Upload Documents and Code Files" at bounding box center [305, 862] width 171 height 24
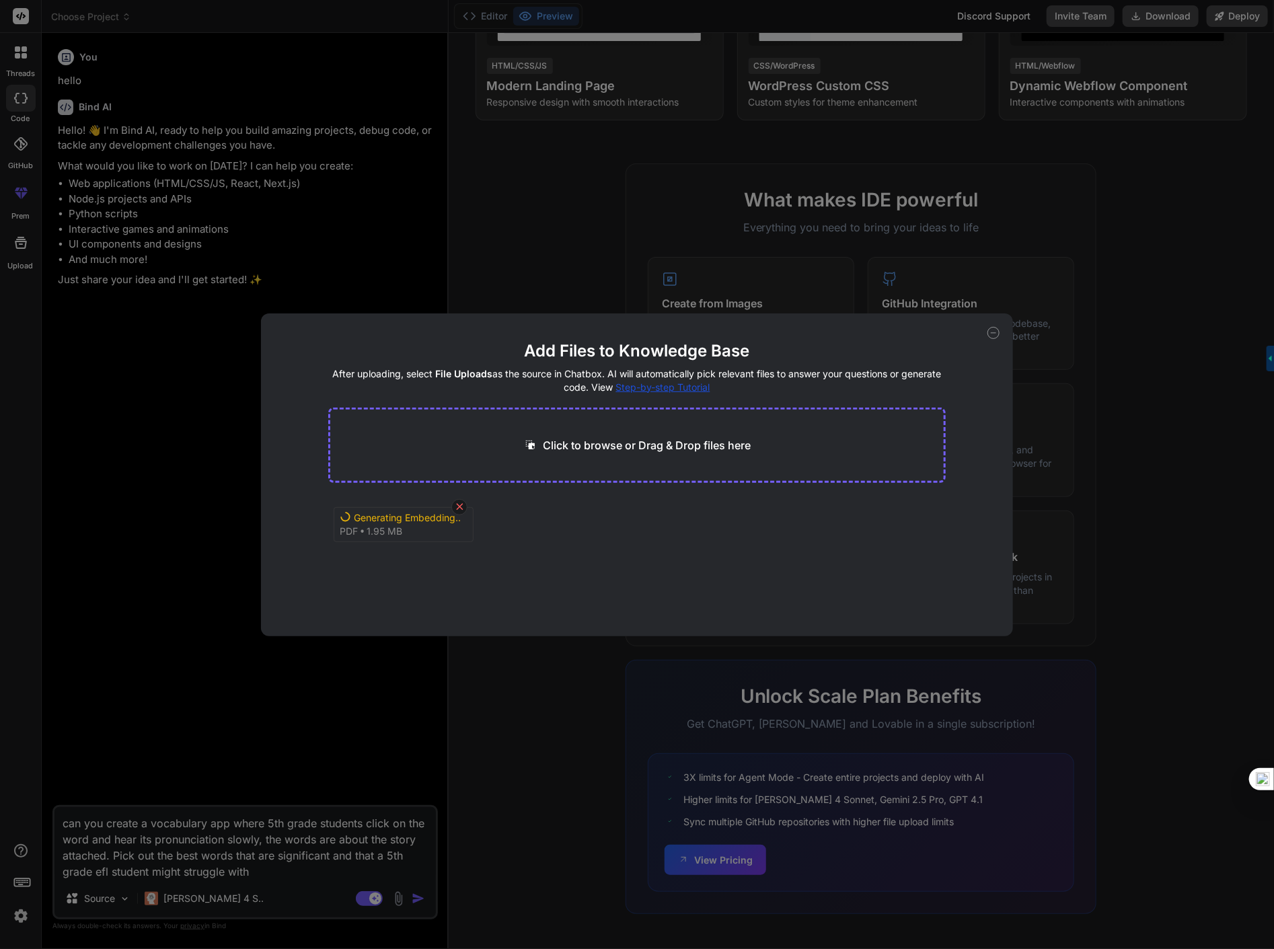
click at [462, 513] on div at bounding box center [459, 507] width 16 height 16
click at [422, 511] on span "1.5 A Girl Called Owl.pdf" at bounding box center [399, 519] width 109 height 16
click at [345, 513] on span "1.5 A Girl Called Owl.pdf" at bounding box center [399, 519] width 109 height 16
click at [219, 863] on div "Add Files to Knowledge Base After uploading, select File Uploads as the source …" at bounding box center [637, 474] width 1274 height 949
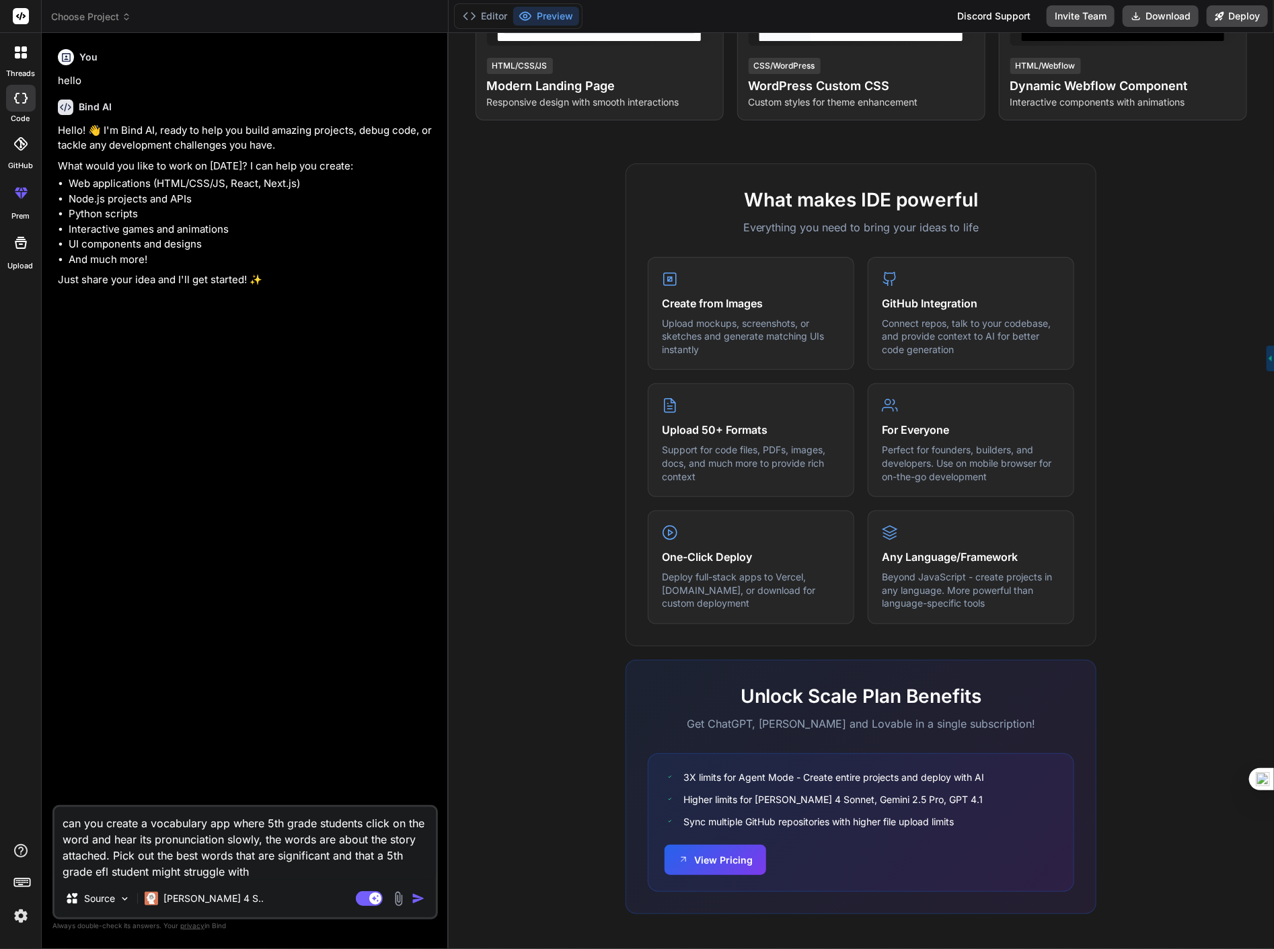
click at [303, 876] on textarea "can you create a vocabulary app where 5th grade students click on the word and …" at bounding box center [244, 843] width 381 height 73
click at [404, 905] on img at bounding box center [398, 898] width 15 height 15
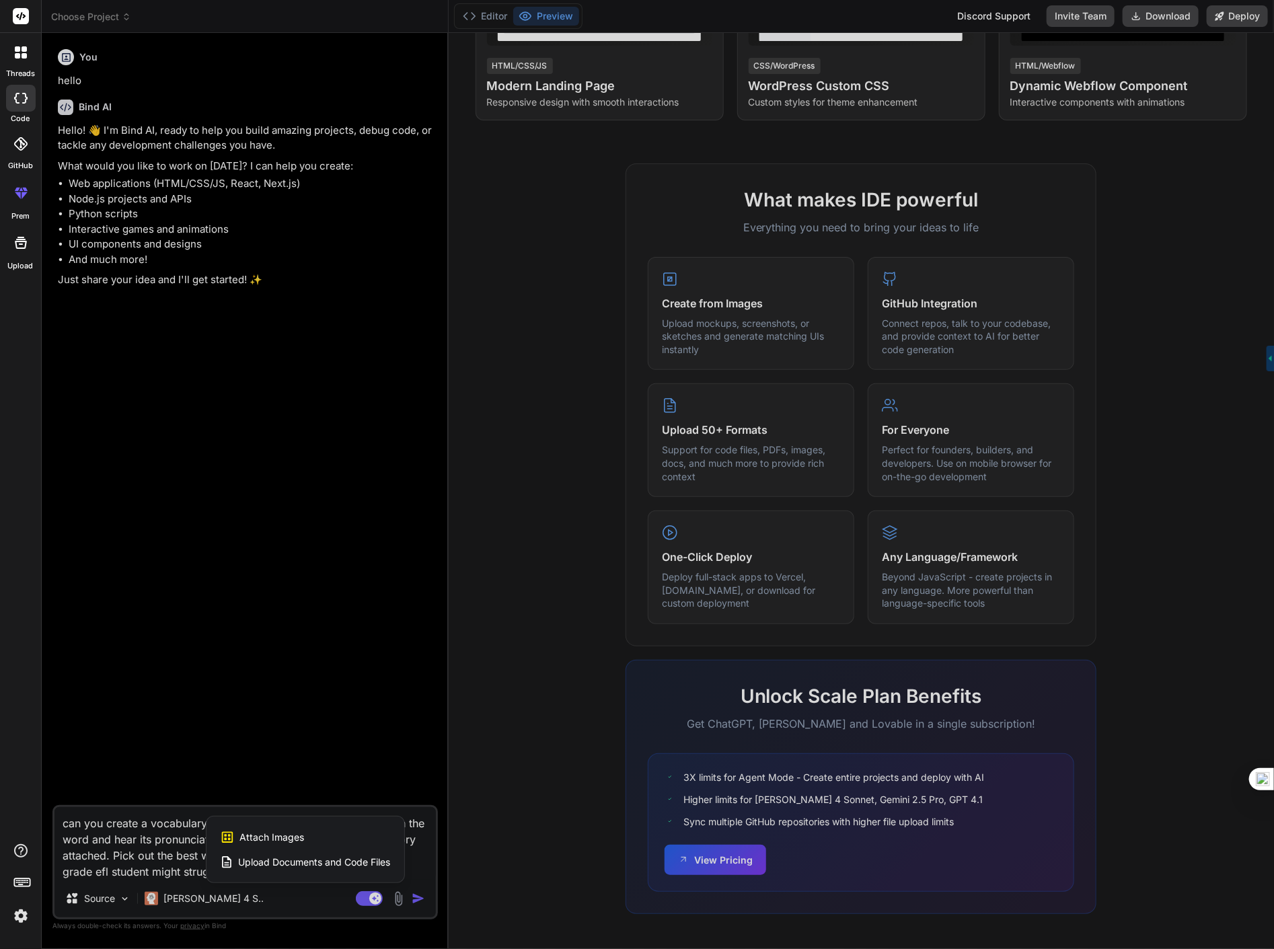
click at [368, 862] on span "Upload Documents and Code Files" at bounding box center [315, 861] width 152 height 13
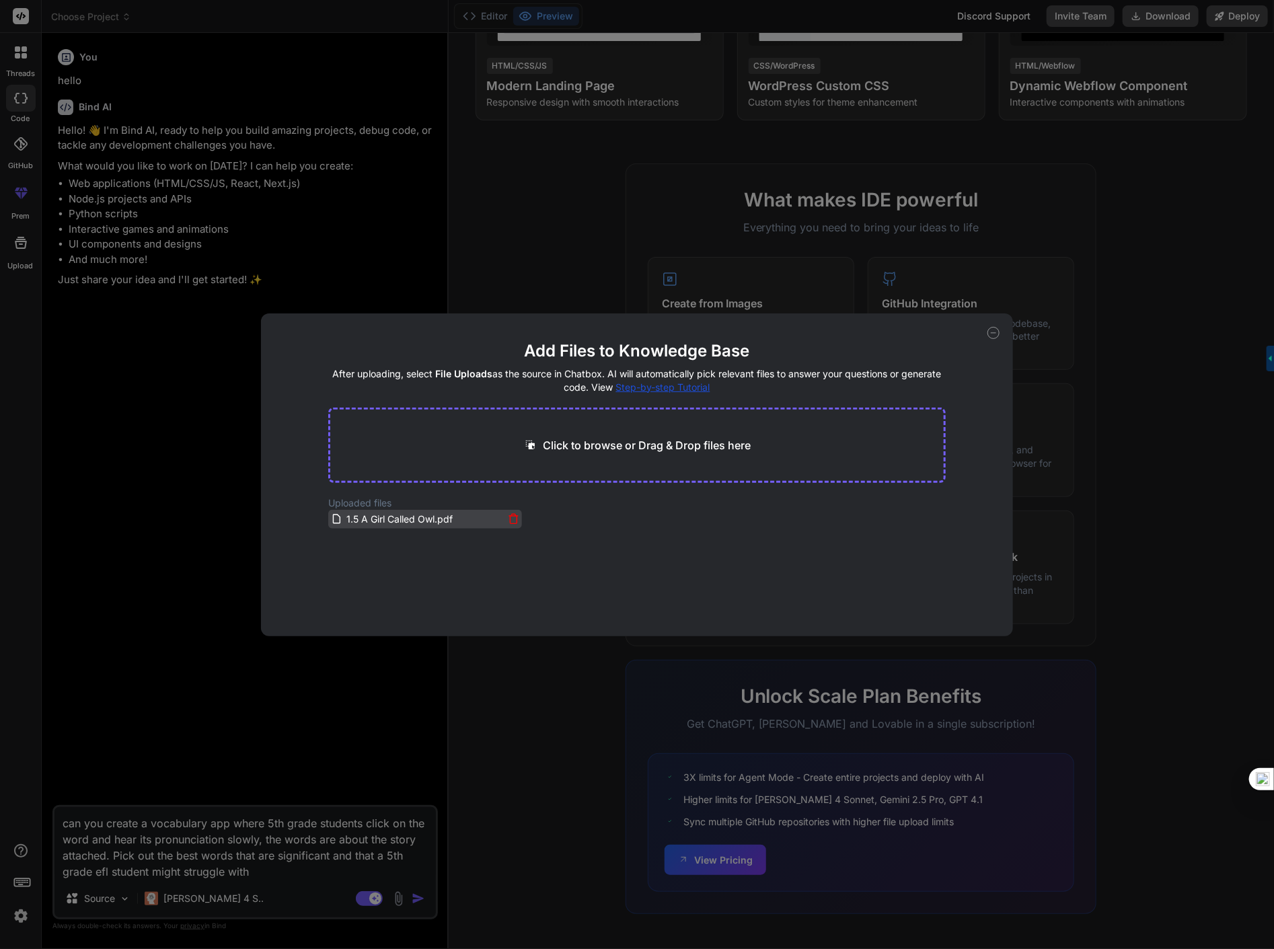
click at [374, 523] on span "1.5 A Girl Called Owl.pdf" at bounding box center [399, 519] width 109 height 16
drag, startPoint x: 323, startPoint y: 650, endPoint x: 126, endPoint y: 794, distance: 244.6
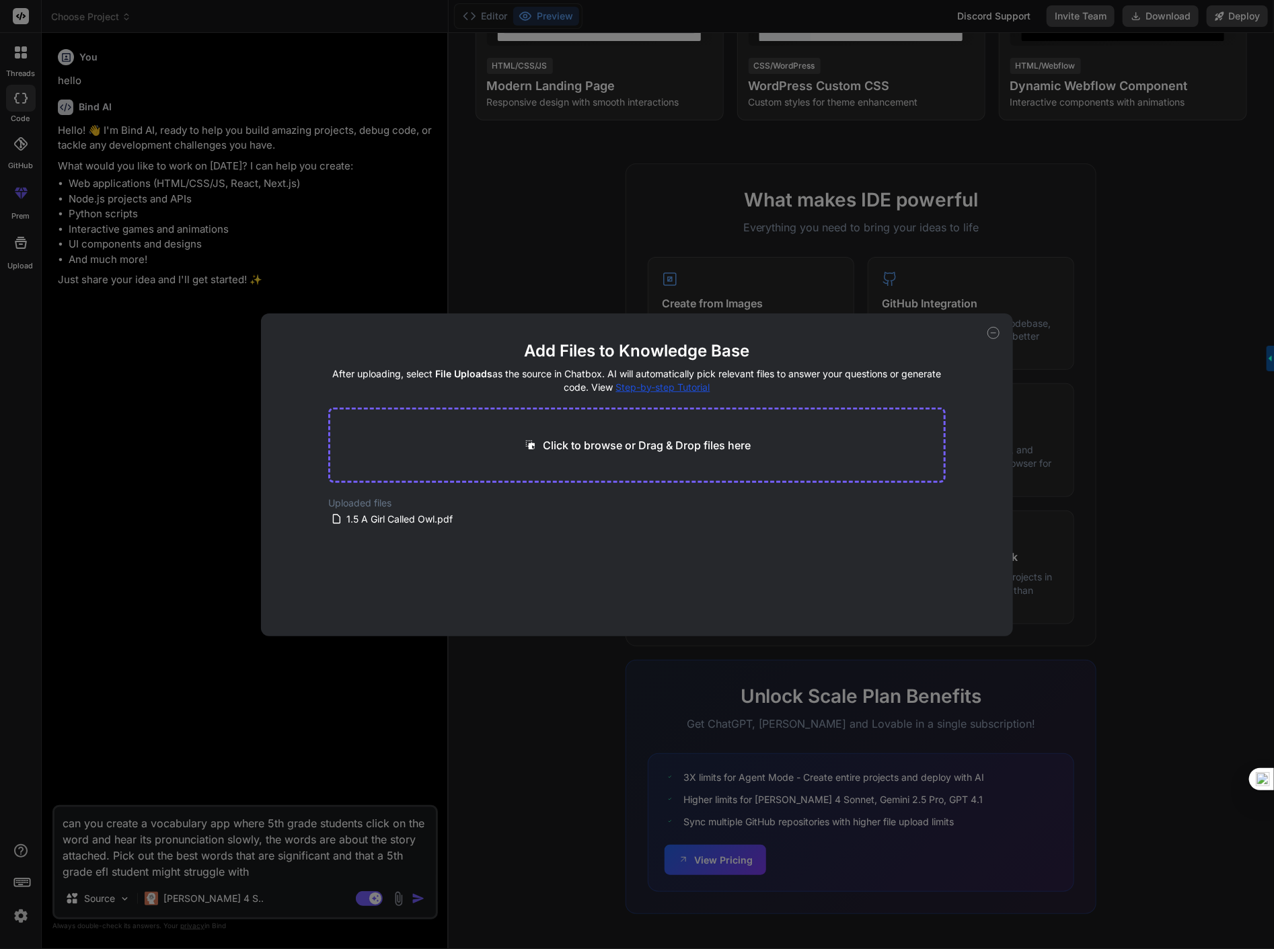
click at [138, 787] on div "Add Files to Knowledge Base After uploading, select File Uploads as the source …" at bounding box center [637, 474] width 1274 height 949
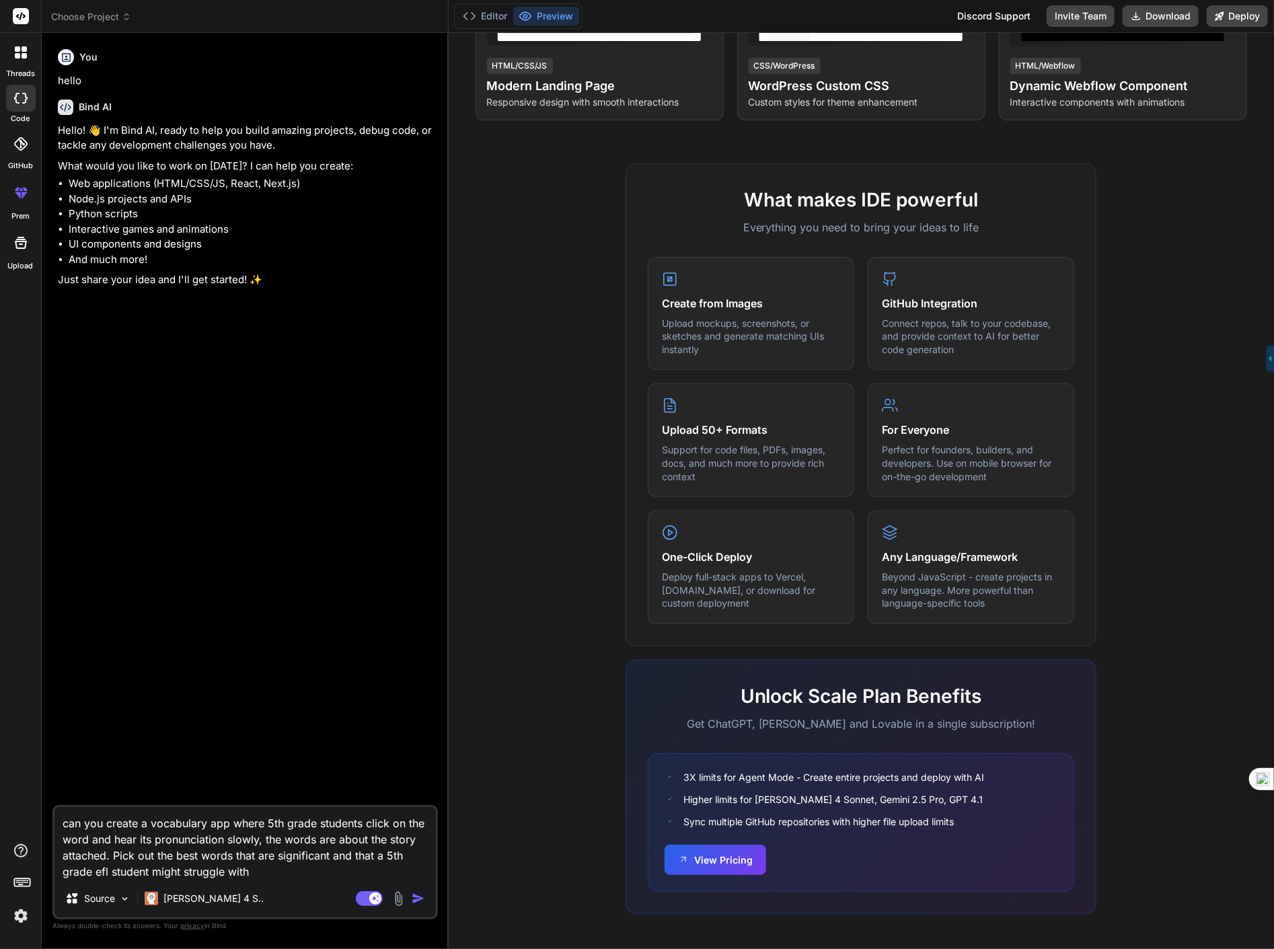
click at [284, 873] on textarea "can you create a vocabulary app where 5th grade students click on the word and …" at bounding box center [244, 843] width 381 height 73
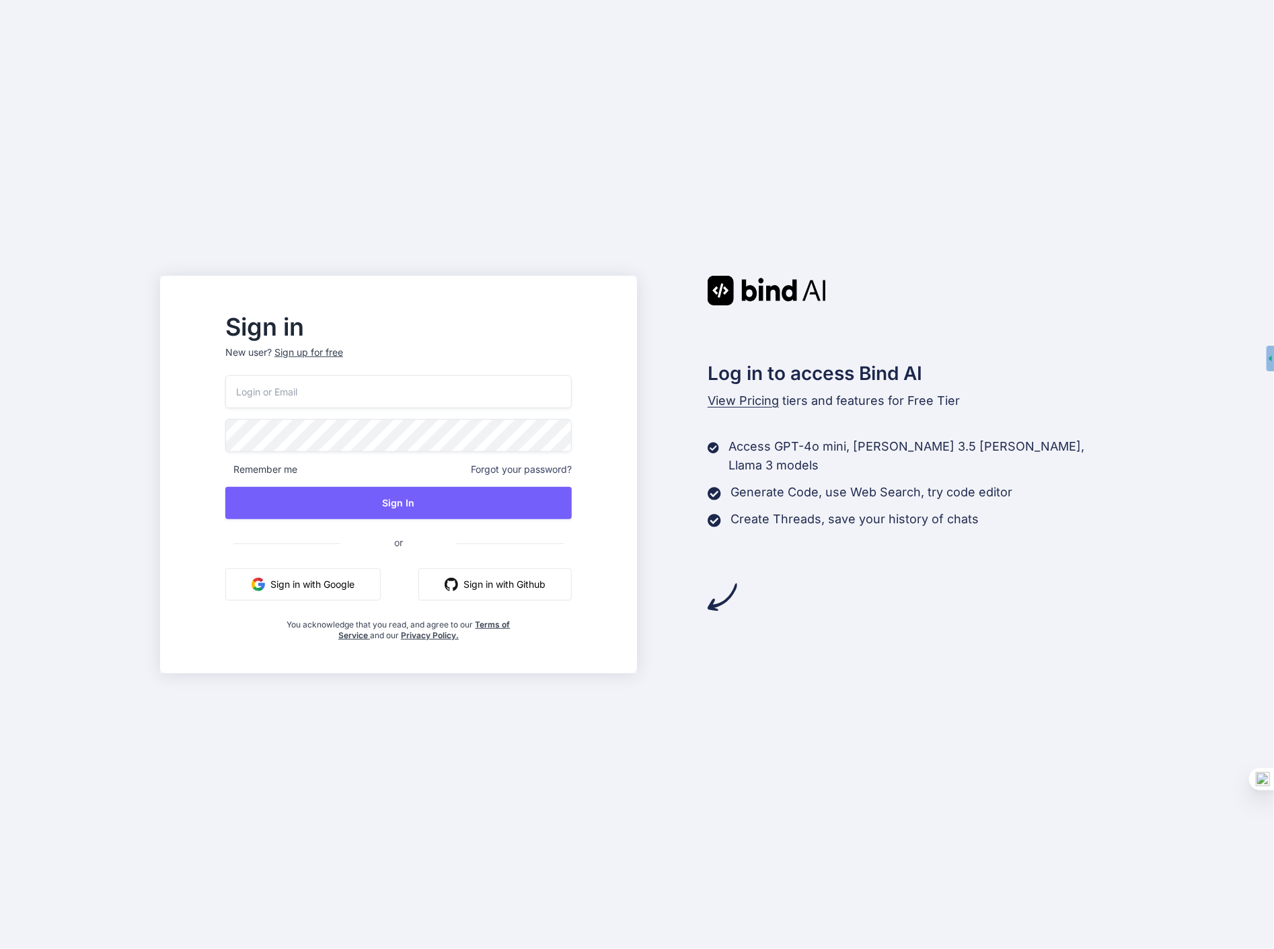
click at [303, 579] on button "Sign in with Google" at bounding box center [302, 584] width 155 height 32
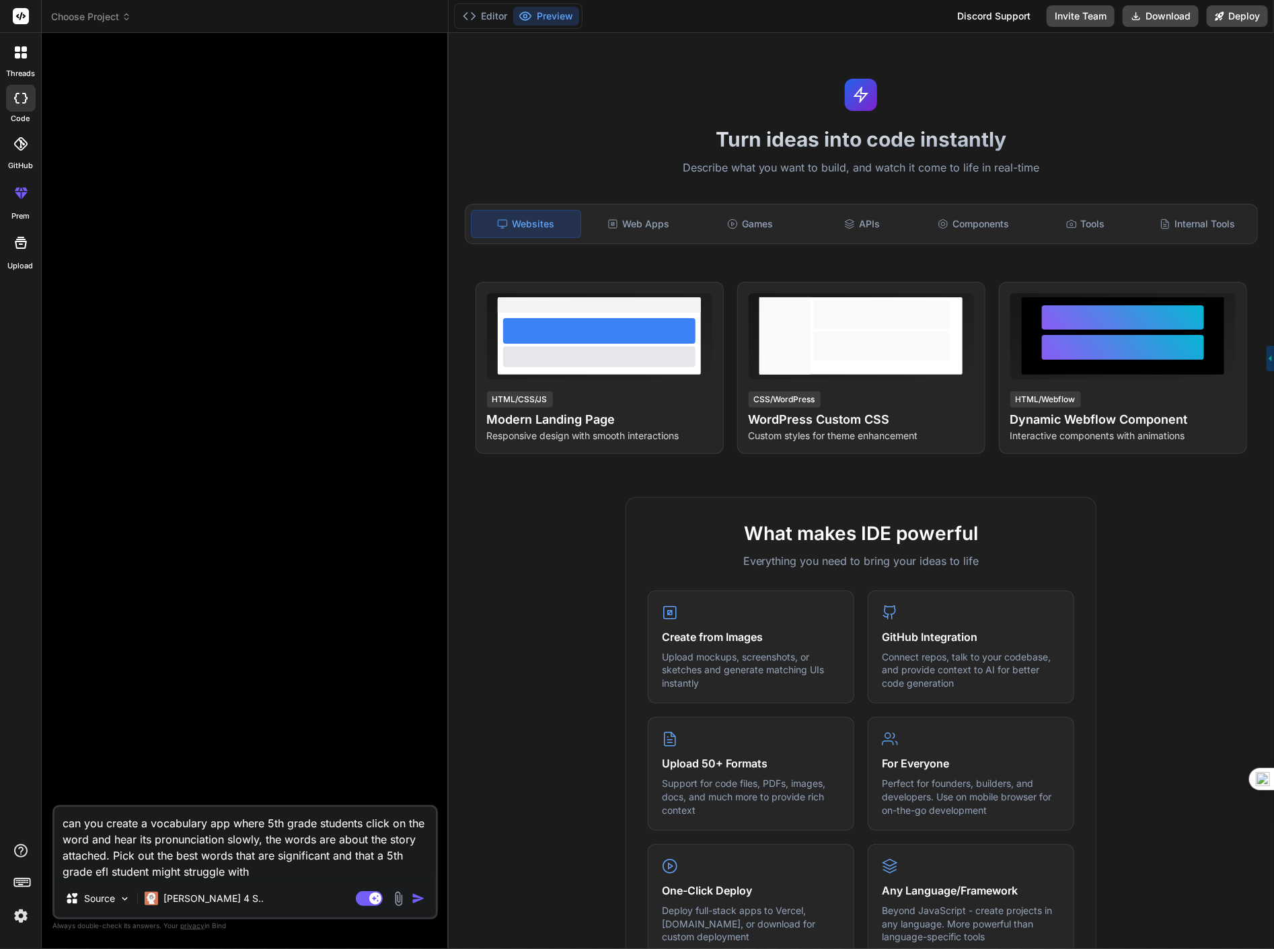
click at [419, 902] on img "button" at bounding box center [418, 898] width 13 height 13
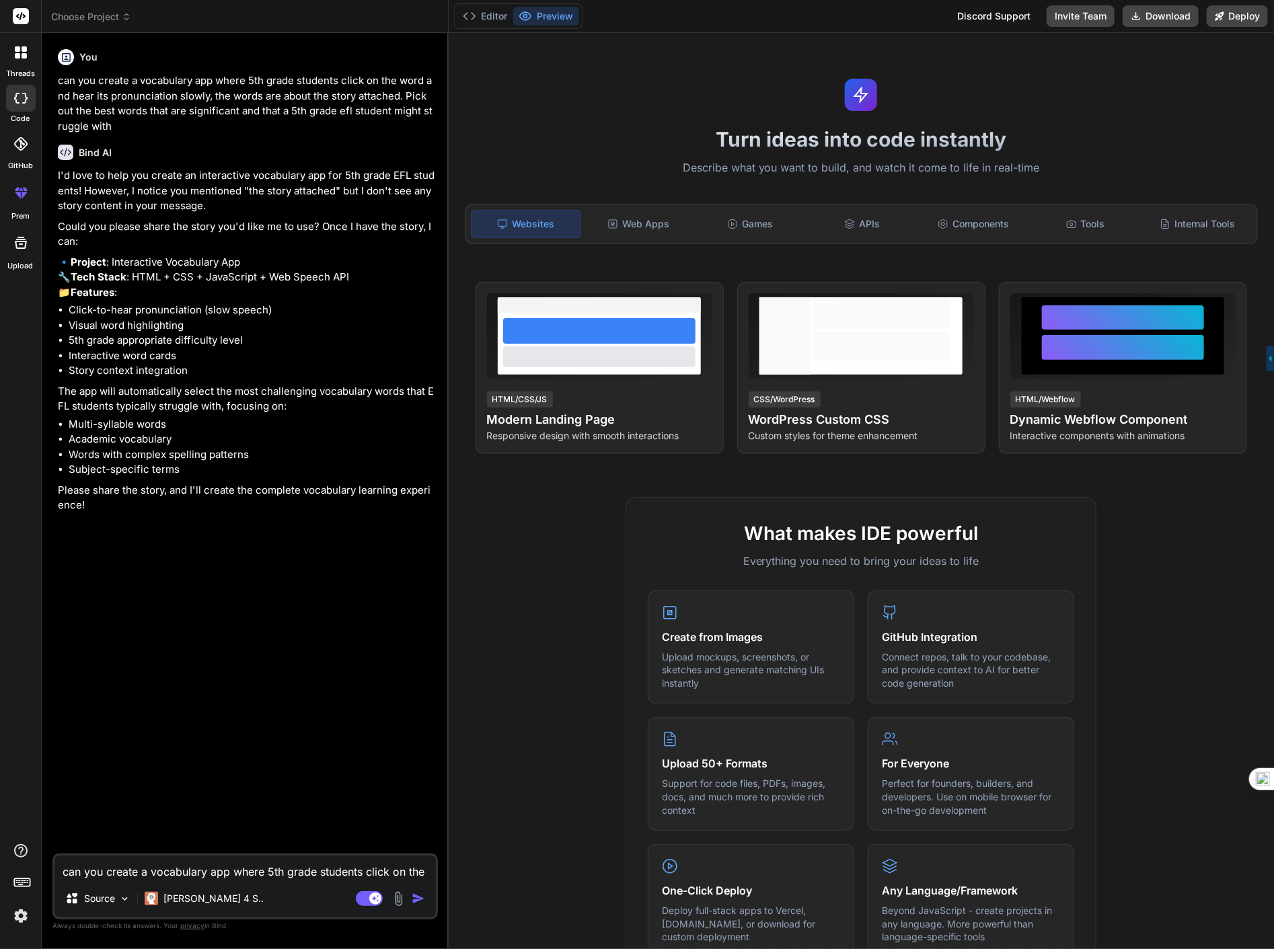
click at [392, 905] on img at bounding box center [398, 898] width 15 height 15
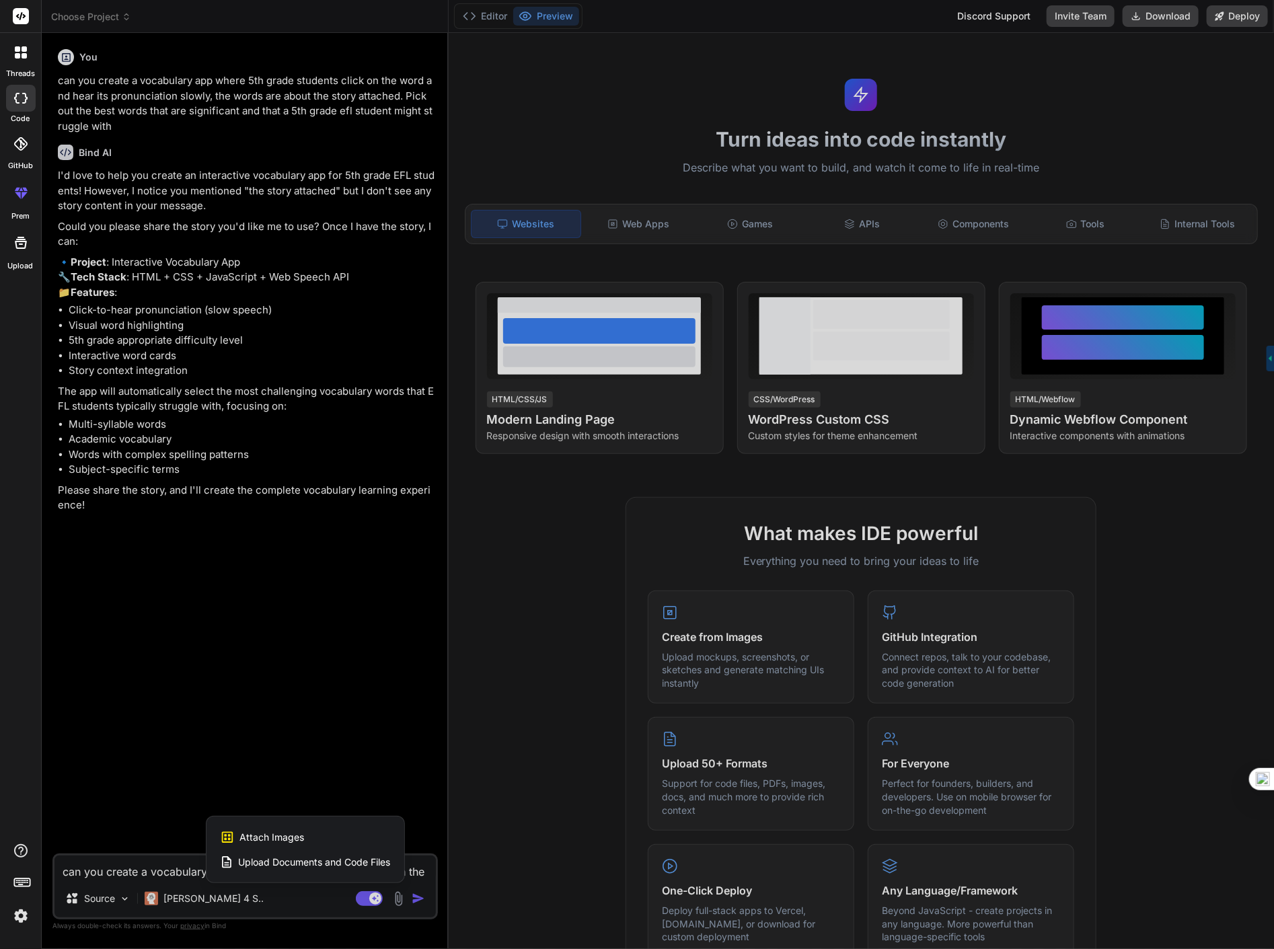
click at [391, 862] on span "Upload Documents and Code Files" at bounding box center [315, 861] width 152 height 13
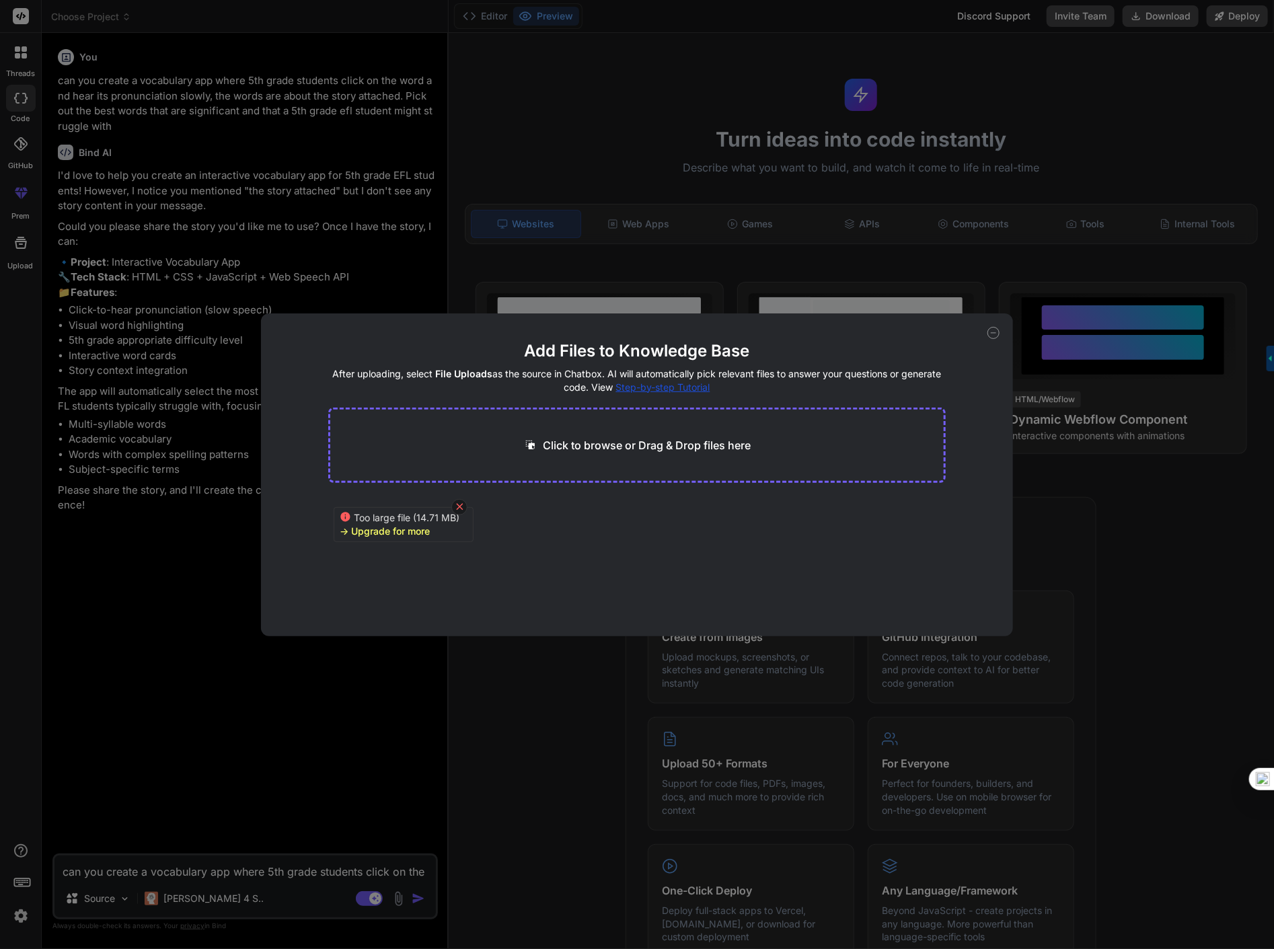
click at [462, 502] on icon at bounding box center [459, 506] width 11 height 11
type textarea "x"
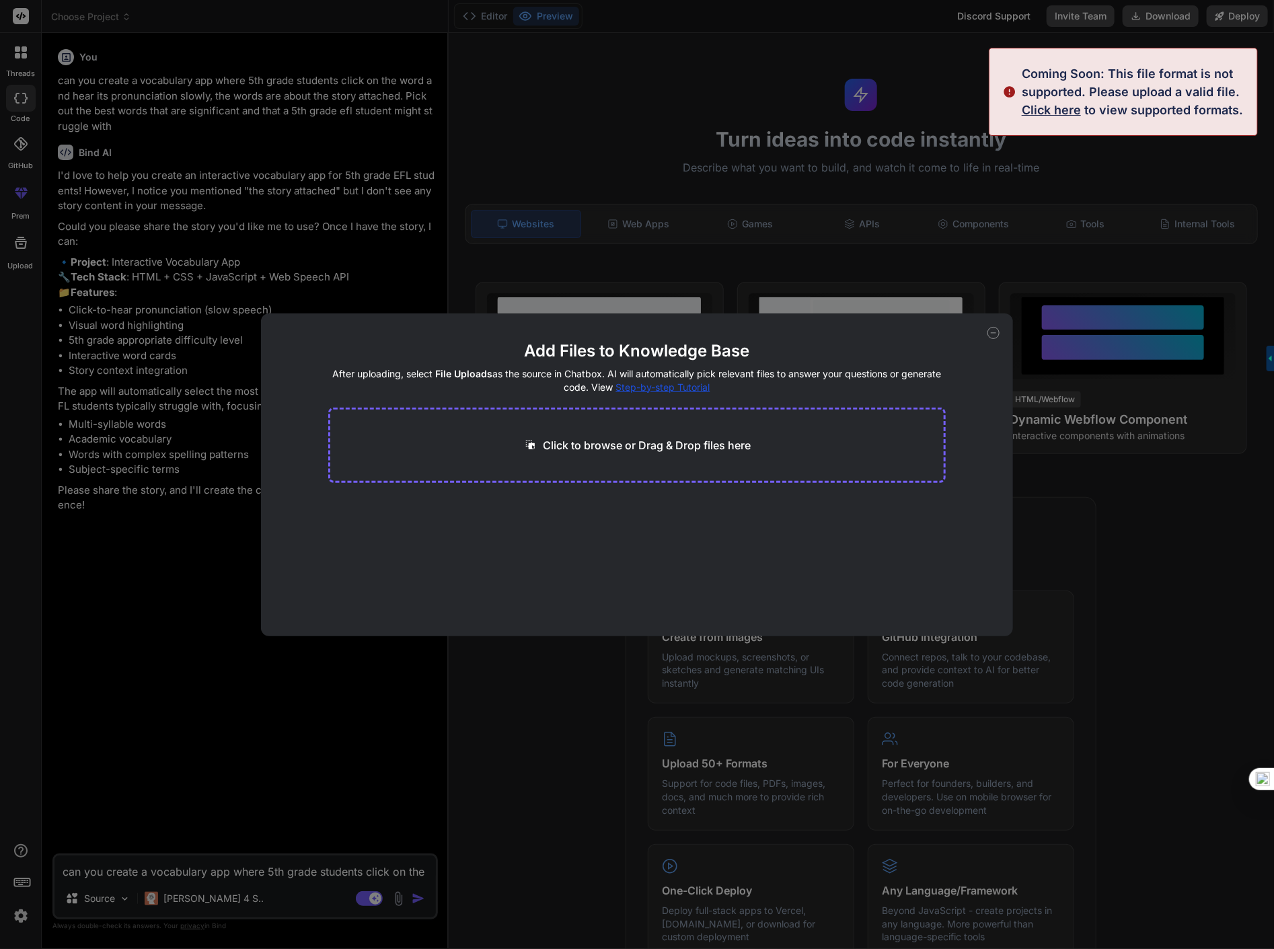
click at [1066, 110] on span "Click here" at bounding box center [1051, 110] width 59 height 14
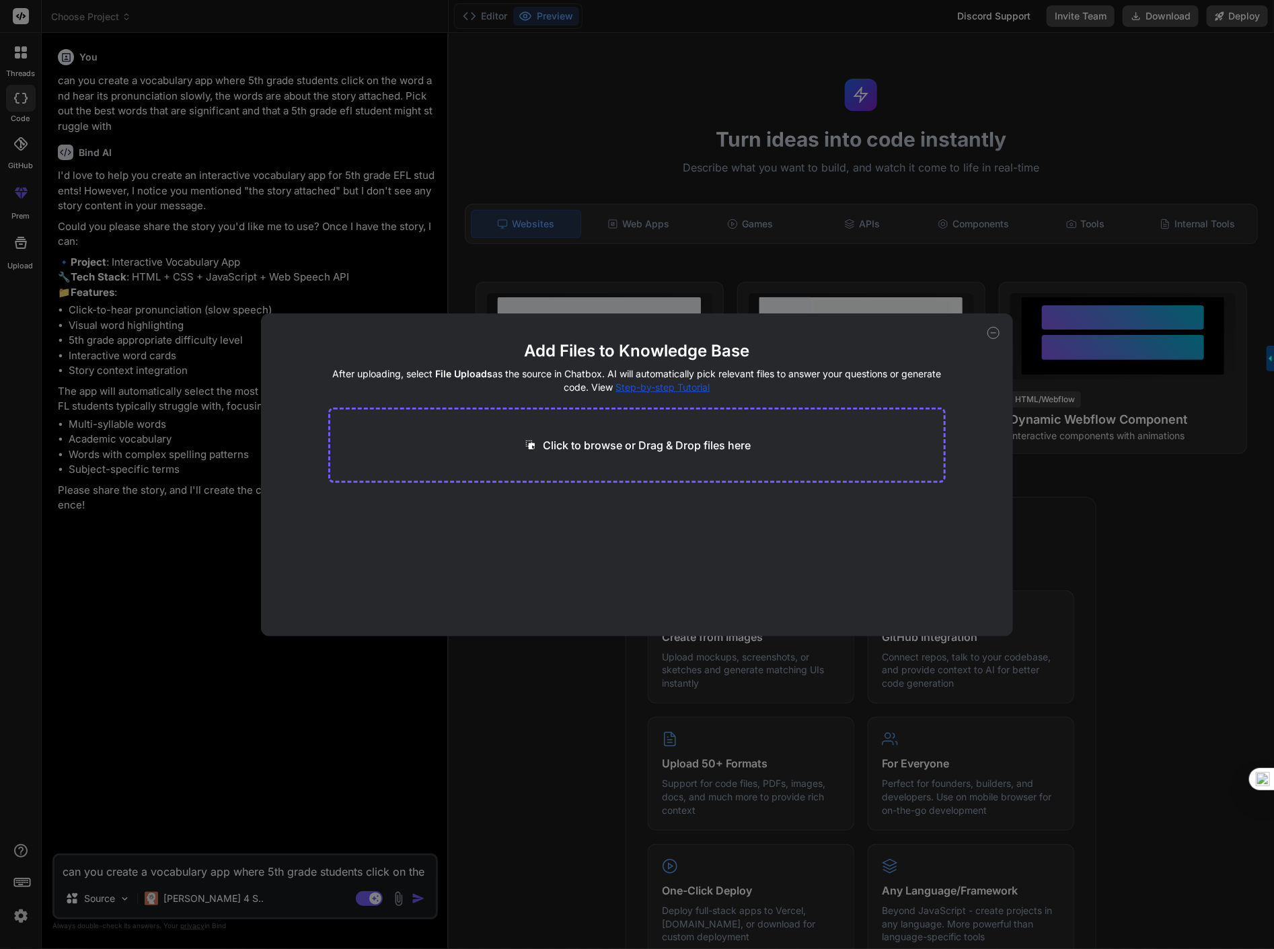
click at [644, 438] on p "Click to browse or Drag & Drop files here" at bounding box center [647, 445] width 208 height 16
type input "C:\fakepath\1.5 A Girl Called Owl.pdf"
type textarea "x"
